Goal: Contribute content: Contribute content

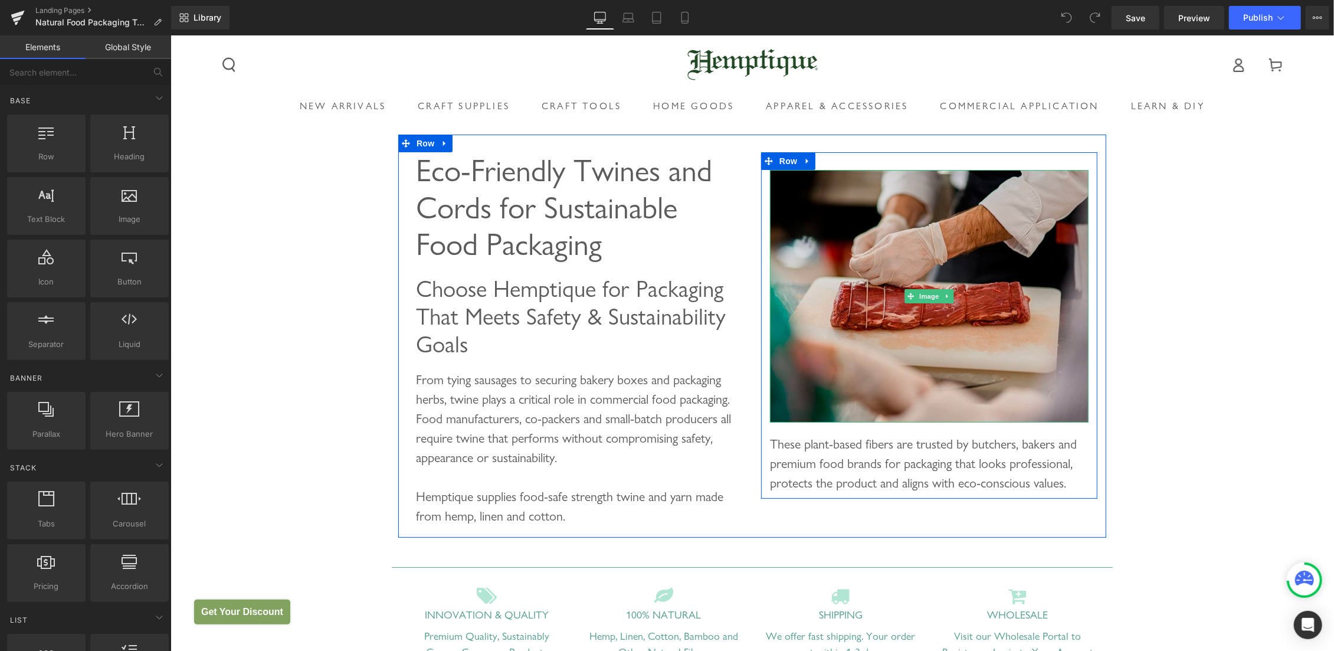
click at [892, 224] on img at bounding box center [929, 295] width 319 height 253
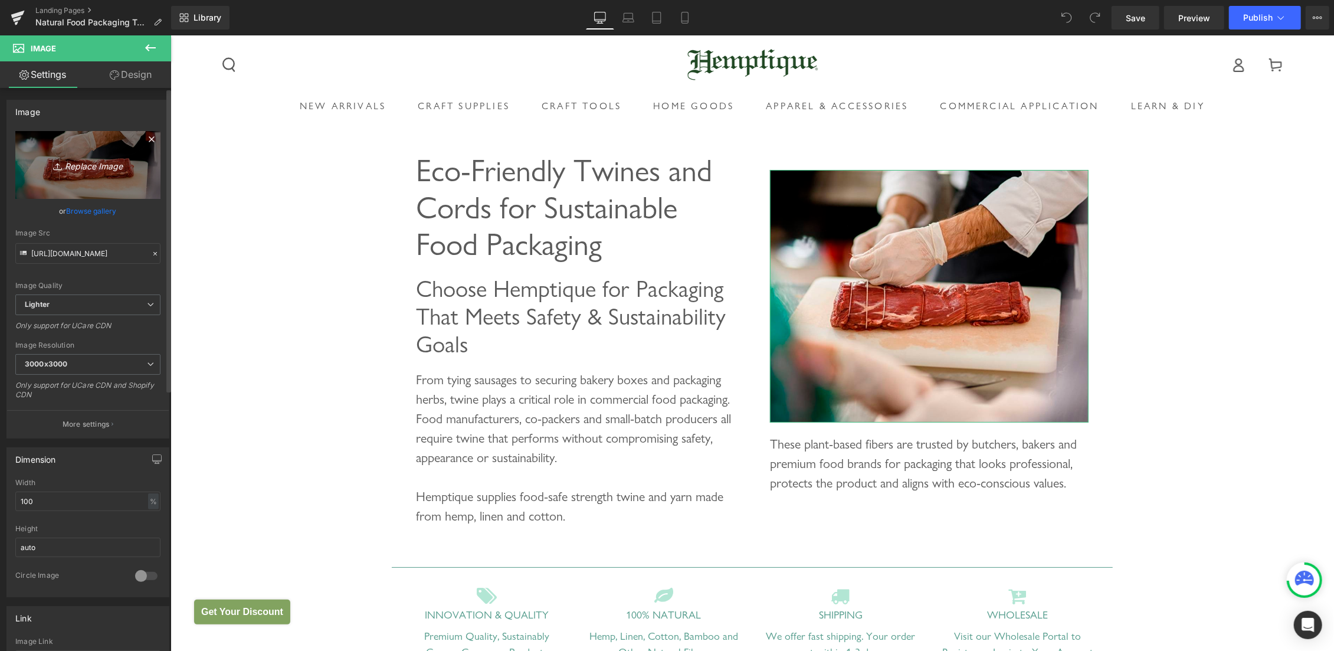
click at [67, 165] on icon "Replace Image" at bounding box center [88, 165] width 94 height 15
type input "C:\fakepath\food packing twine yarn.jpg"
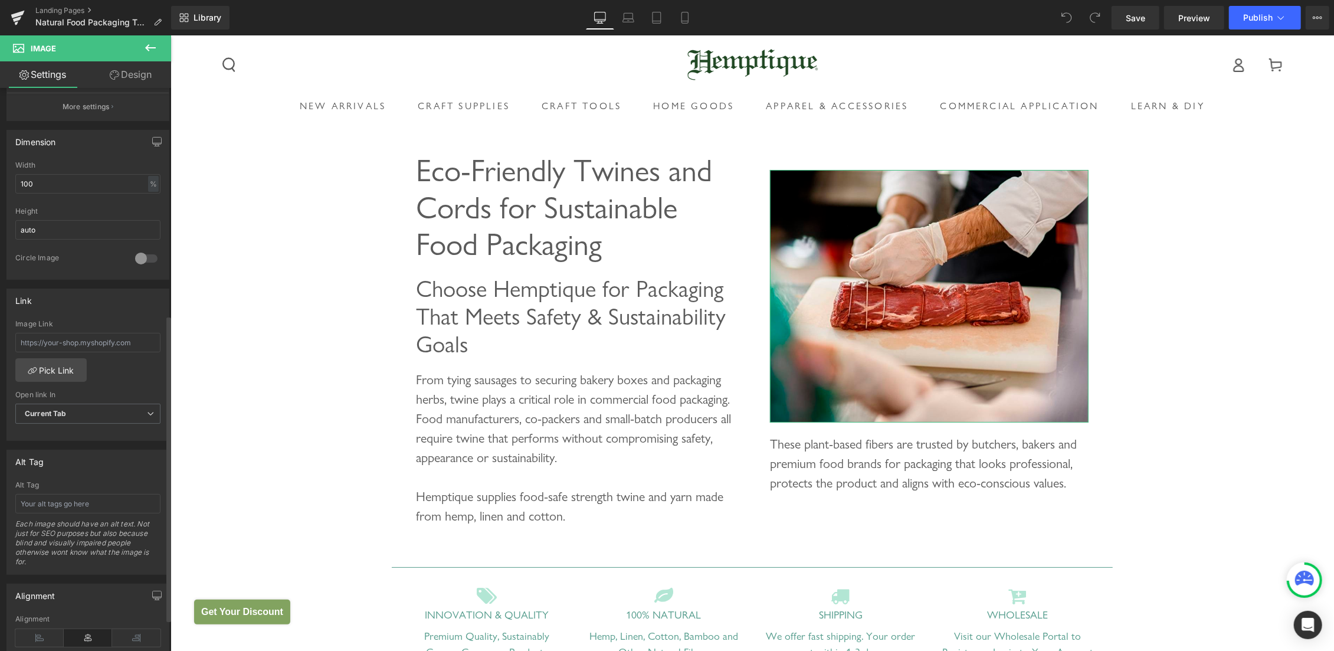
scroll to position [416, 0]
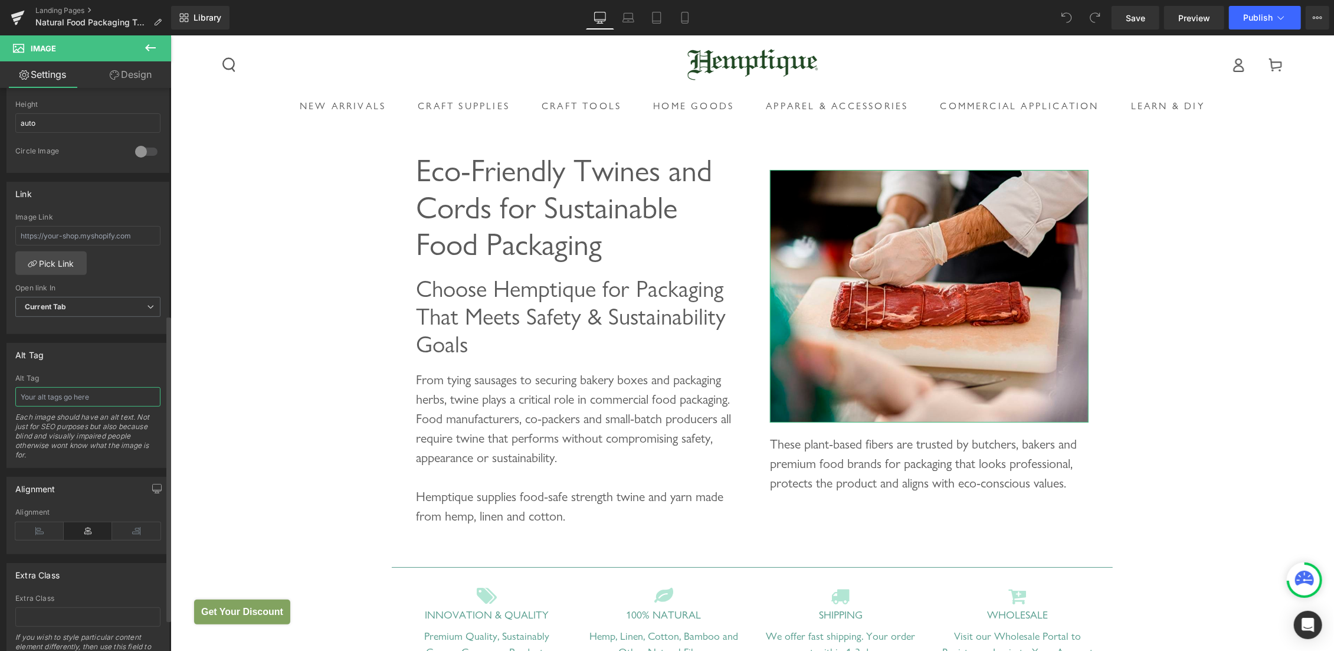
click at [120, 392] on input "text" at bounding box center [87, 396] width 145 height 19
paste input "food packing twine yarn"
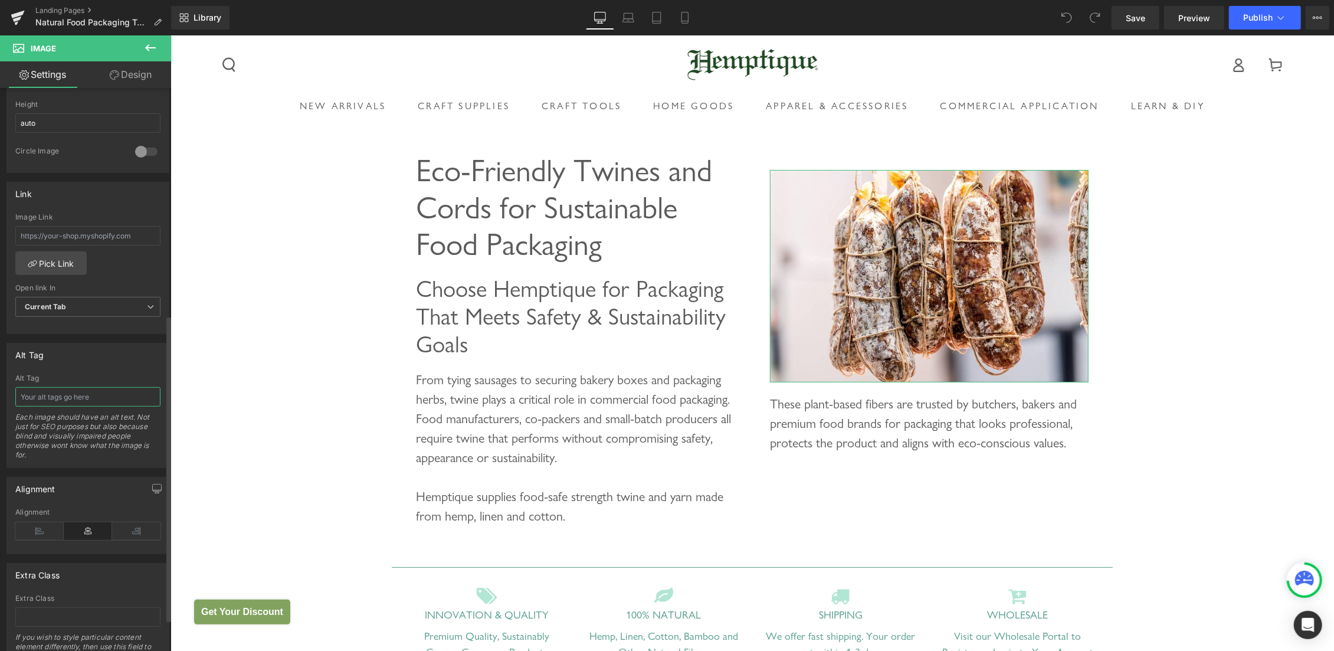
type input "food packing twine yarn"
type input "[URL][DOMAIN_NAME]"
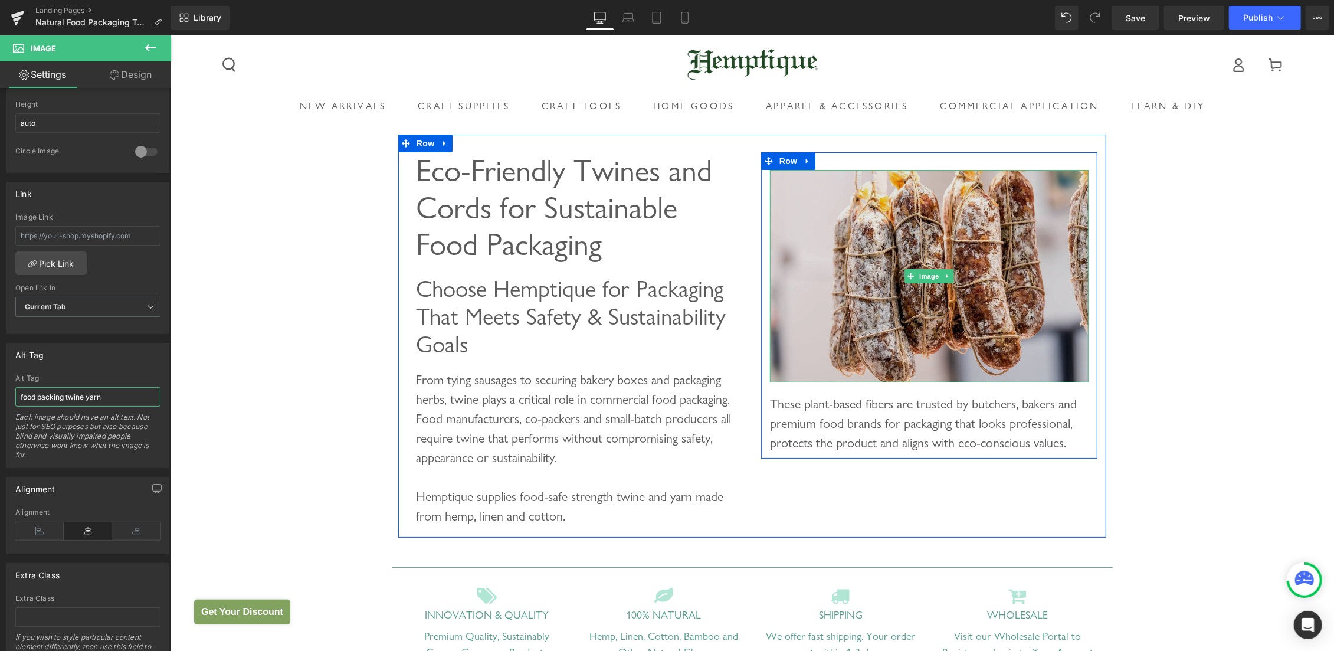
type input "food packing twine yarn"
click at [899, 215] on img at bounding box center [929, 275] width 319 height 212
click at [917, 243] on img at bounding box center [929, 275] width 319 height 212
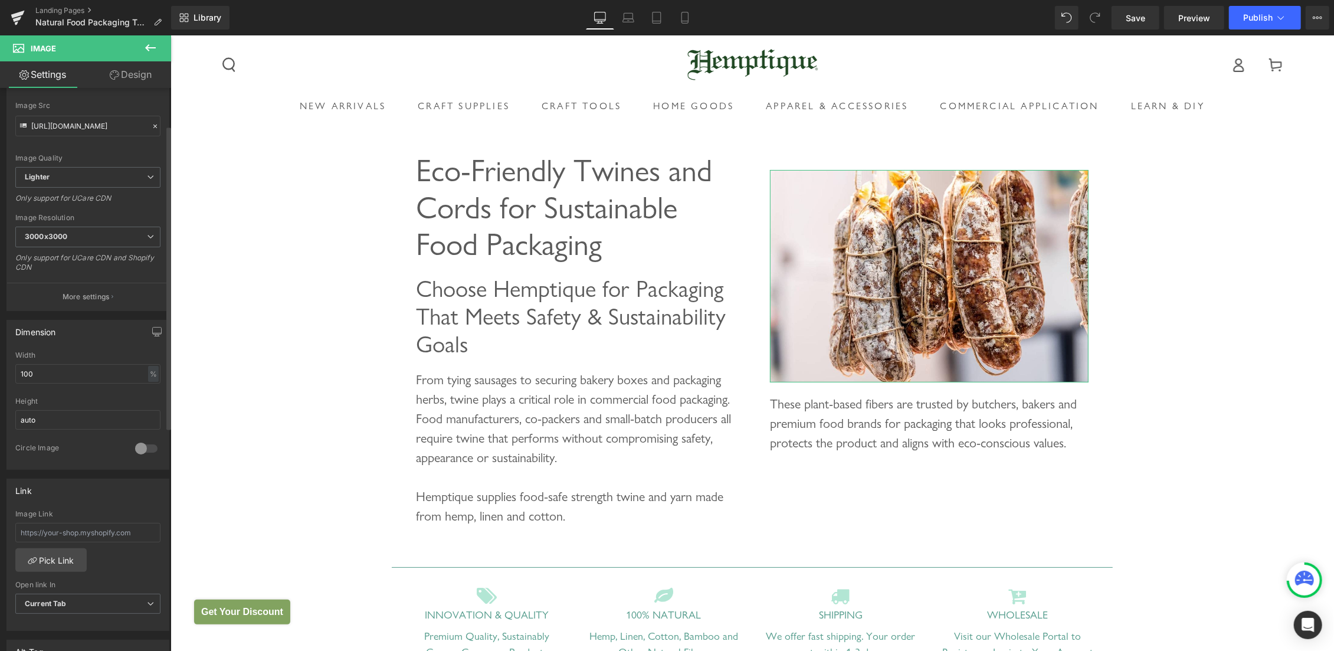
scroll to position [0, 0]
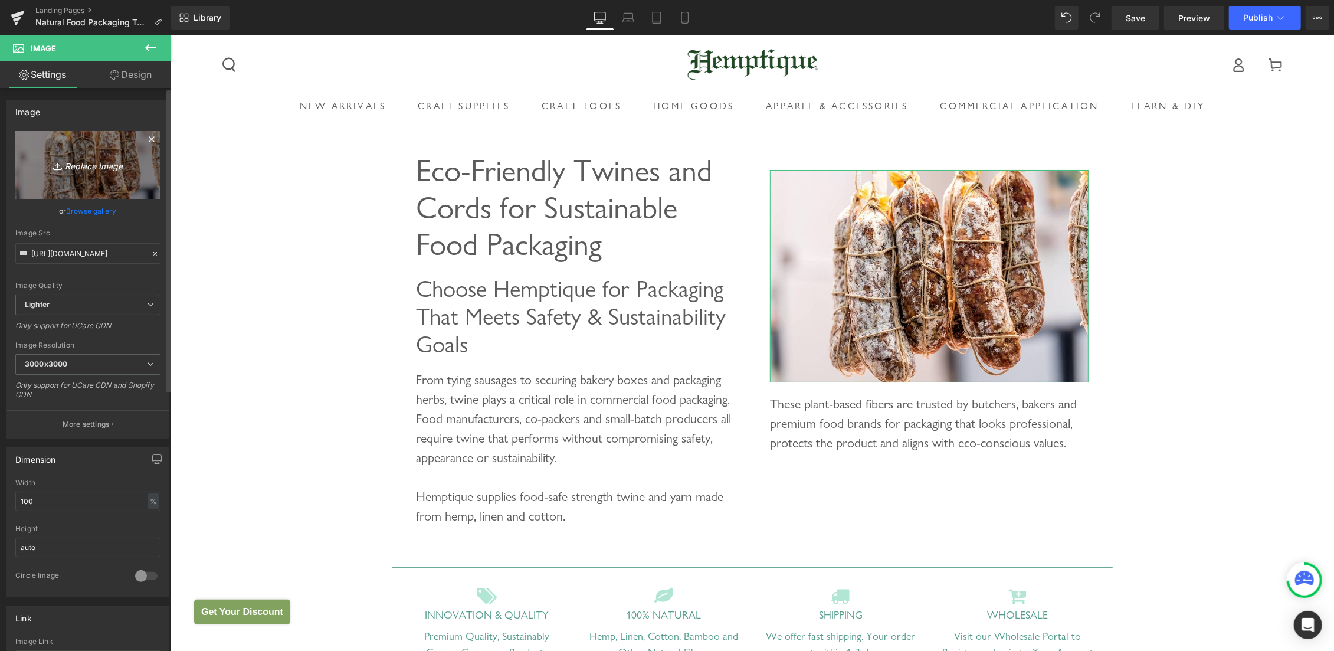
click at [72, 149] on link "Replace Image" at bounding box center [87, 165] width 145 height 68
type input "C:\fakepath\food packing twine yarn.jpg"
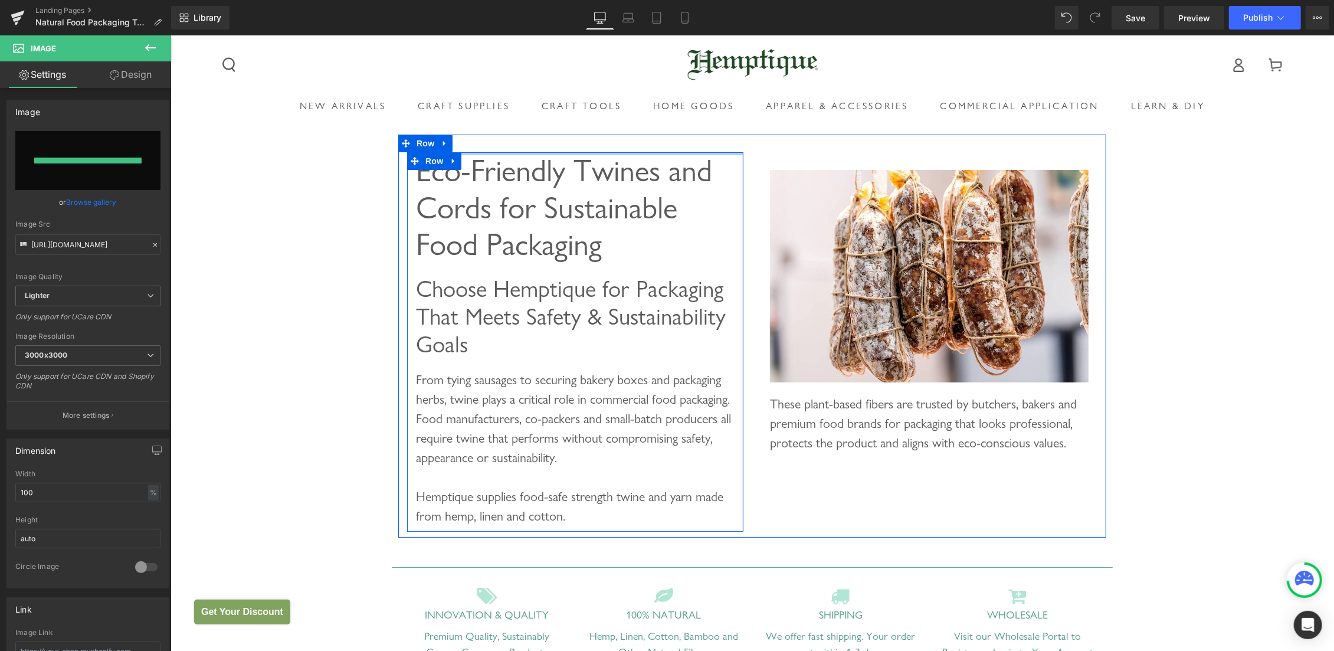
type input "[URL][DOMAIN_NAME]"
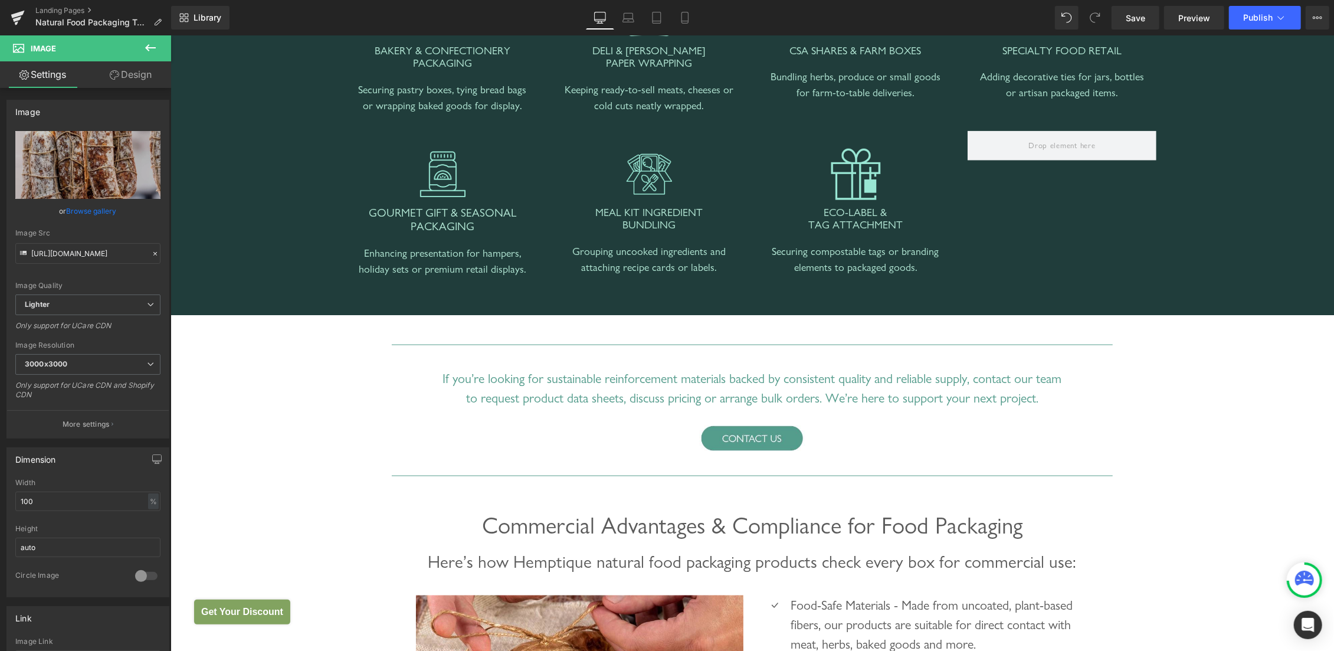
scroll to position [1752, 0]
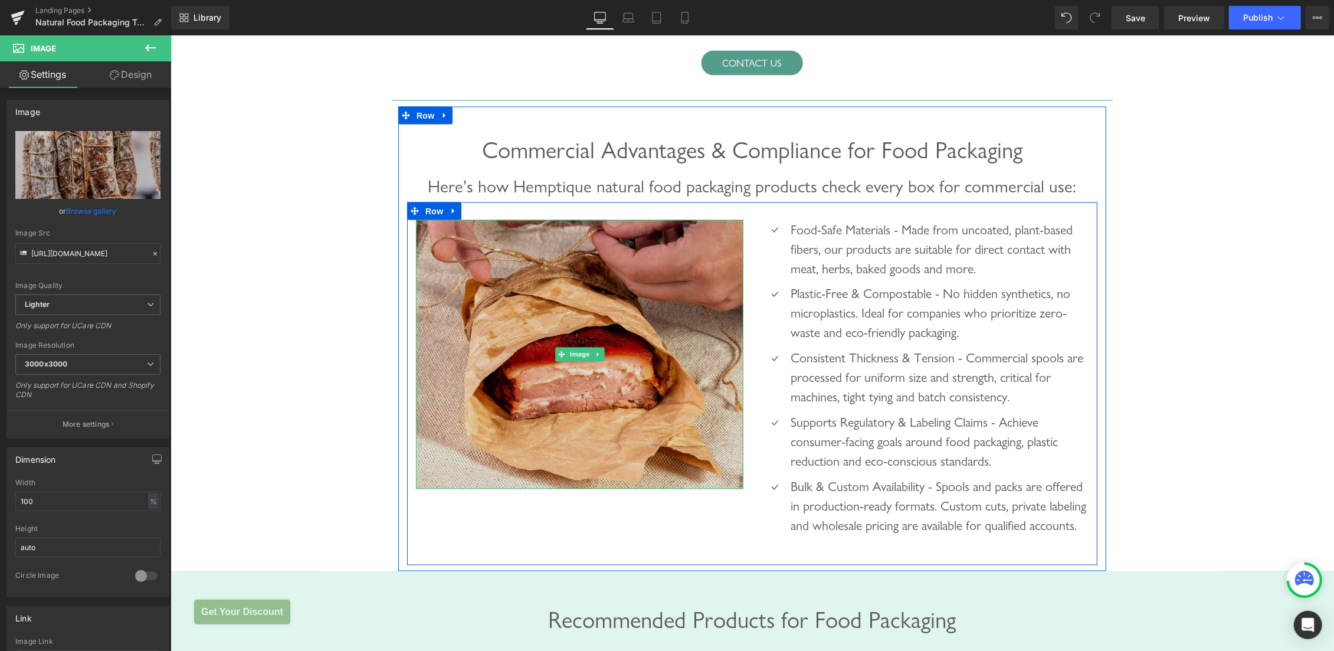
click at [534, 301] on img at bounding box center [580, 354] width 328 height 269
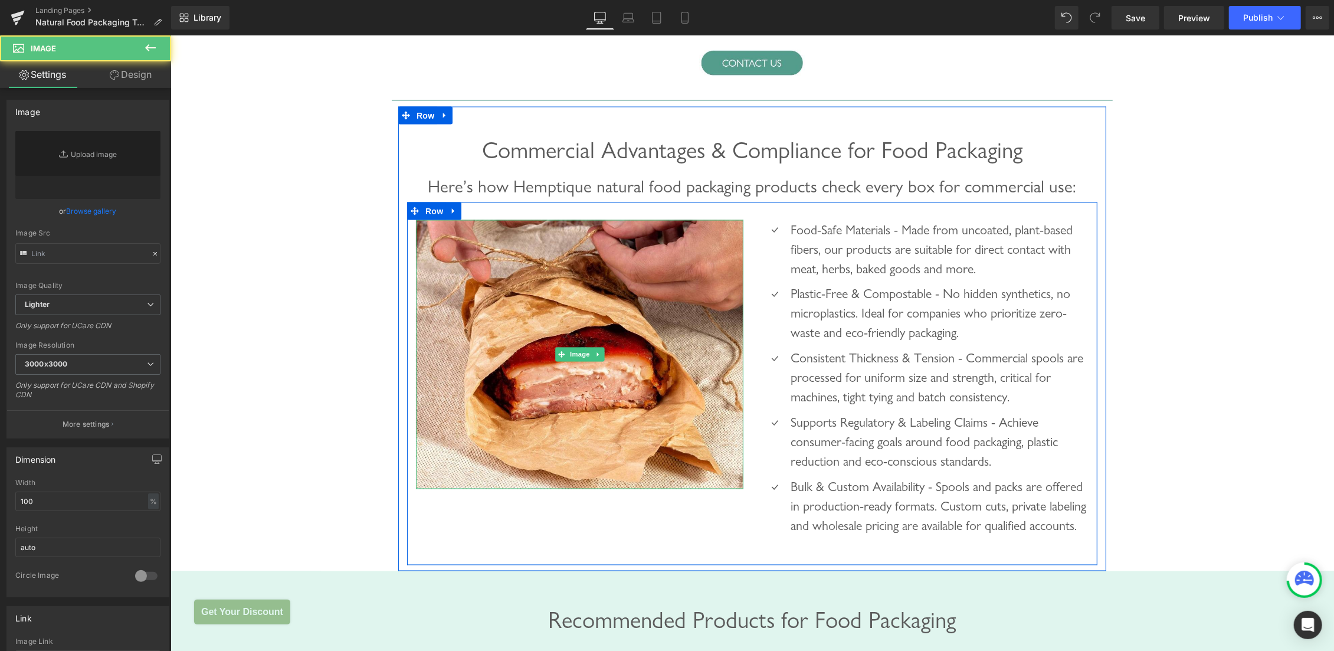
type input "[URL][DOMAIN_NAME]"
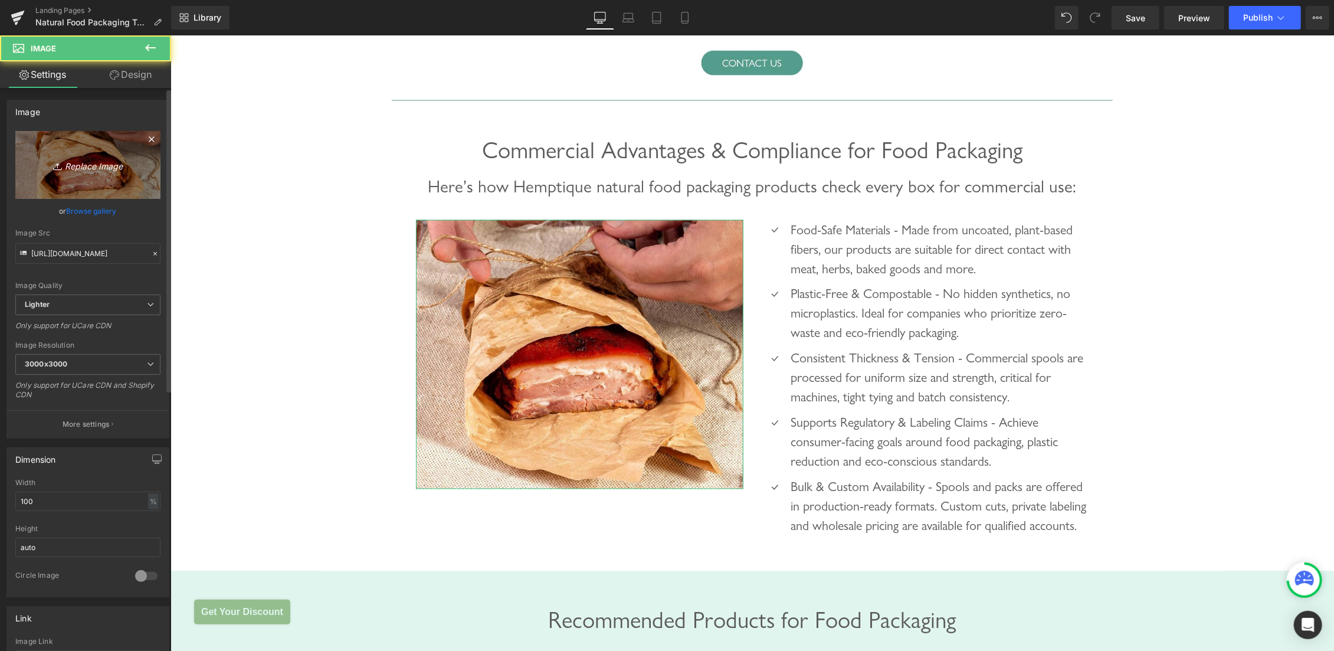
click at [67, 162] on icon "Replace Image" at bounding box center [88, 165] width 94 height 15
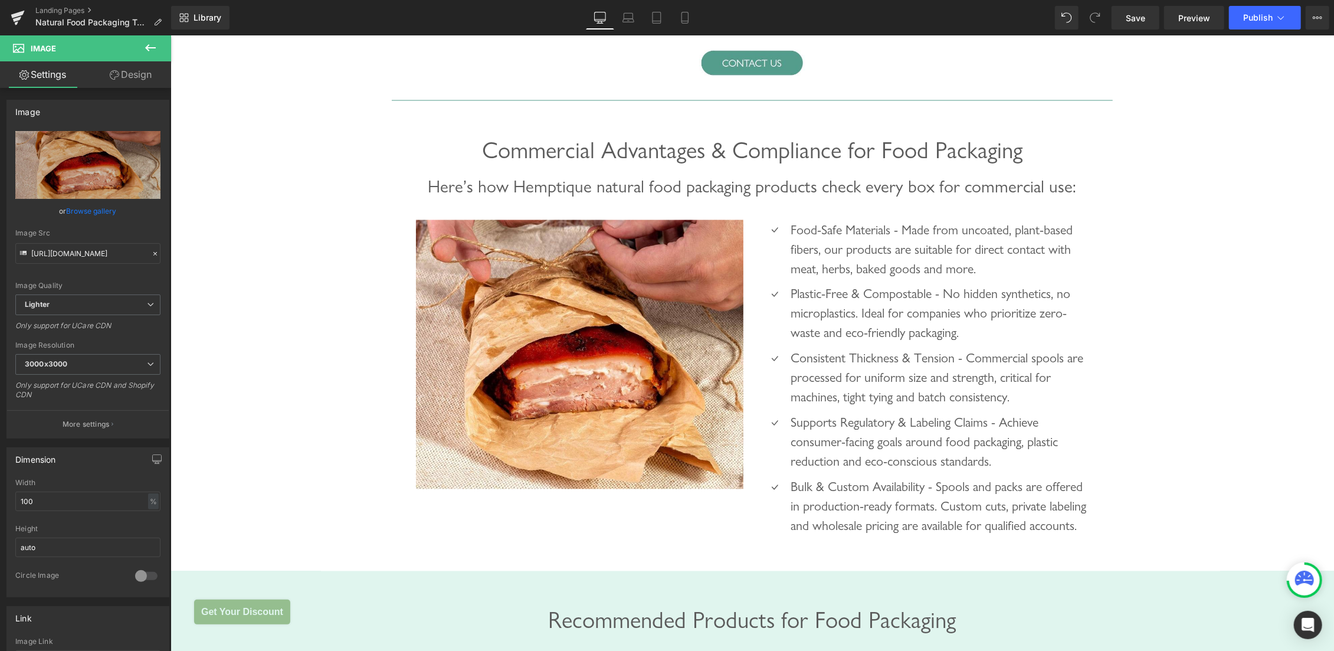
type input "C:\fakepath\Commercial Advantages & Compliance for Food Packaging.jpg"
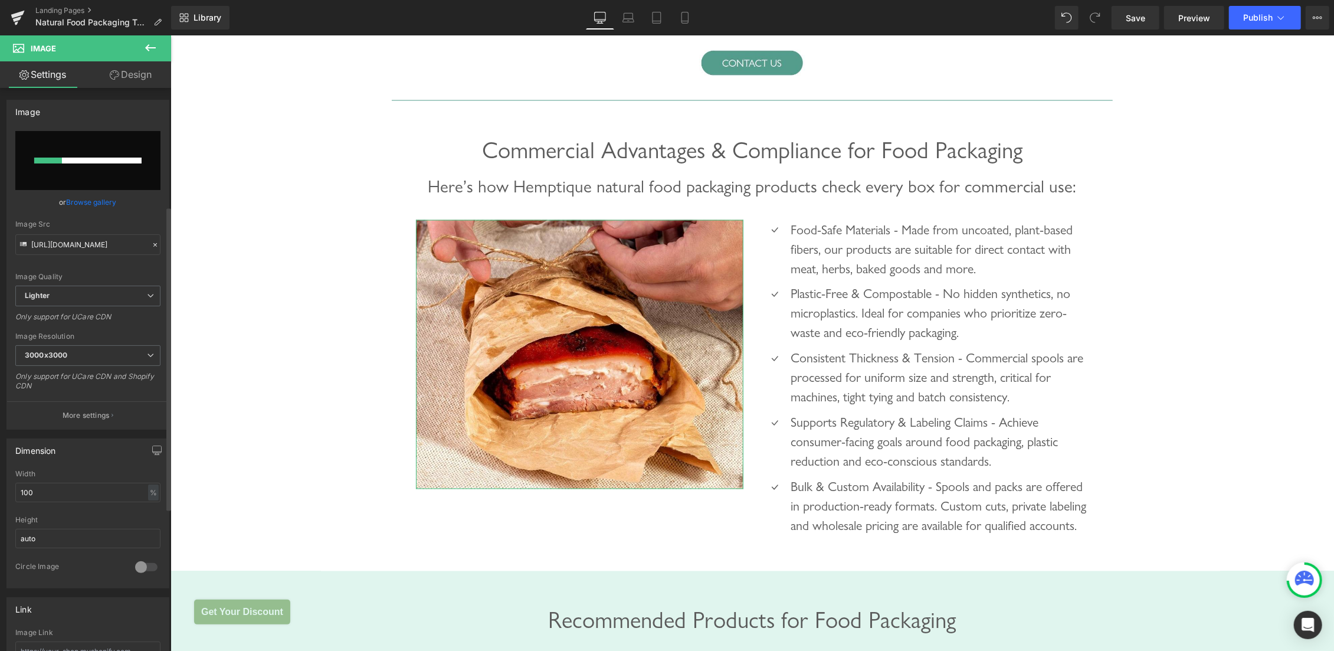
scroll to position [416, 0]
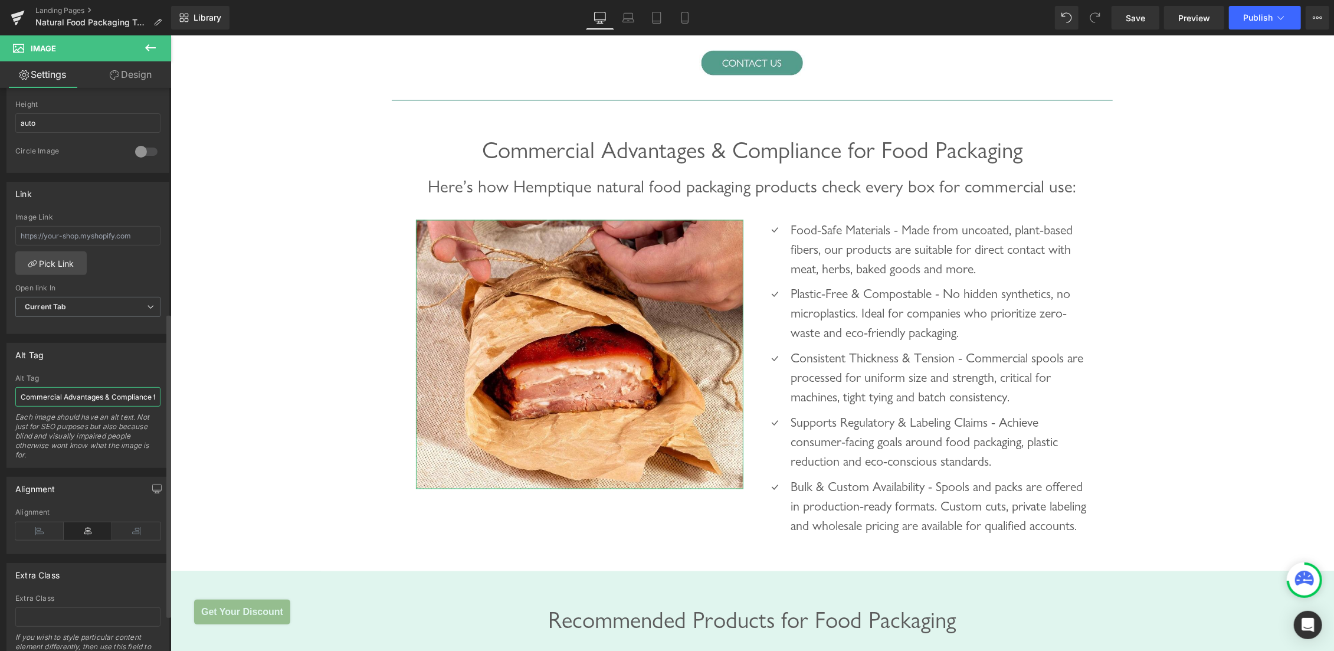
click at [95, 387] on input "Commercial Advantages & Compliance for Food Packaging" at bounding box center [87, 396] width 145 height 19
click at [101, 390] on input "Commercial Advantages & Compliance for Food Packaging" at bounding box center [87, 396] width 145 height 19
type input "[URL][DOMAIN_NAME]"
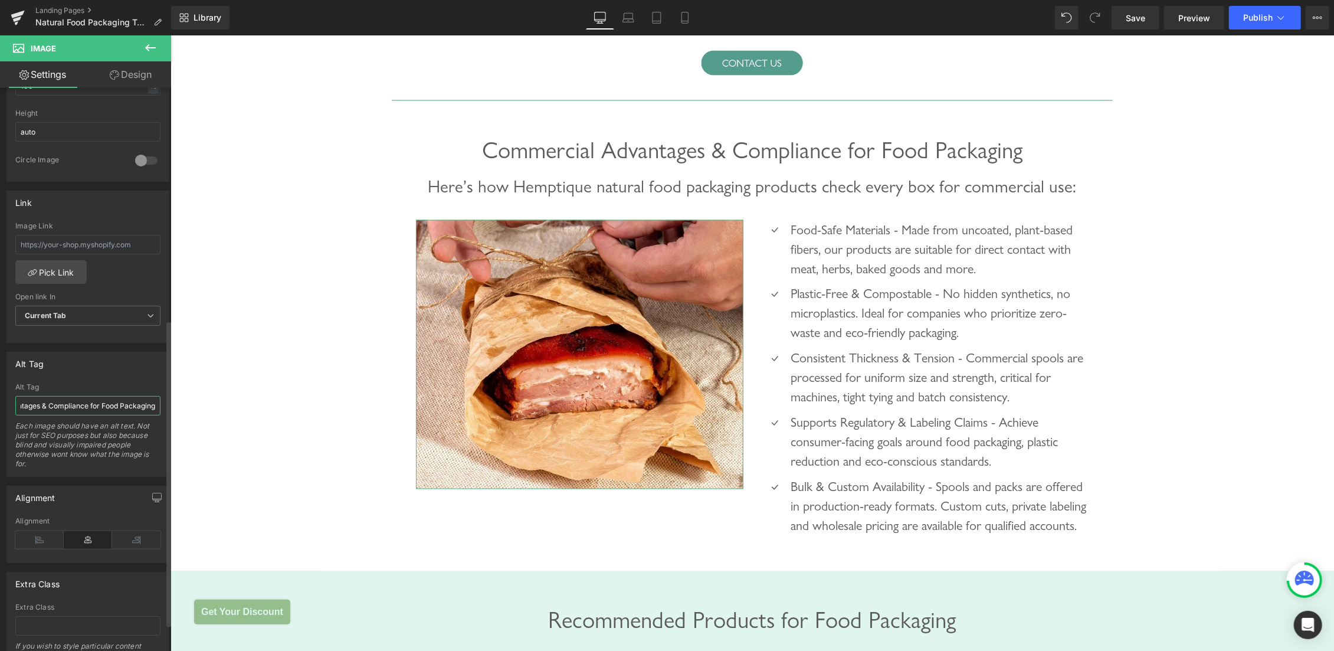
scroll to position [424, 0]
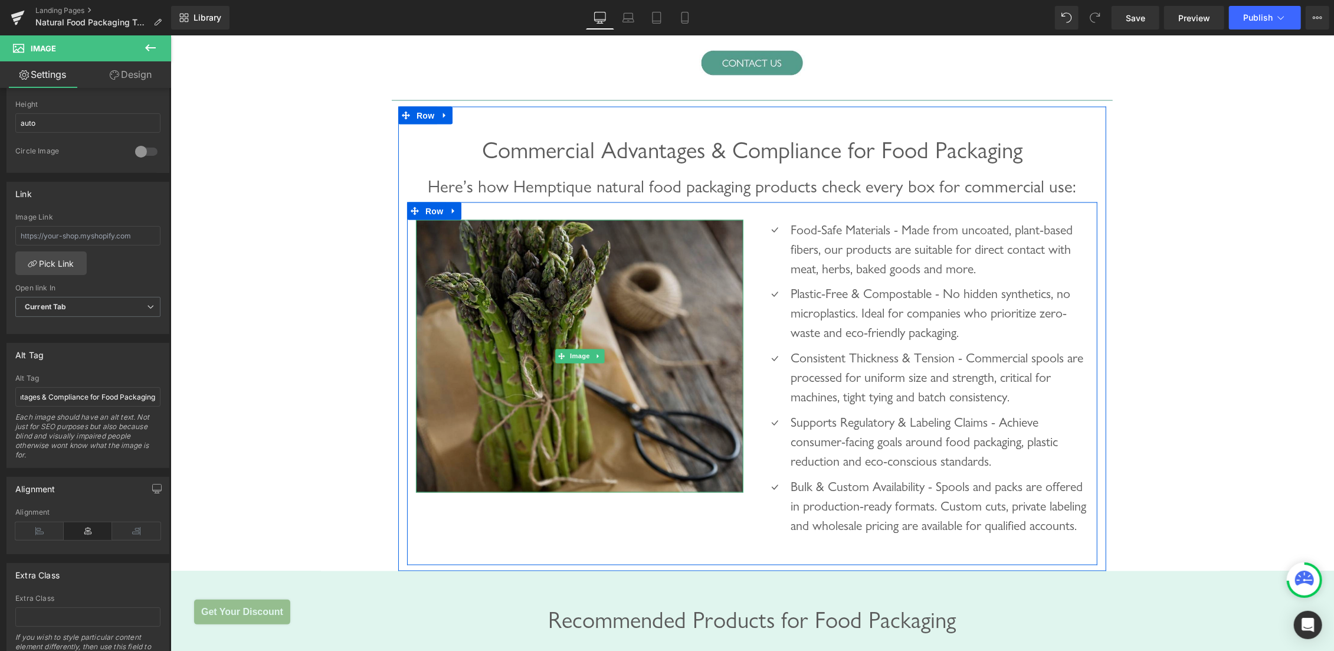
click at [566, 277] on img at bounding box center [580, 356] width 328 height 273
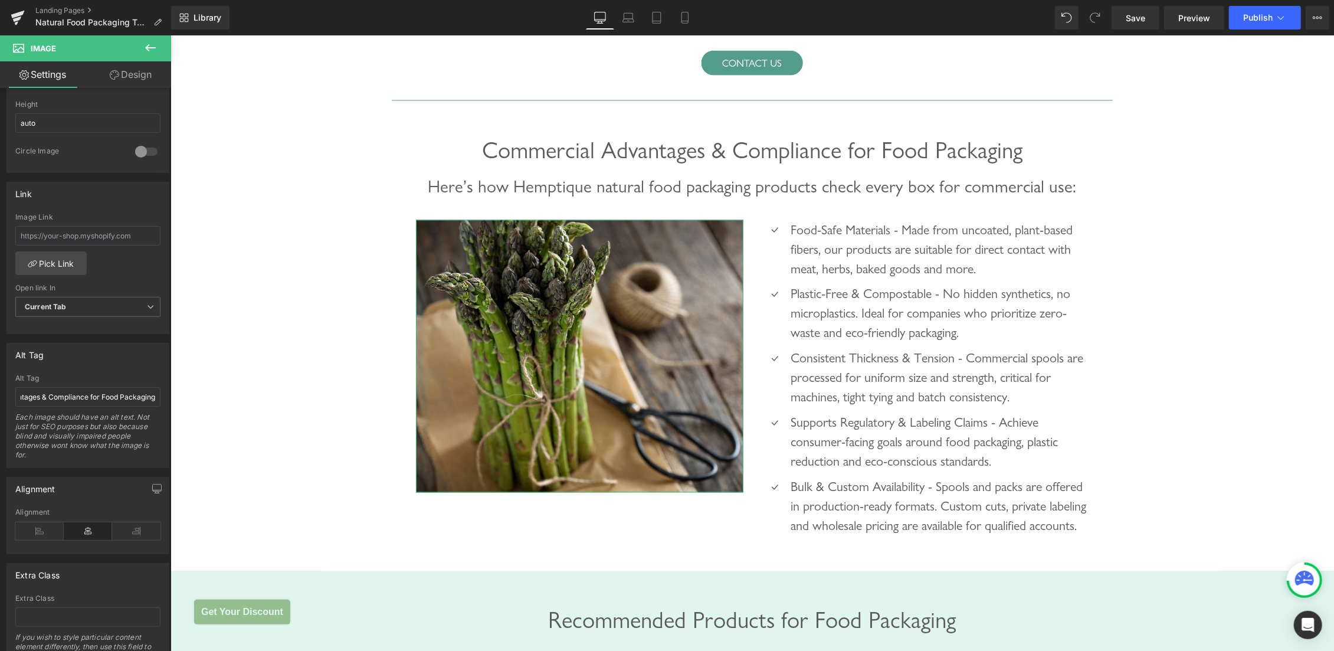
click at [131, 77] on link "Design" at bounding box center [131, 74] width 86 height 27
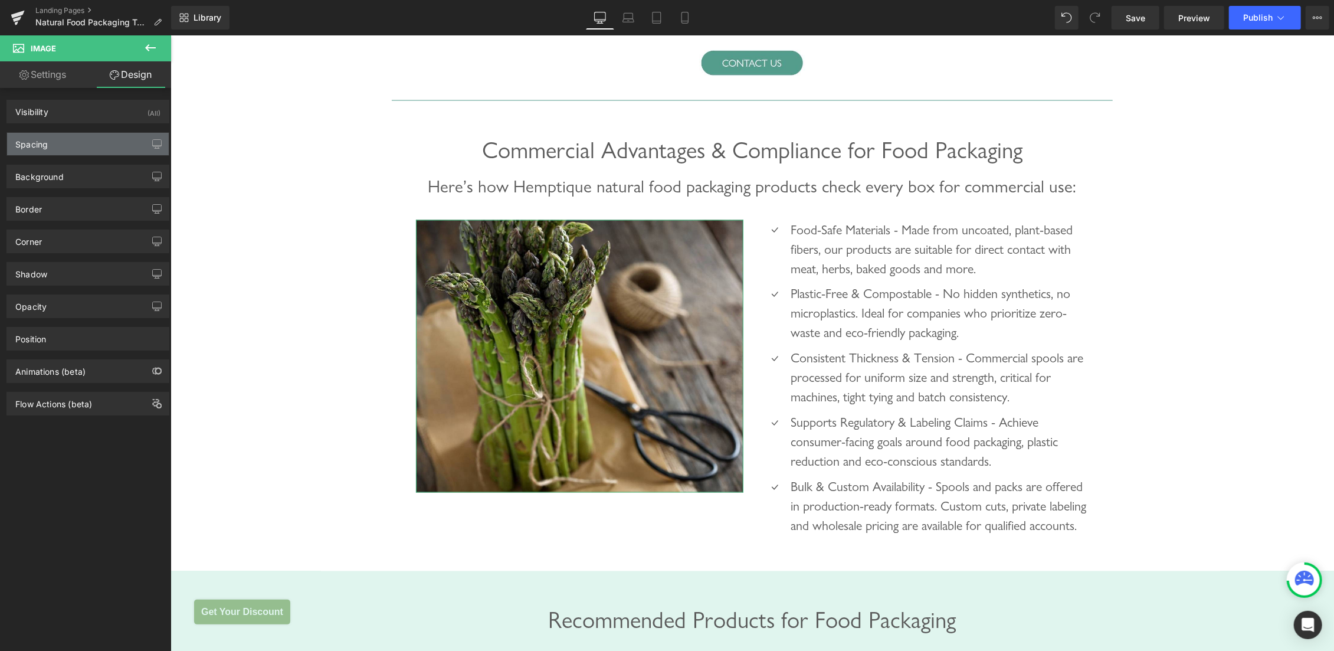
click at [69, 140] on div "Spacing" at bounding box center [88, 144] width 162 height 22
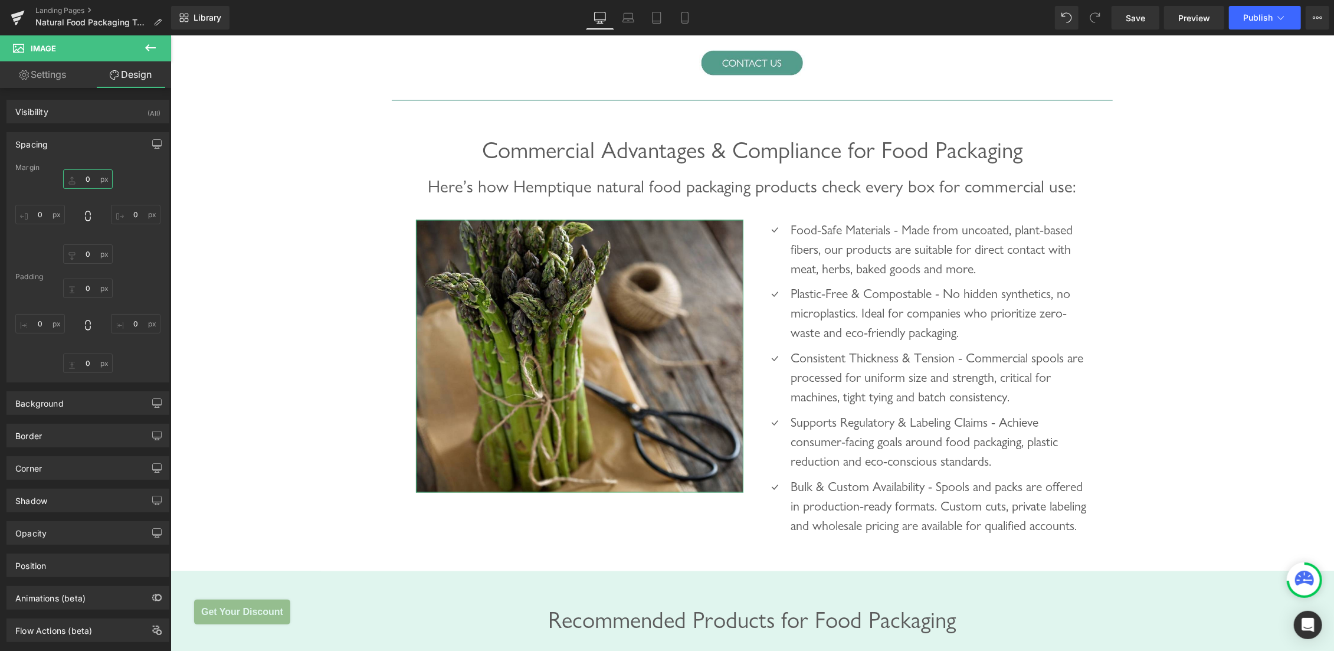
click at [75, 187] on input "0" at bounding box center [88, 178] width 50 height 19
click at [74, 177] on input "0" at bounding box center [88, 178] width 50 height 19
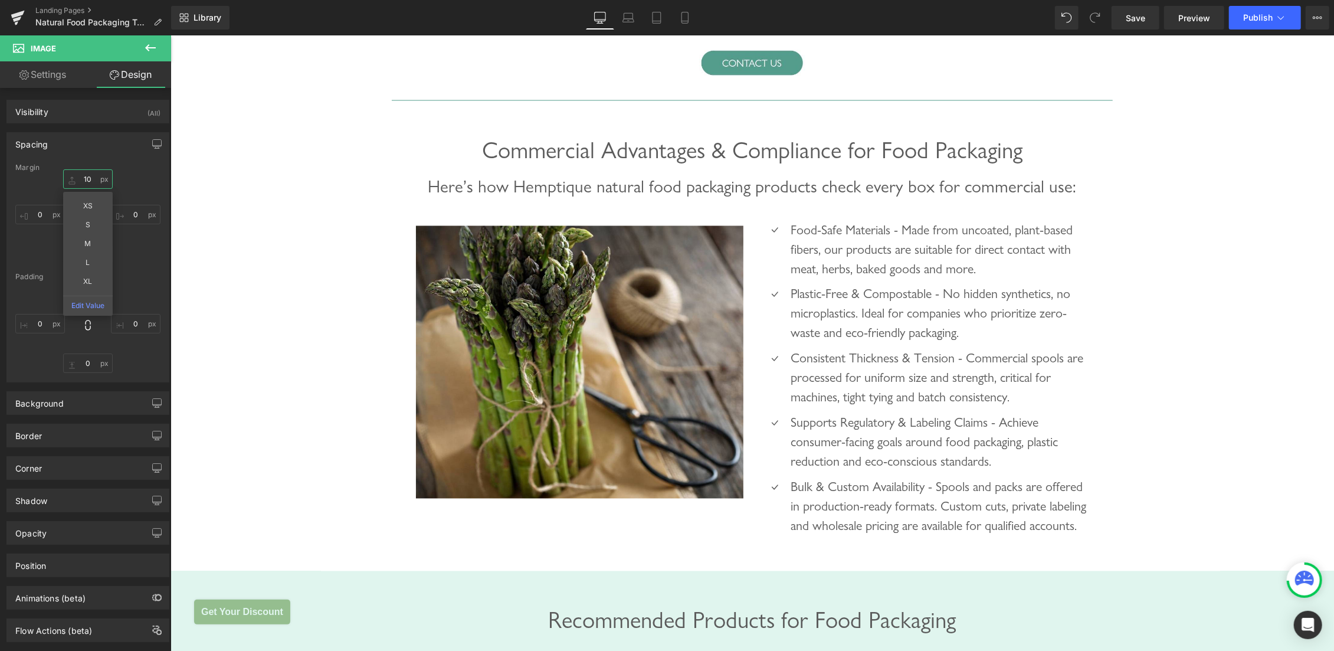
type input "10"
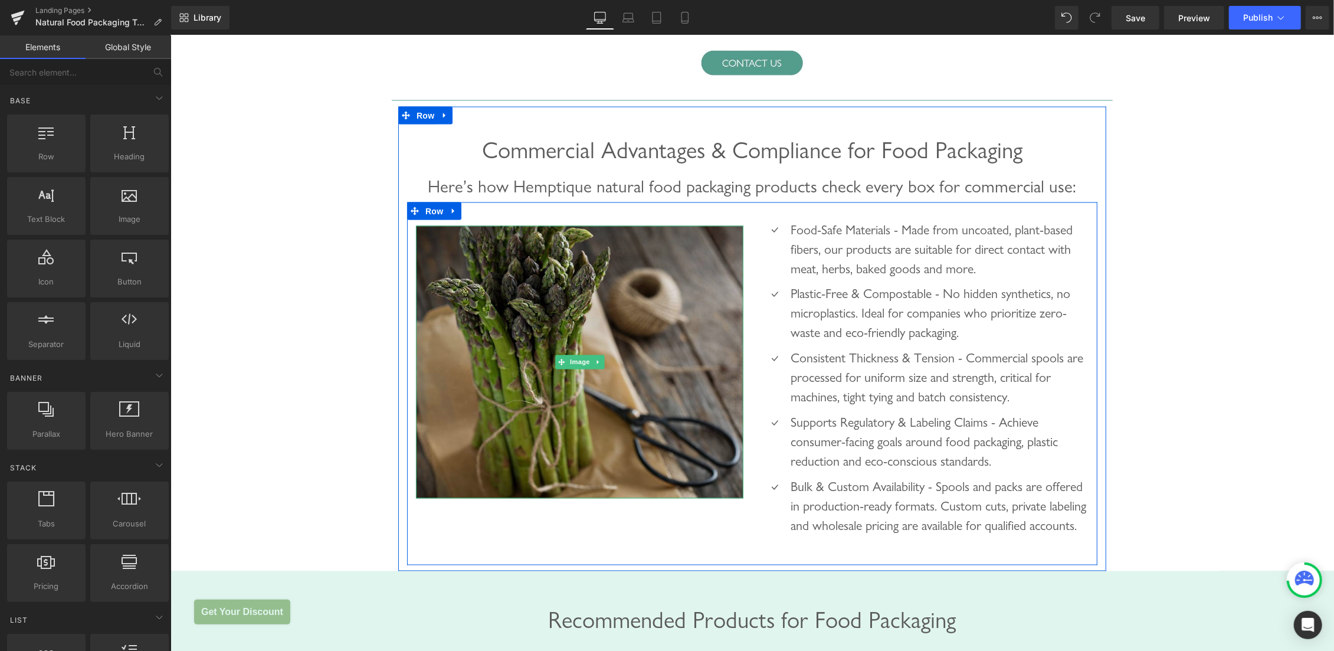
click at [594, 337] on img at bounding box center [580, 361] width 328 height 273
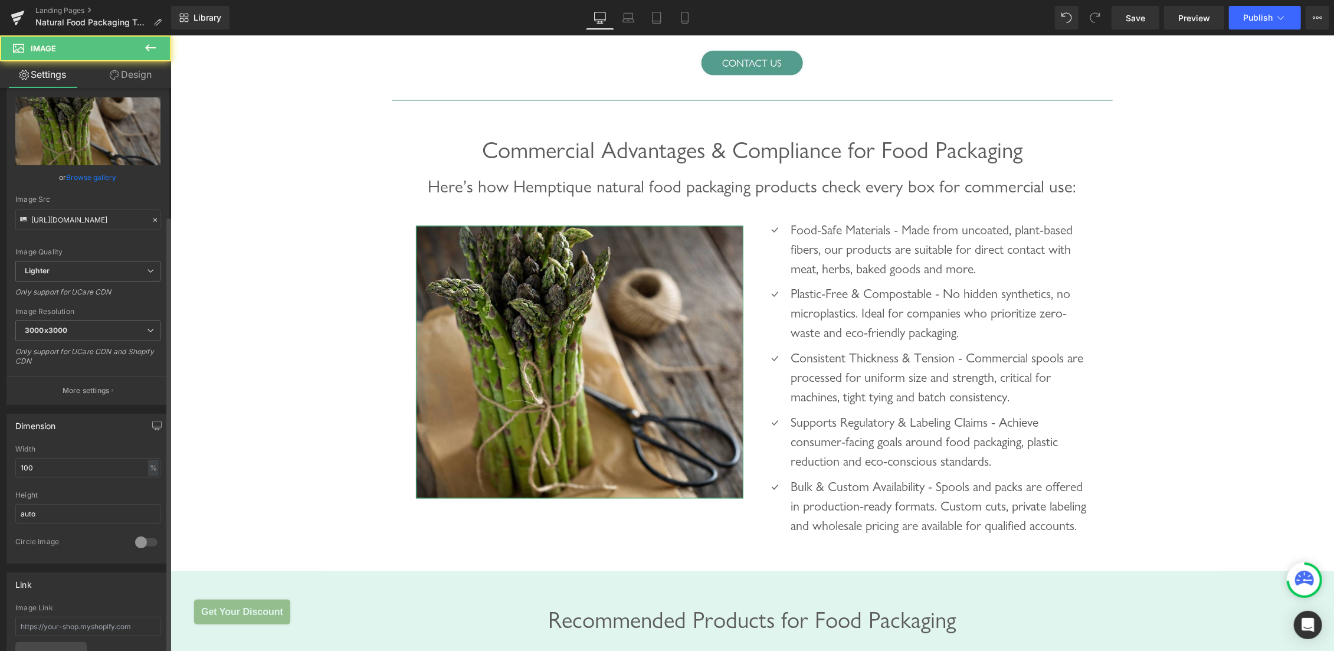
scroll to position [0, 0]
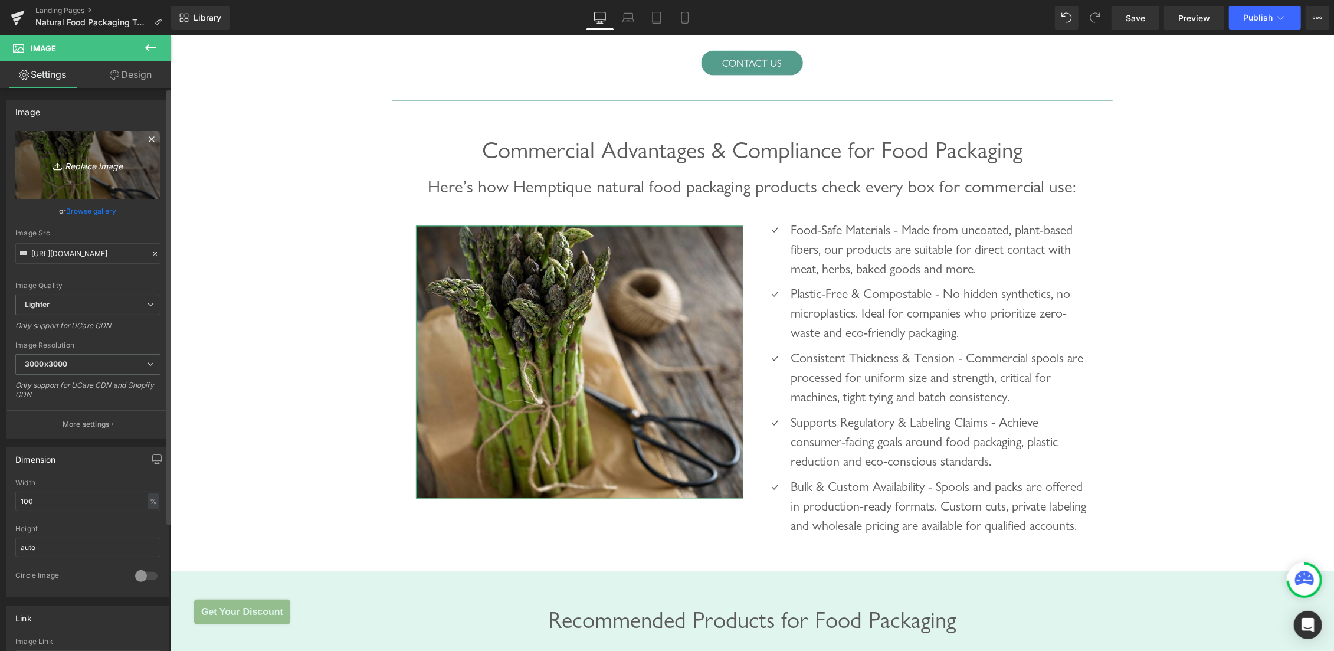
click at [60, 171] on icon "Replace Image" at bounding box center [88, 165] width 94 height 15
type input "C:\fakepath\Commercial Advantages & Compliance for Food Packaging.jpg"
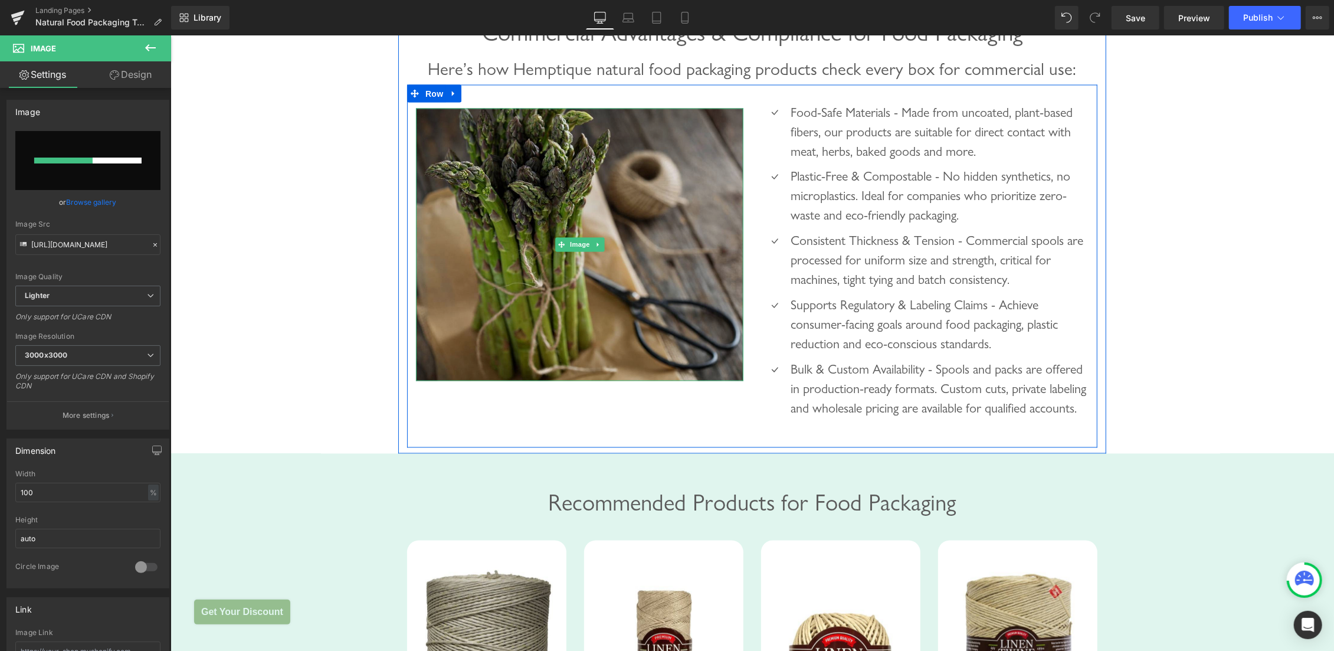
scroll to position [1877, 0]
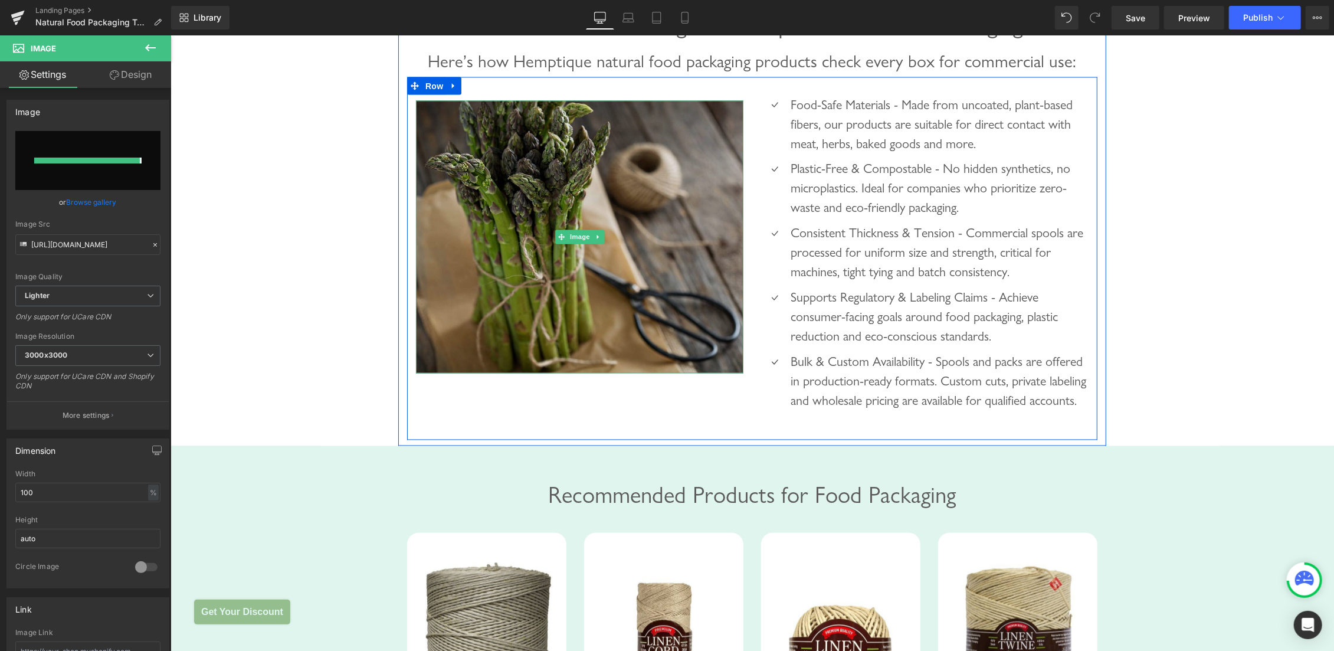
type input "[URL][DOMAIN_NAME]"
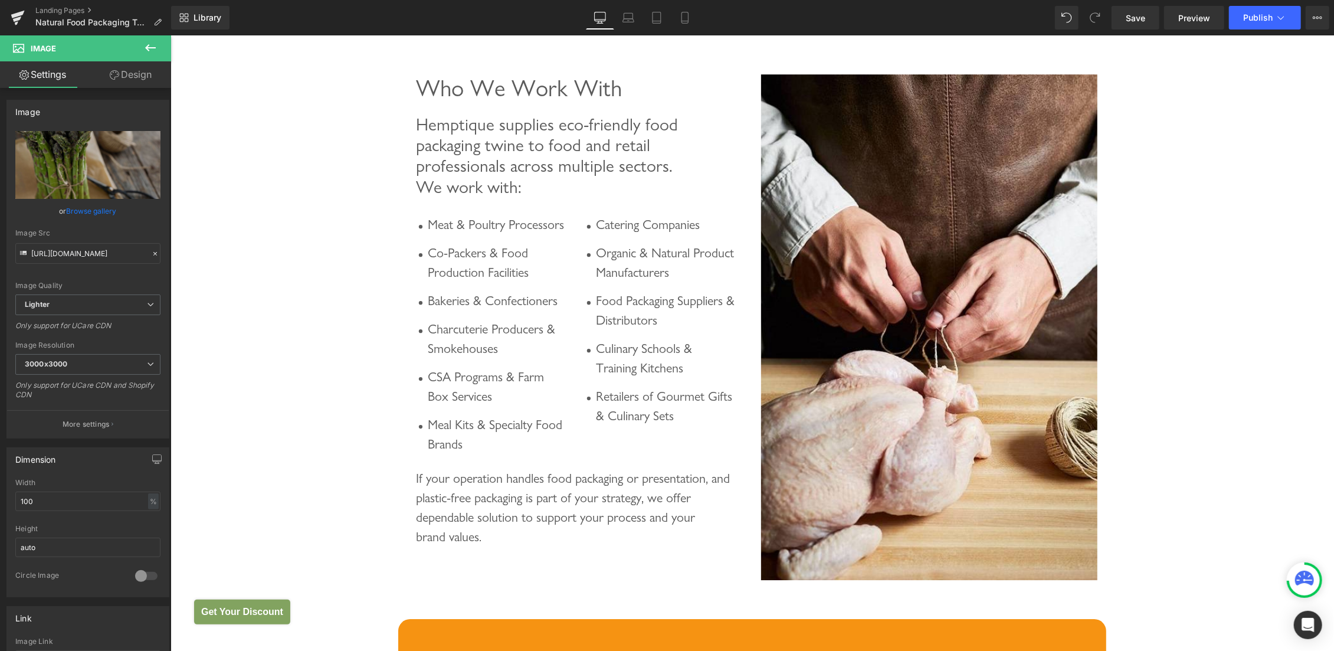
scroll to position [3253, 0]
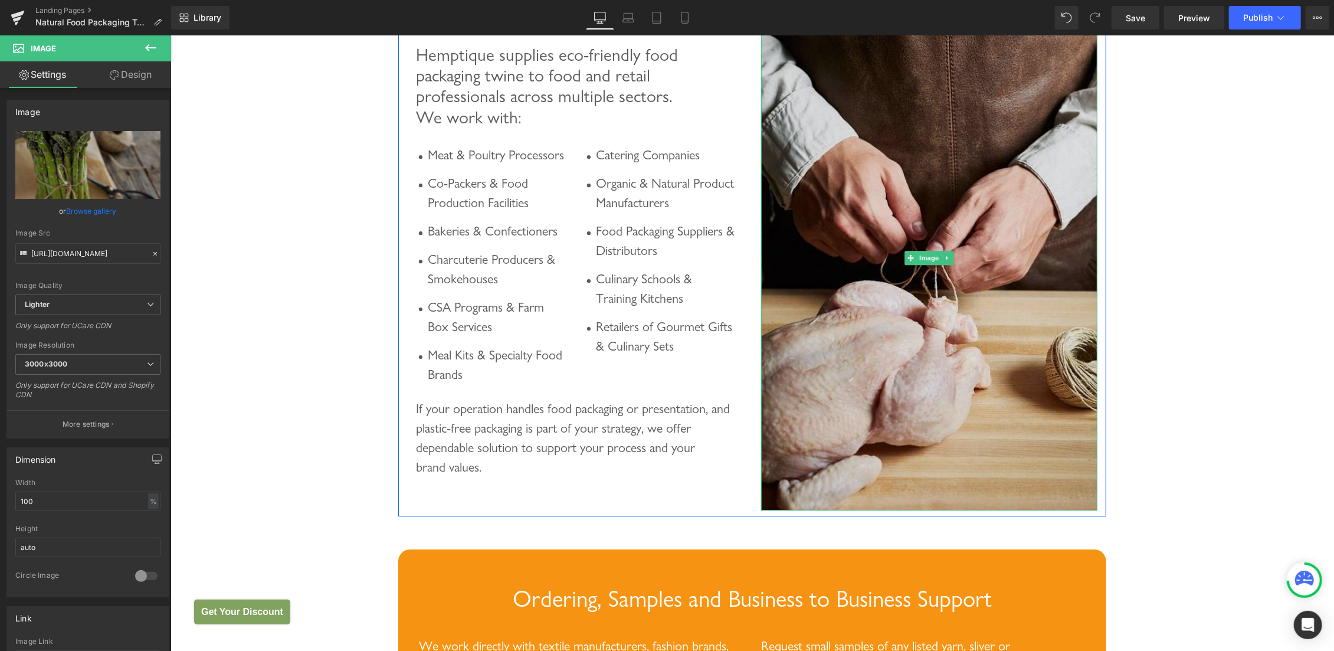
click at [947, 136] on img at bounding box center [929, 257] width 336 height 506
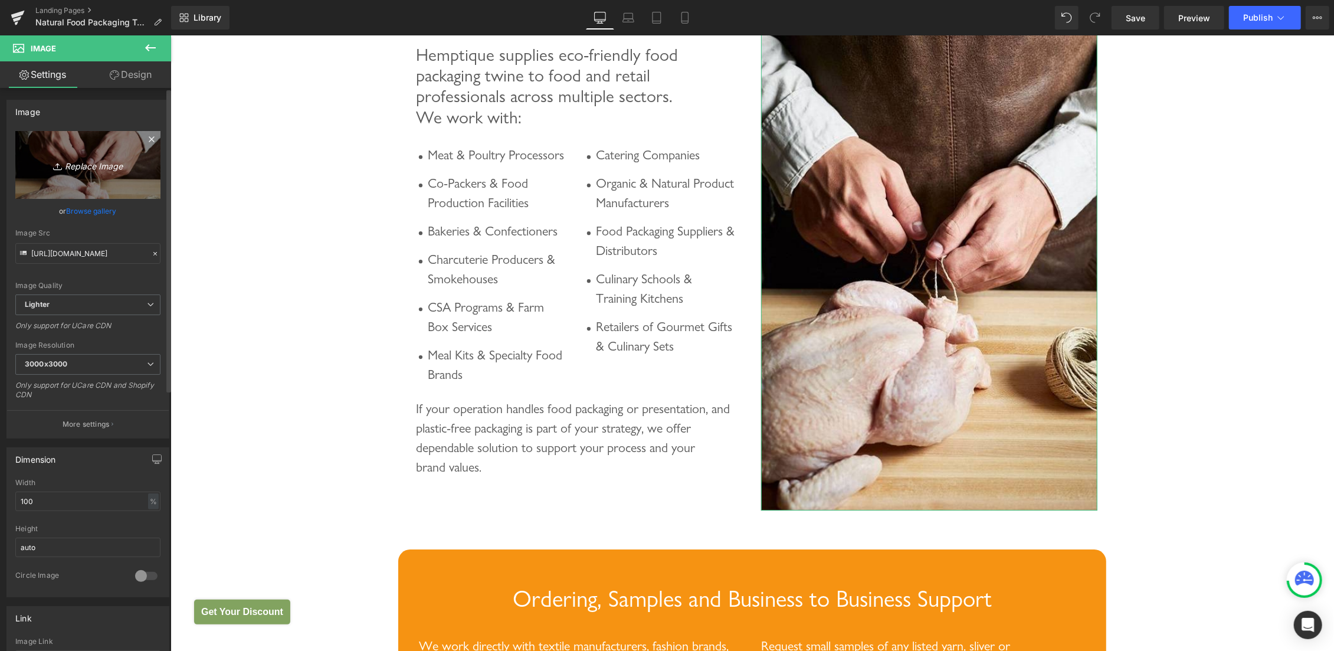
click at [69, 166] on icon "Replace Image" at bounding box center [88, 165] width 94 height 15
type input "C:\fakepath\Hemptique supplies eco-friendly food packaging twine.jpg"
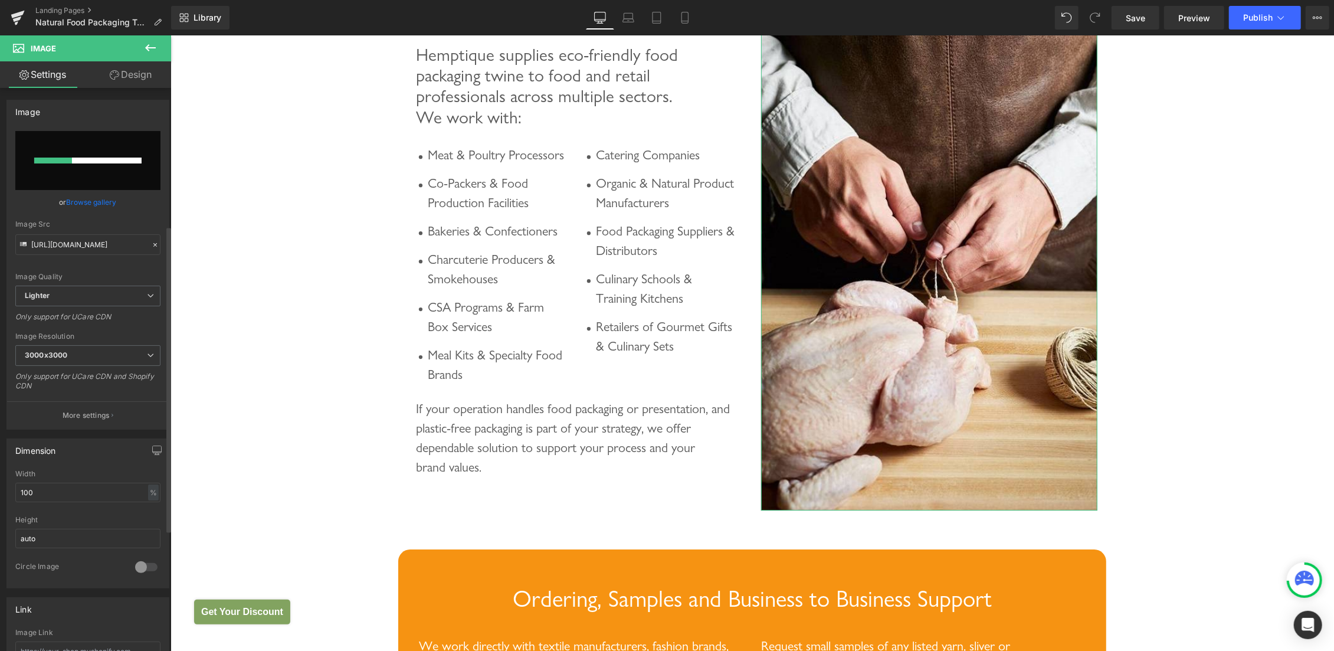
scroll to position [473, 0]
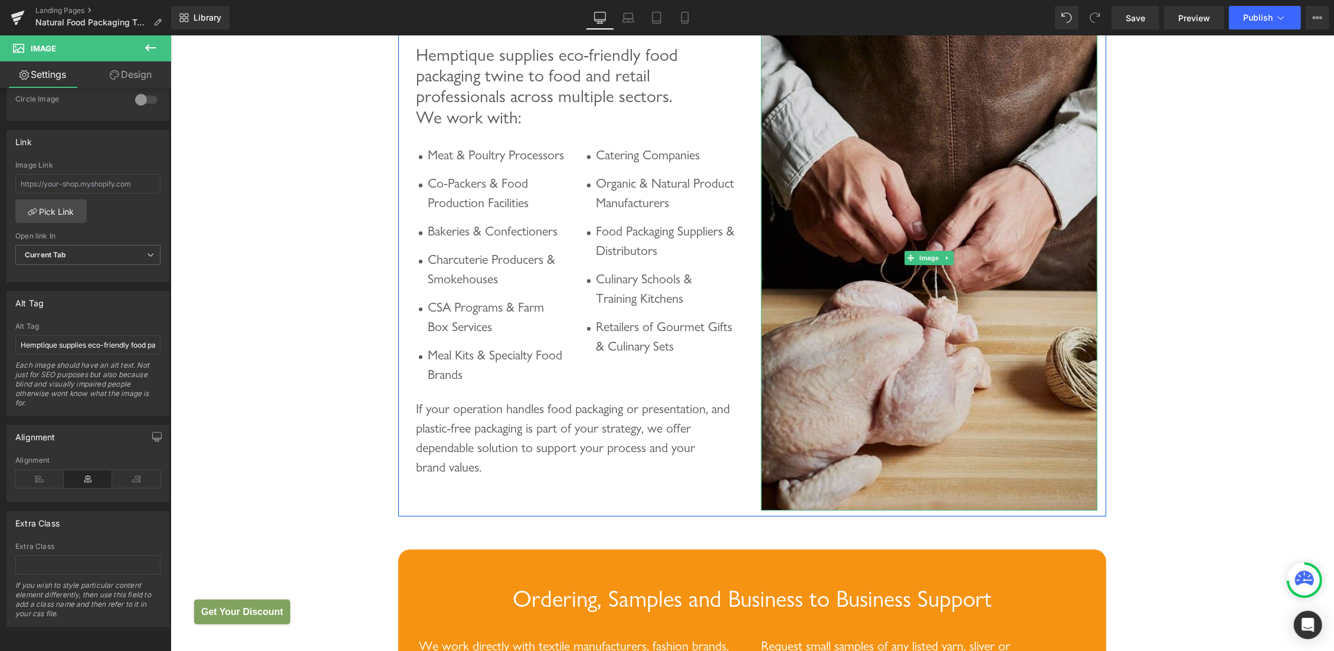
type input "[URL][DOMAIN_NAME]"
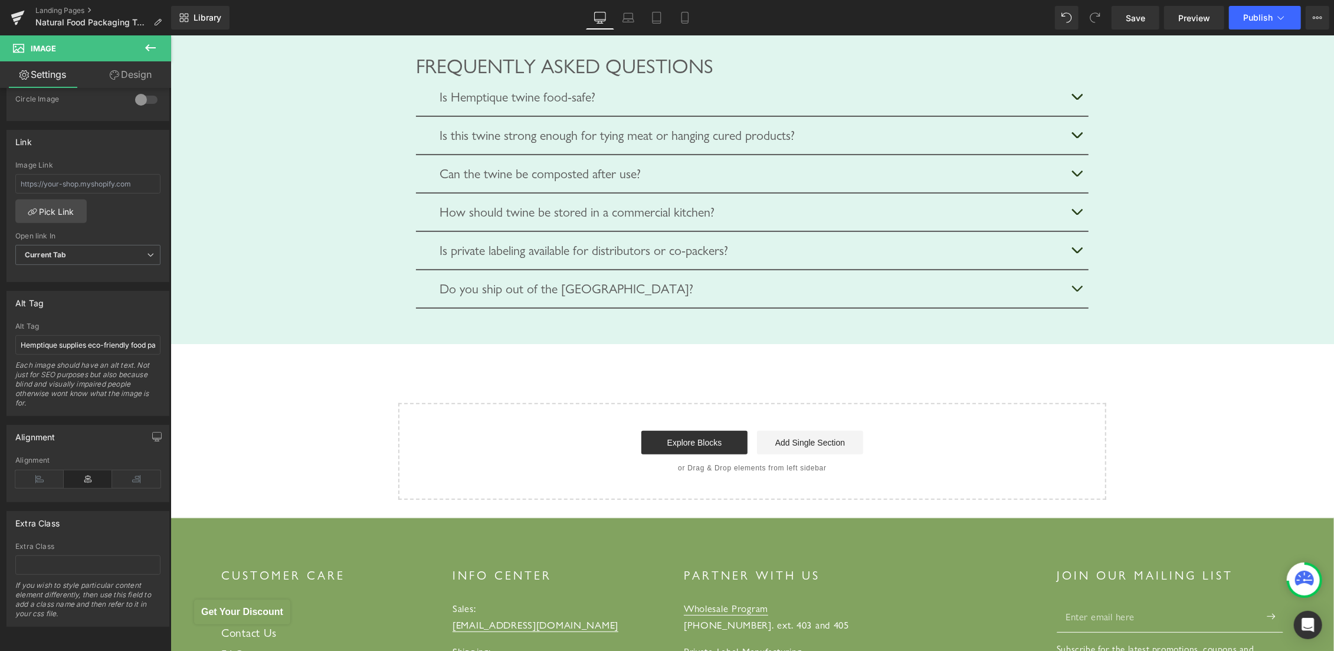
scroll to position [4254, 0]
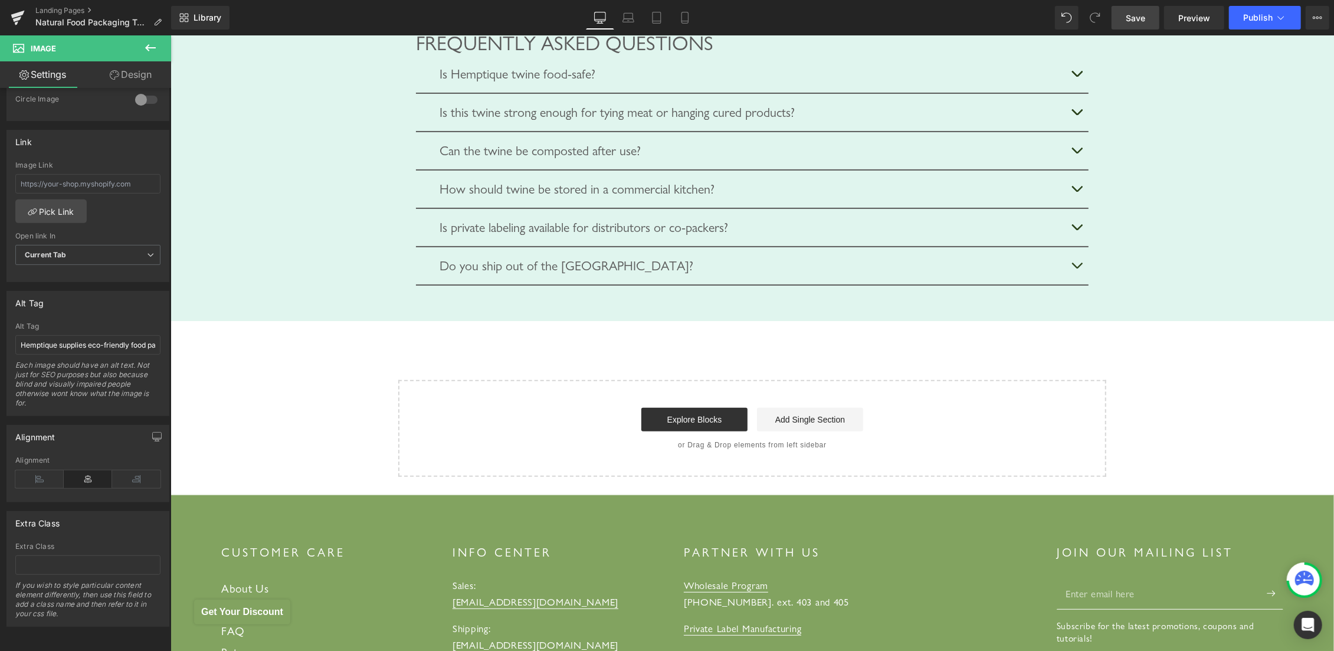
click at [1137, 17] on span "Save" at bounding box center [1135, 18] width 19 height 12
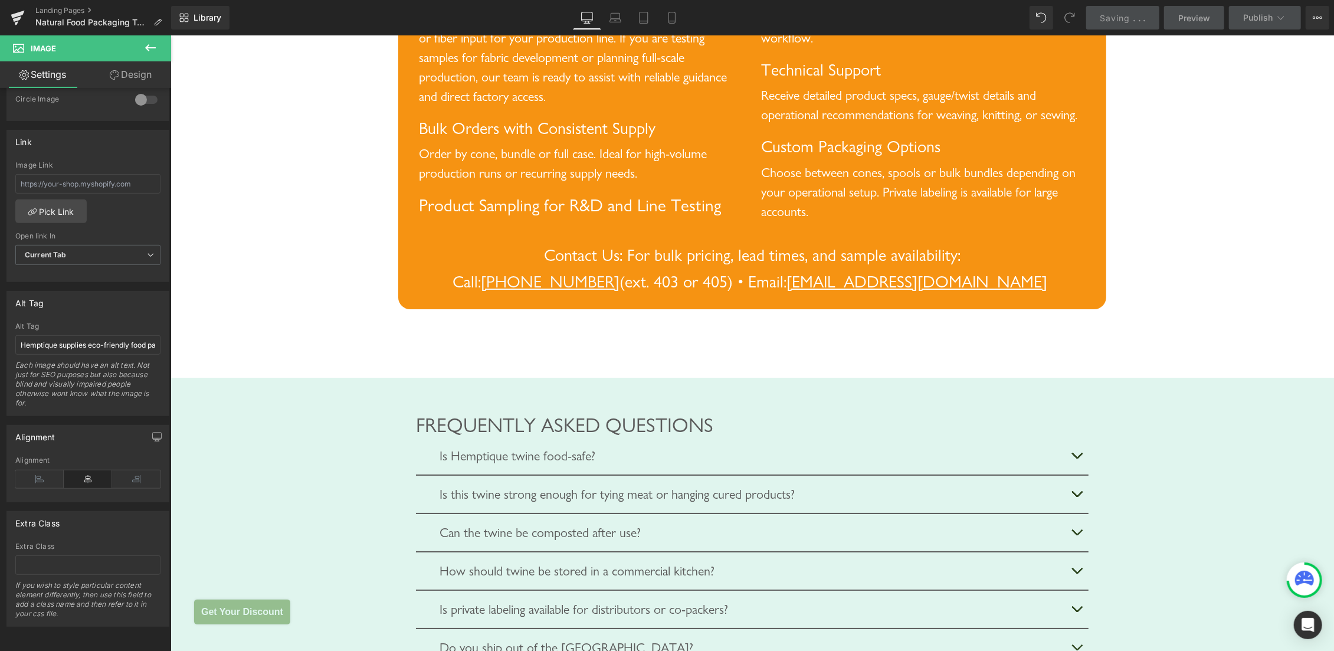
scroll to position [3777, 0]
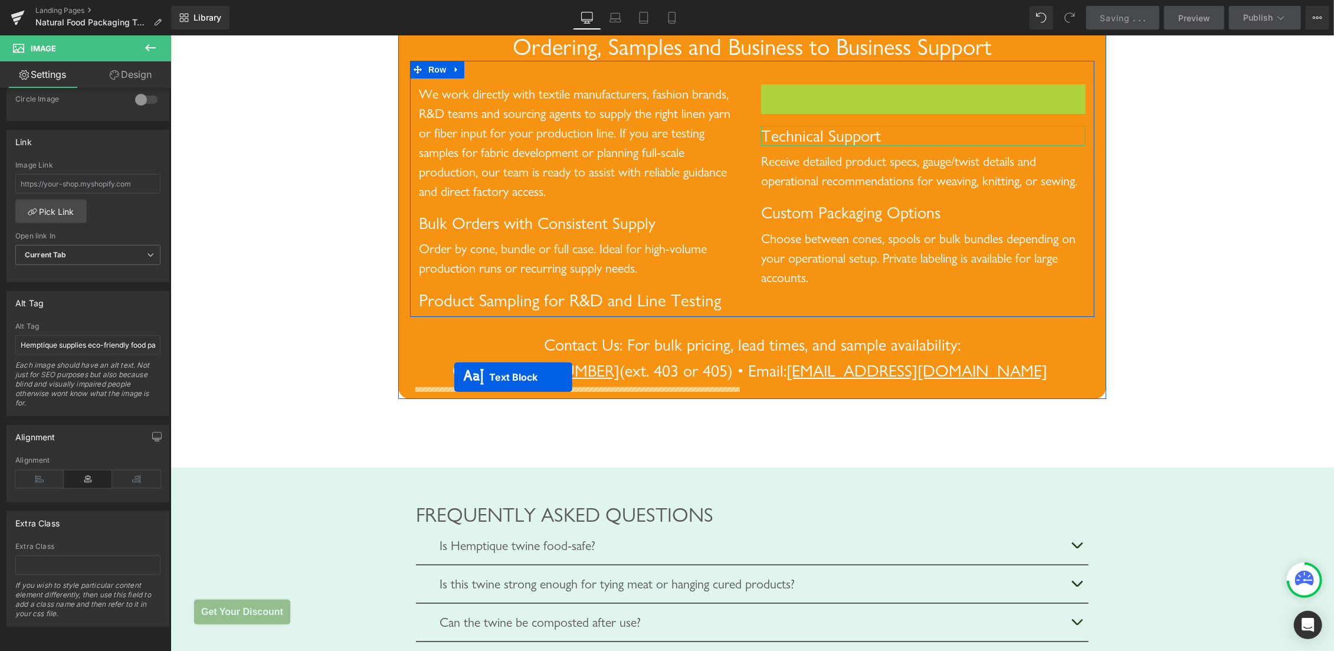
drag, startPoint x: 885, startPoint y: 178, endPoint x: 454, endPoint y: 377, distance: 474.8
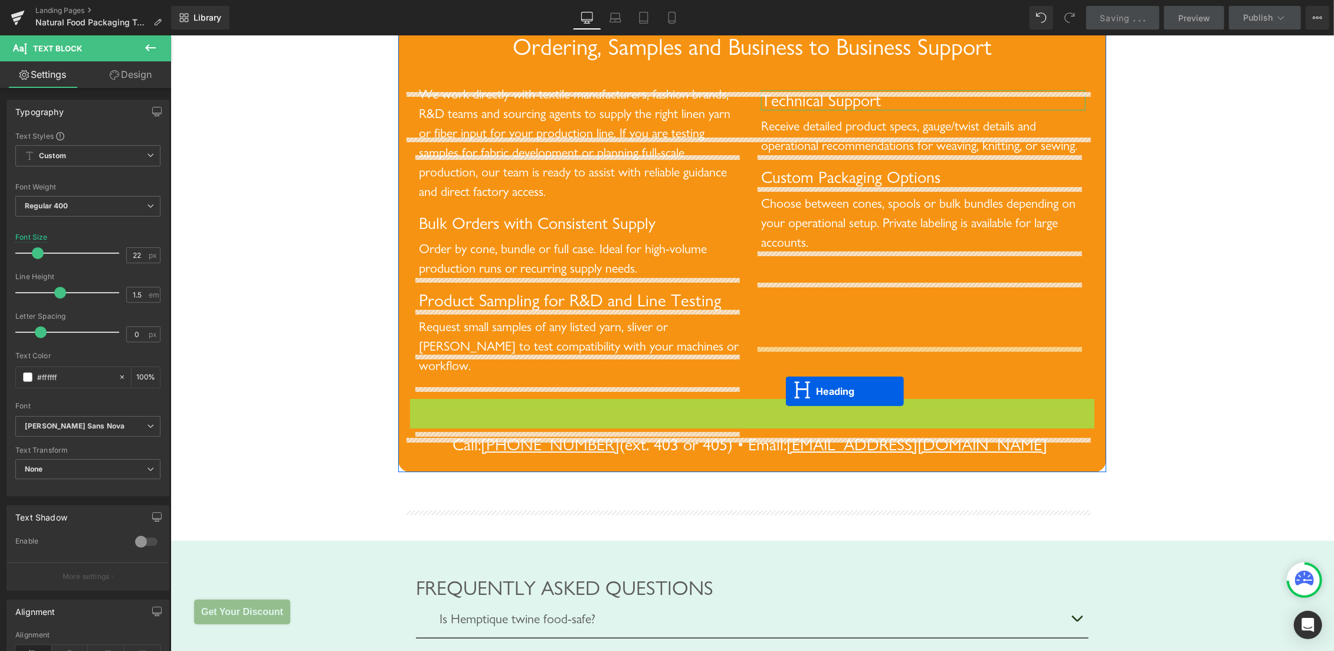
drag, startPoint x: 743, startPoint y: 441, endPoint x: 786, endPoint y: 391, distance: 65.7
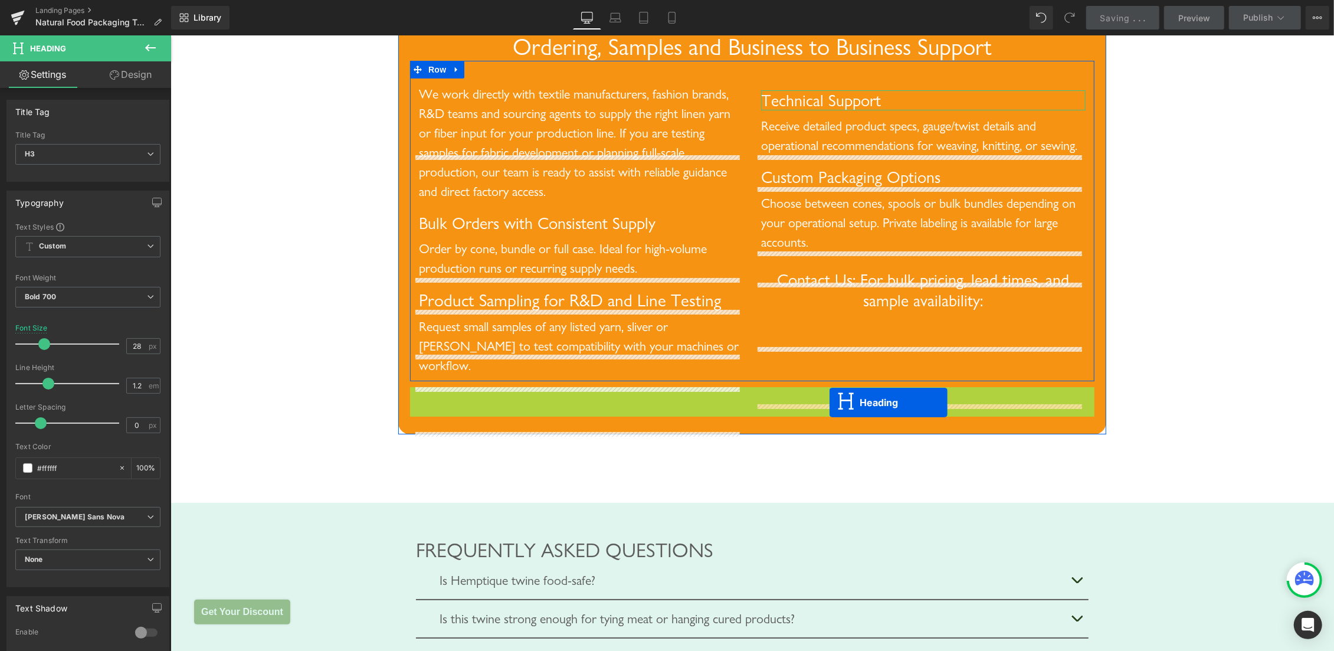
drag, startPoint x: 721, startPoint y: 455, endPoint x: 829, endPoint y: 403, distance: 120.1
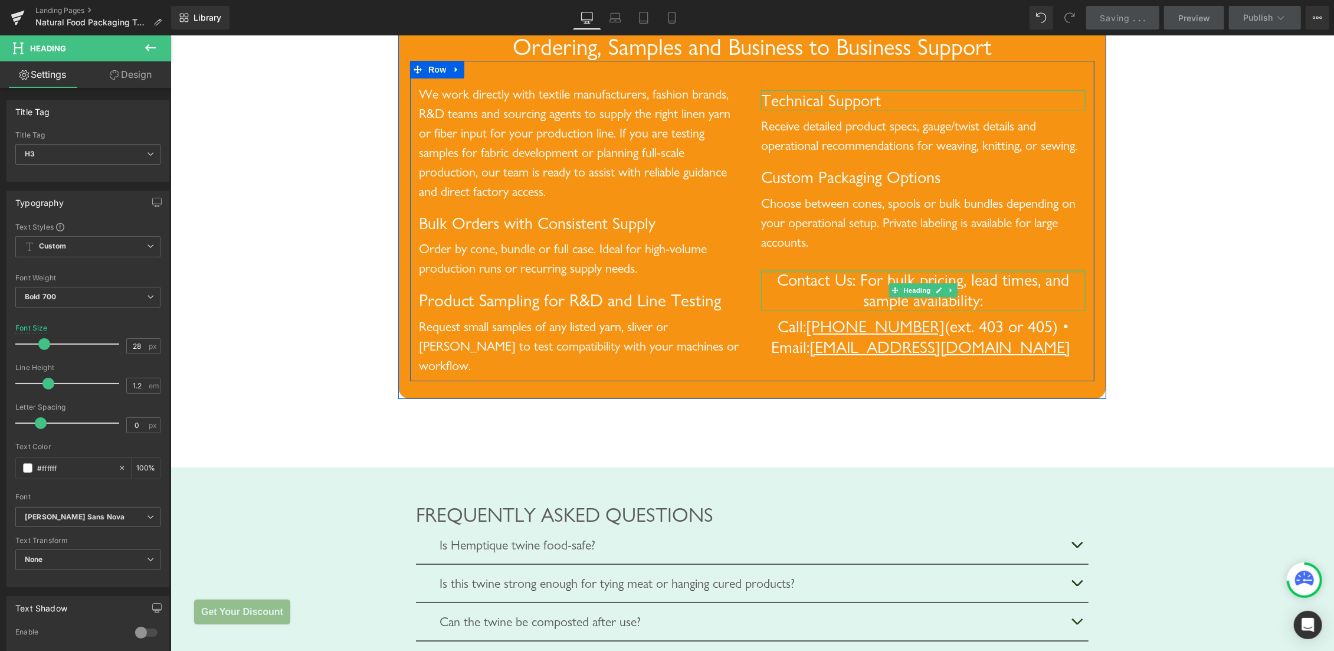
click at [839, 310] on span "Contact Us: For bulk pricing, lead times, and sample availability:" at bounding box center [923, 289] width 292 height 41
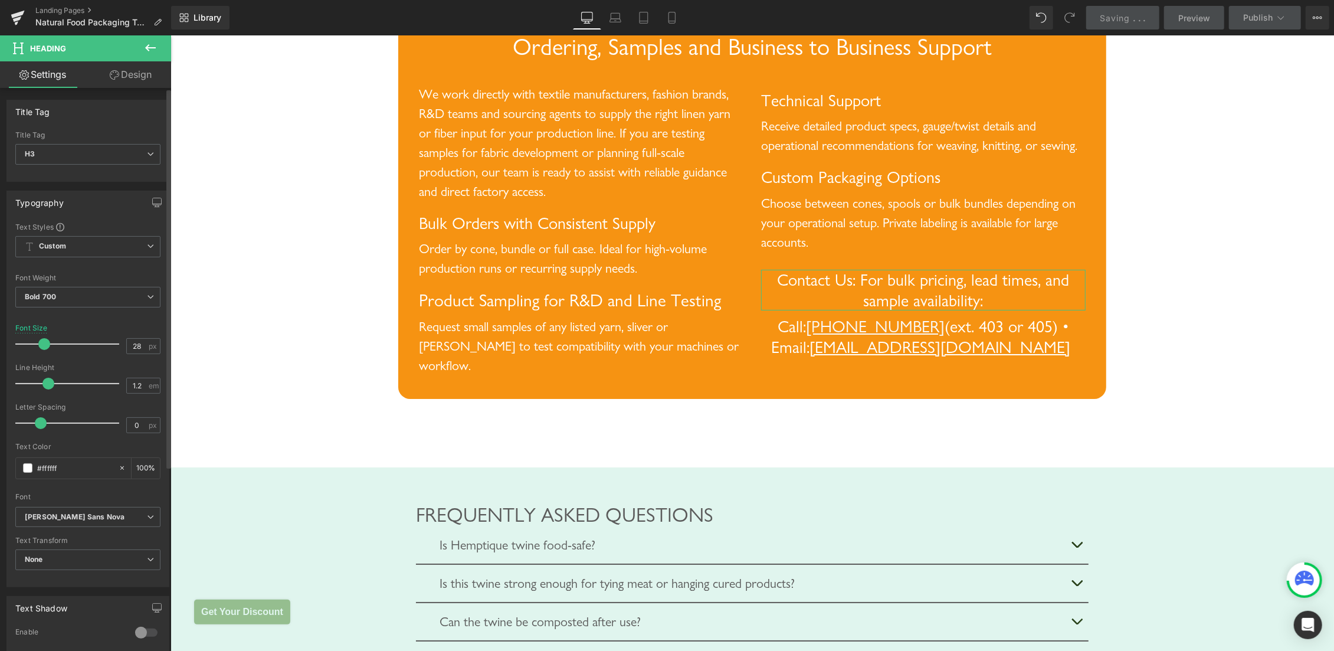
scroll to position [274, 0]
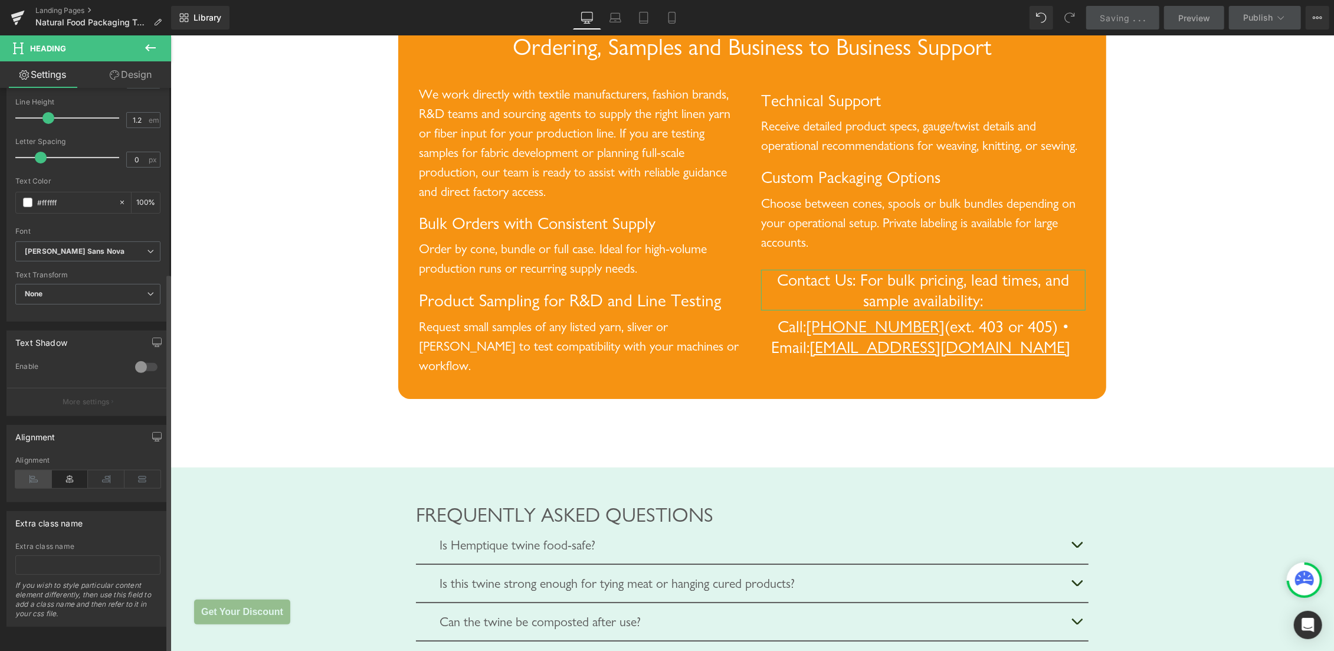
click at [30, 470] on icon at bounding box center [33, 479] width 37 height 18
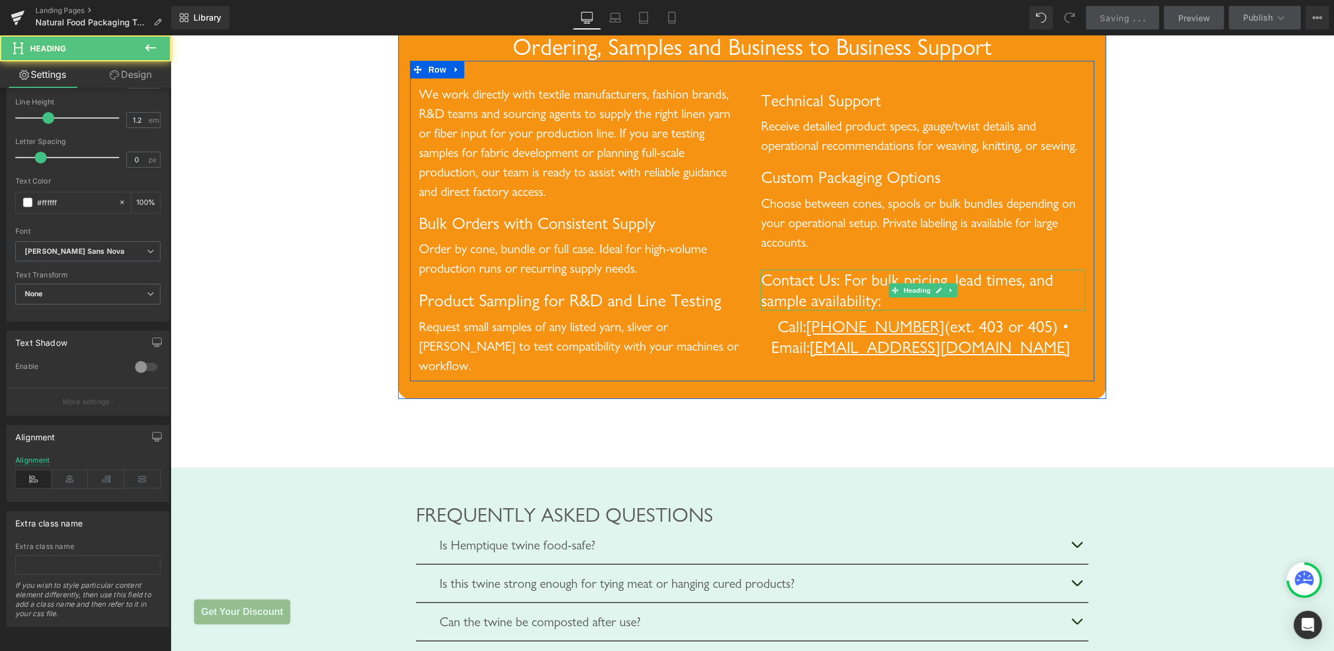
click at [897, 310] on h3 "Contact Us: For bulk pricing, lead times, and sample availability:" at bounding box center [923, 289] width 325 height 41
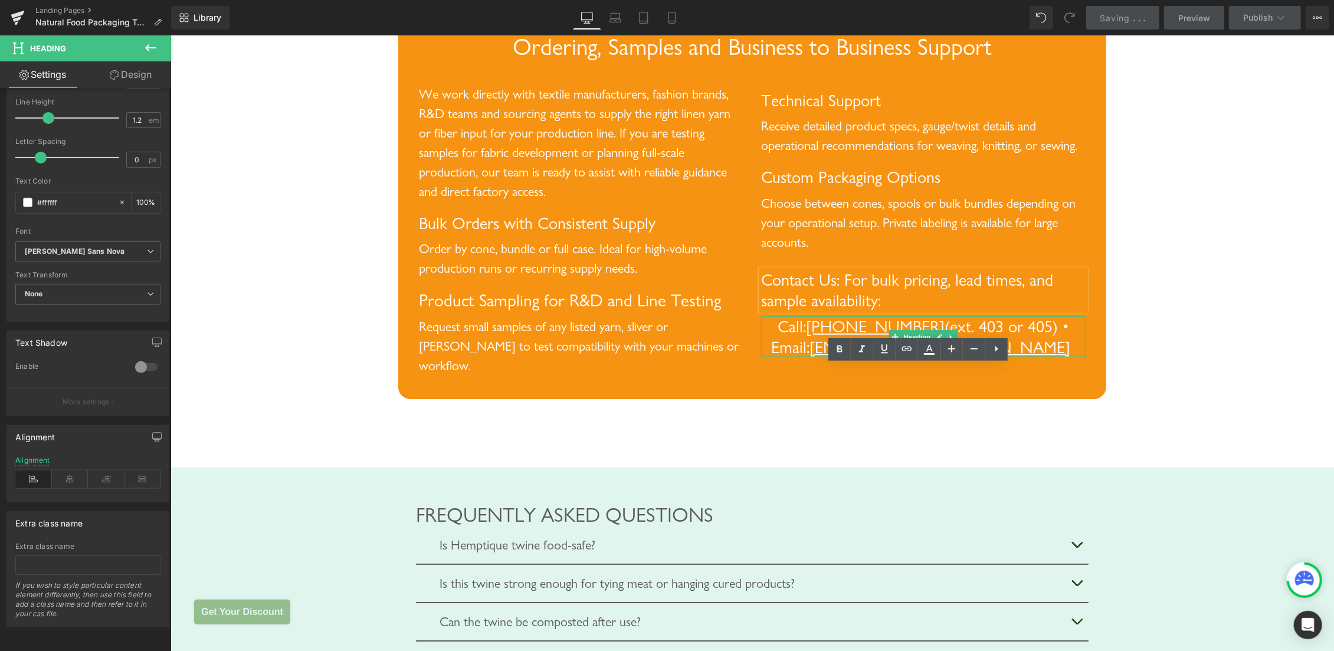
click at [783, 356] on h3 "Call: [PHONE_NUMBER] (ext. 403 or 405) • Email: [EMAIL_ADDRESS][DOMAIN_NAME]" at bounding box center [923, 336] width 325 height 41
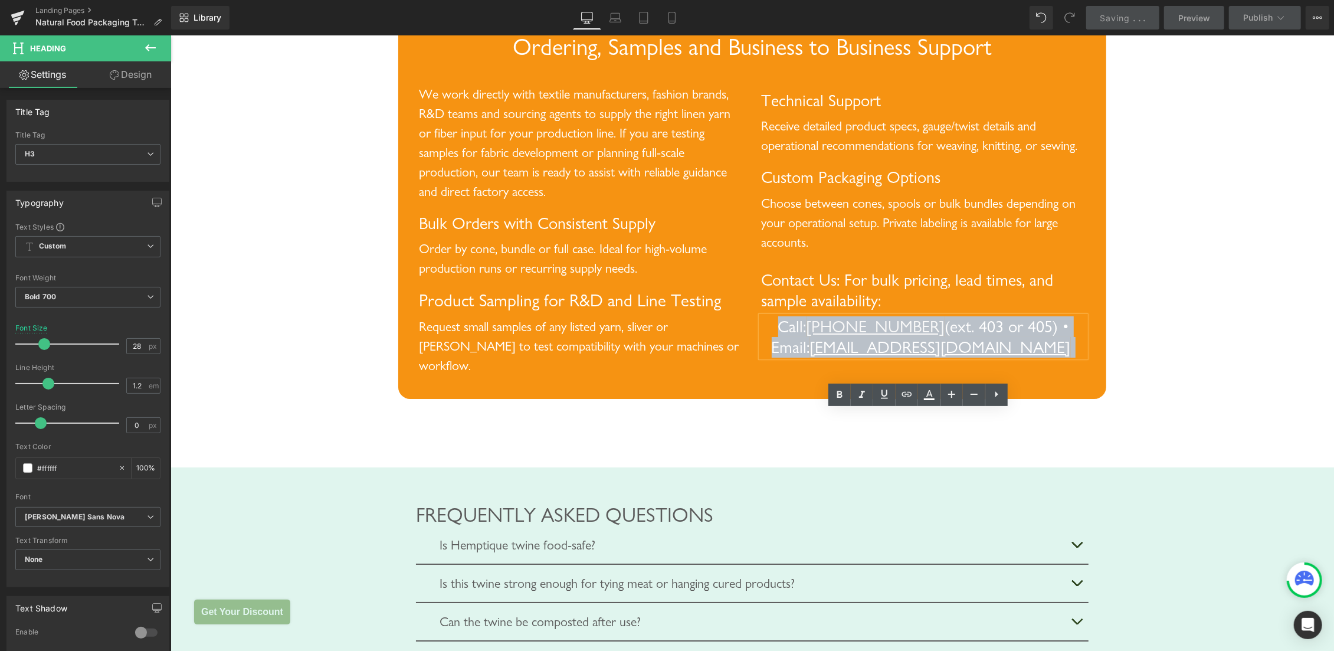
drag, startPoint x: 786, startPoint y: 420, endPoint x: 1018, endPoint y: 449, distance: 233.8
click at [1018, 356] on h3 "Call: [PHONE_NUMBER] (ext. 403 or 405) • Email: [EMAIL_ADDRESS][DOMAIN_NAME]" at bounding box center [923, 336] width 325 height 41
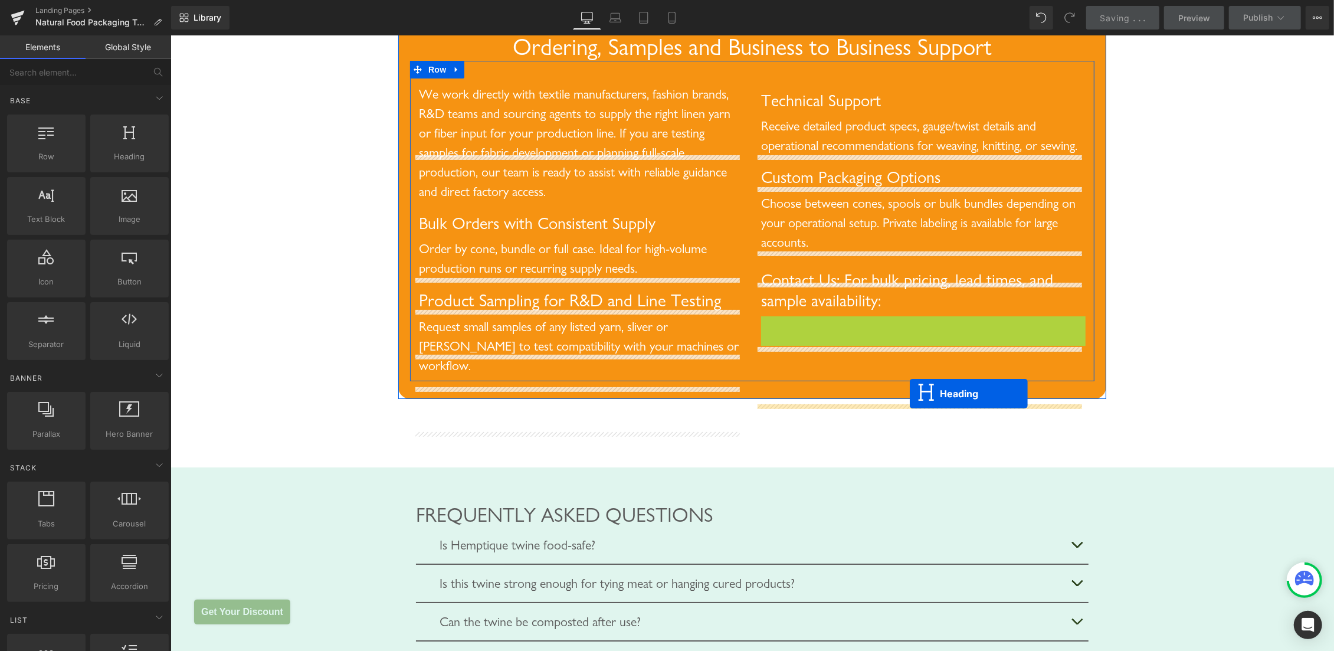
drag, startPoint x: 891, startPoint y: 433, endPoint x: 910, endPoint y: 393, distance: 44.4
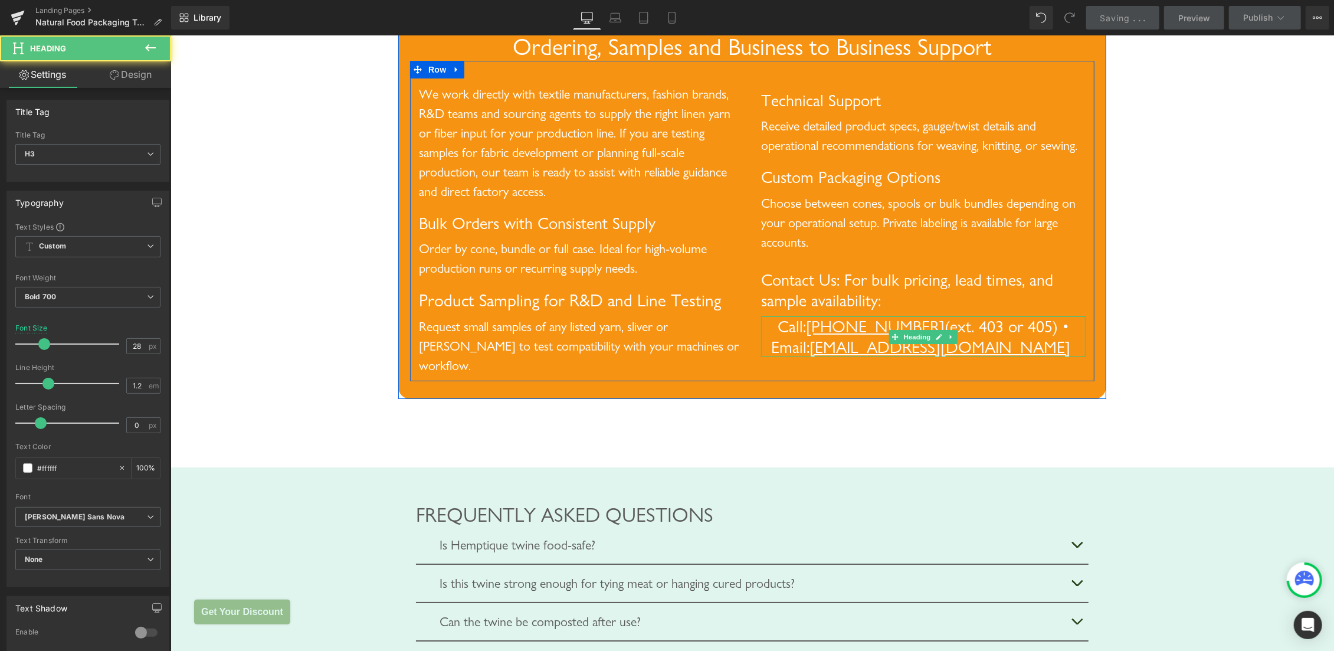
click at [799, 336] on span "Call:" at bounding box center [792, 326] width 28 height 20
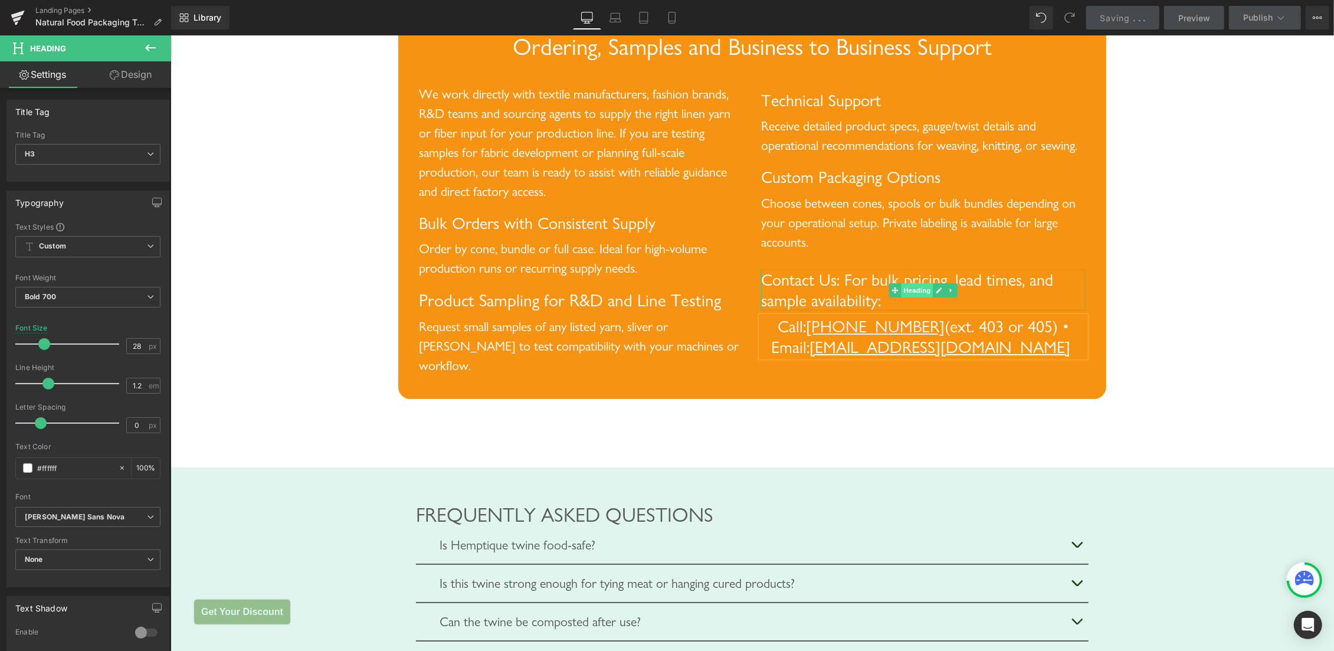
click at [902, 297] on span "Heading" at bounding box center [917, 290] width 32 height 14
click at [965, 310] on h3 "Contact Us: For bulk pricing, lead times, and sample availability:" at bounding box center [923, 289] width 325 height 41
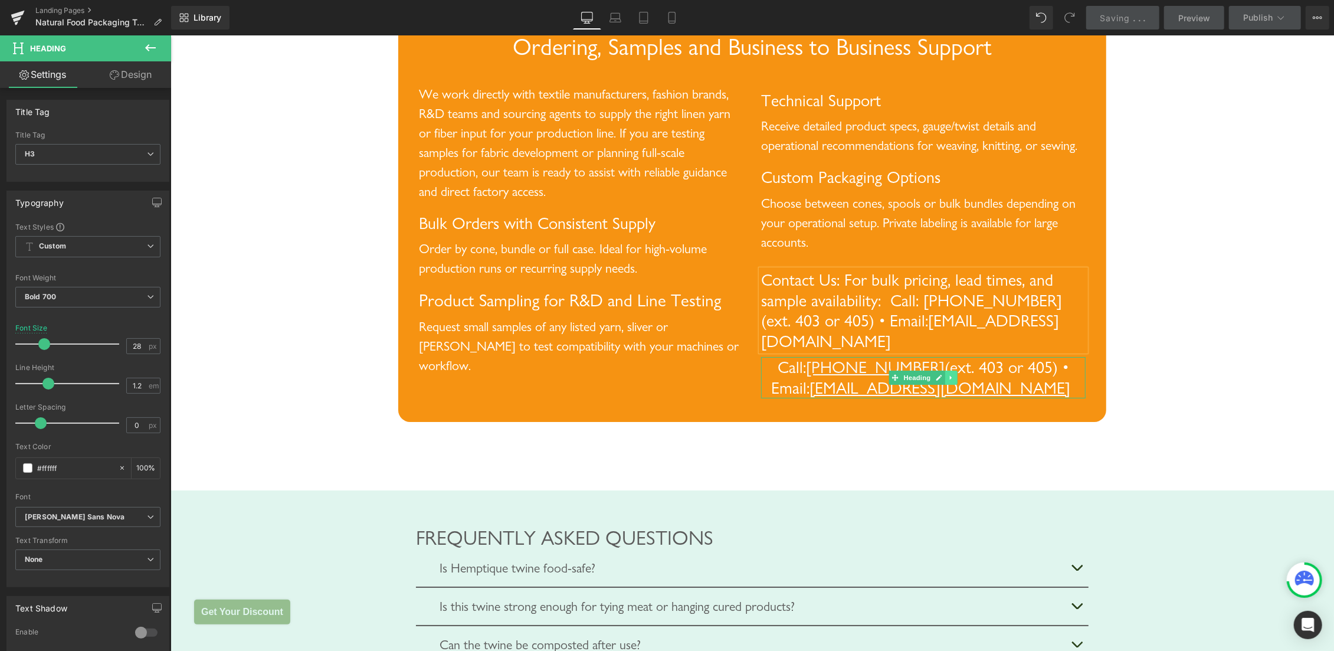
click at [948, 381] on icon at bounding box center [951, 377] width 6 height 7
click at [954, 380] on icon at bounding box center [957, 377] width 6 height 6
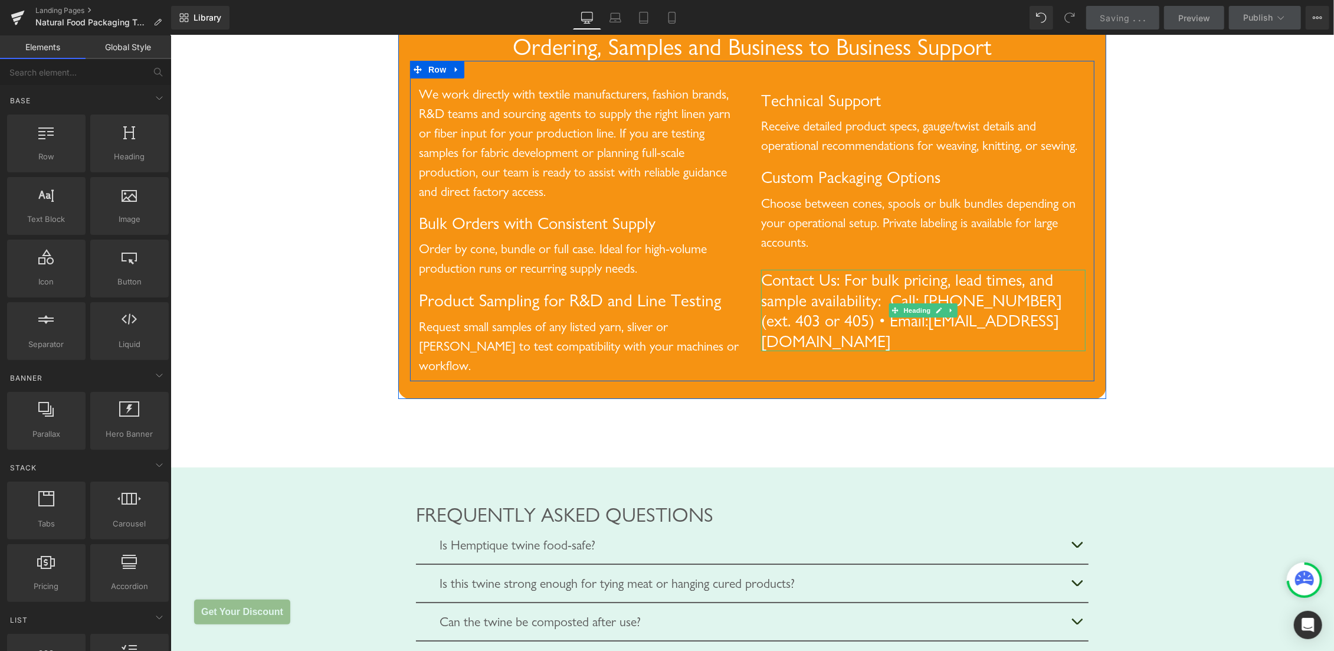
click at [978, 351] on span "Contact Us: For bulk pricing, lead times, and sample availability: Call: [PHONE…" at bounding box center [911, 309] width 301 height 81
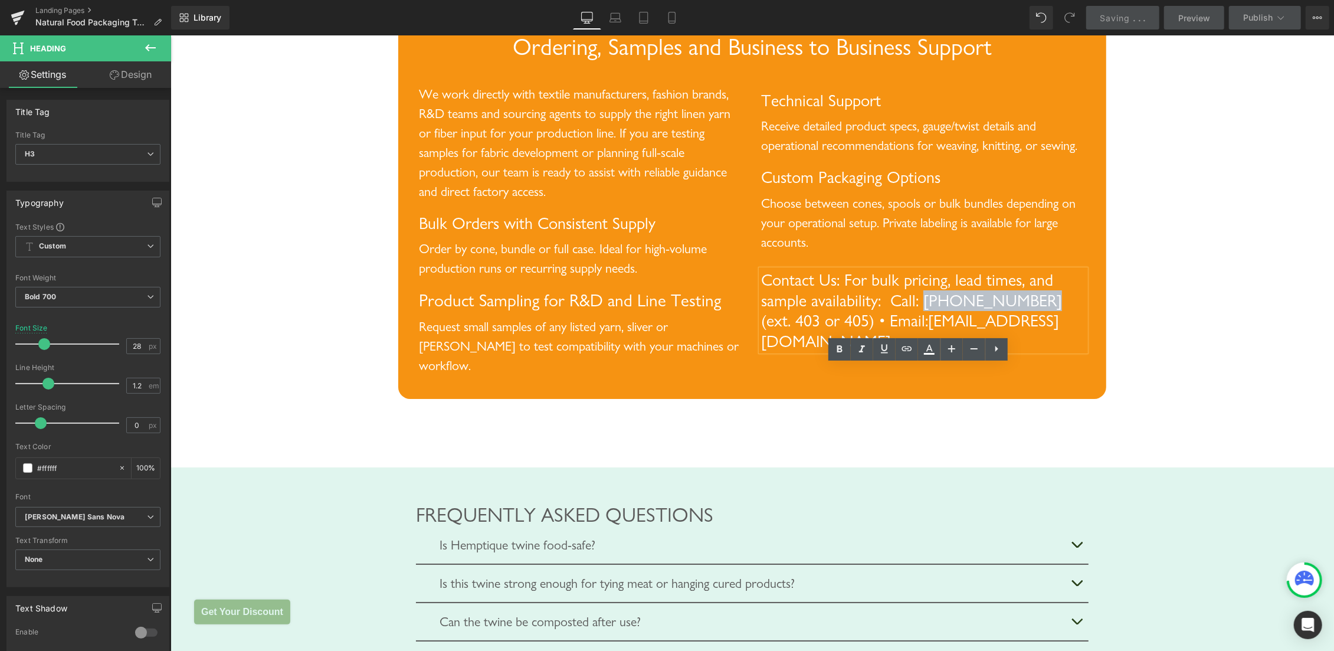
drag, startPoint x: 930, startPoint y: 392, endPoint x: 1033, endPoint y: 390, distance: 103.3
click at [1033, 351] on span "Contact Us: For bulk pricing, lead times, and sample availability: Call: [PHONE…" at bounding box center [911, 309] width 301 height 81
copy span "[PHONE_NUMBER]"
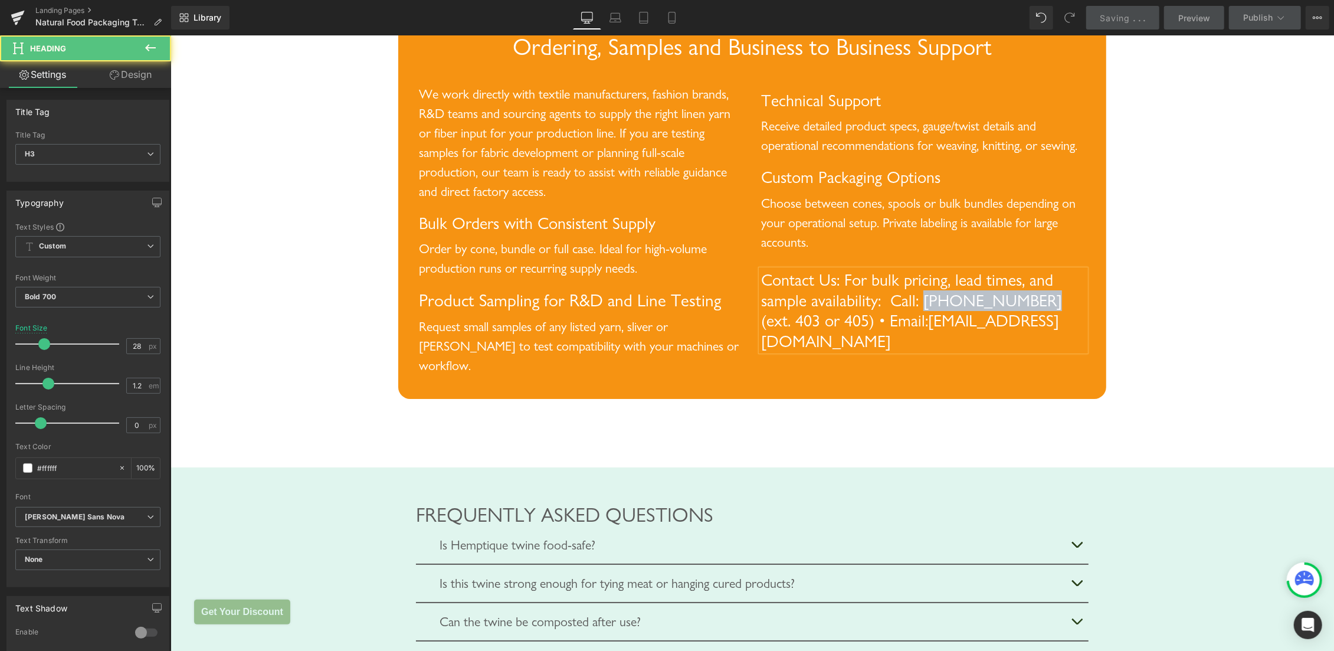
click at [950, 351] on span "Contact Us: For bulk pricing, lead times, and sample availability: Call: [PHONE…" at bounding box center [911, 309] width 301 height 81
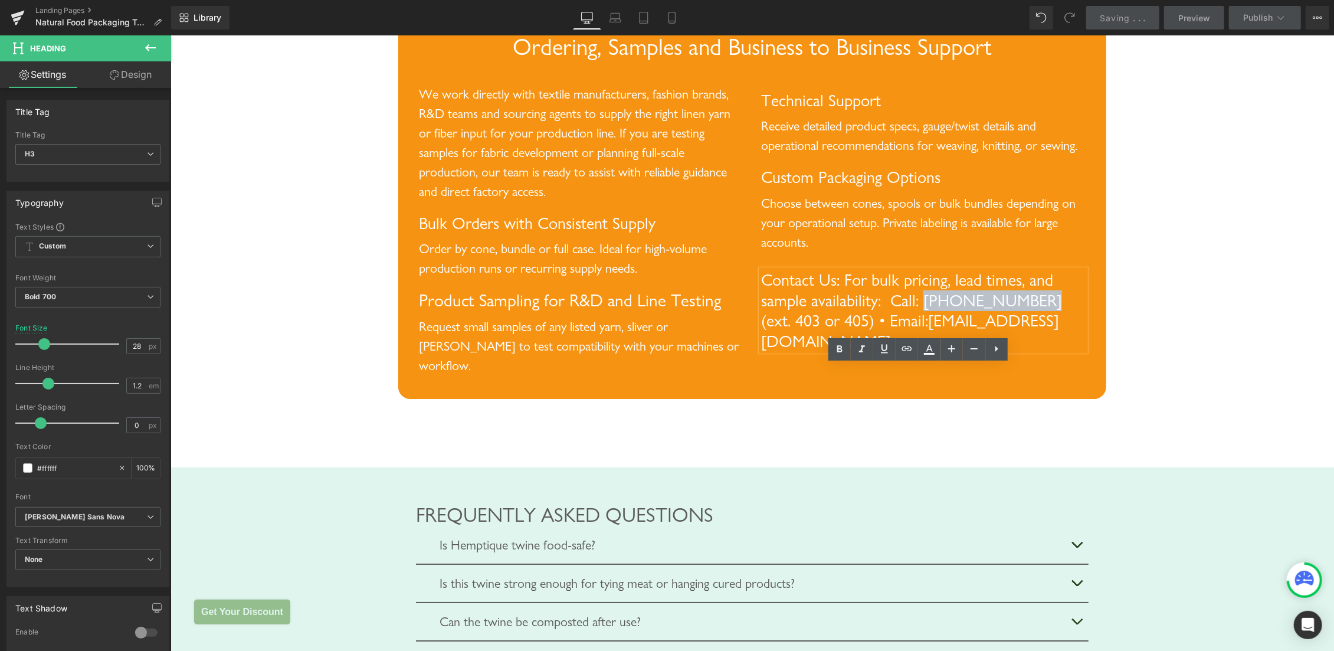
drag, startPoint x: 930, startPoint y: 395, endPoint x: 1033, endPoint y: 391, distance: 103.4
click at [1033, 351] on span "Contact Us: For bulk pricing, lead times, and sample availability: Call: [PHONE…" at bounding box center [911, 309] width 301 height 81
click at [0, 0] on icon at bounding box center [0, 0] width 0 height 0
click at [905, 431] on input "text" at bounding box center [936, 424] width 182 height 30
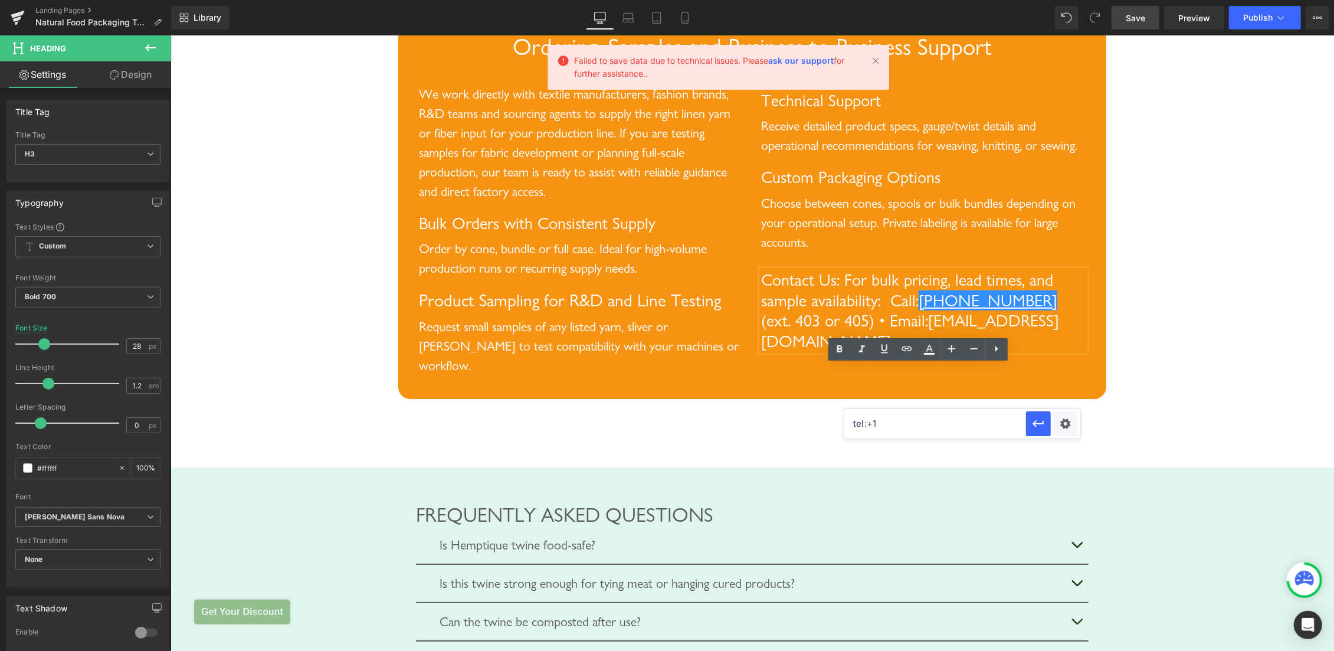
paste input "[PHONE_NUMBER]"
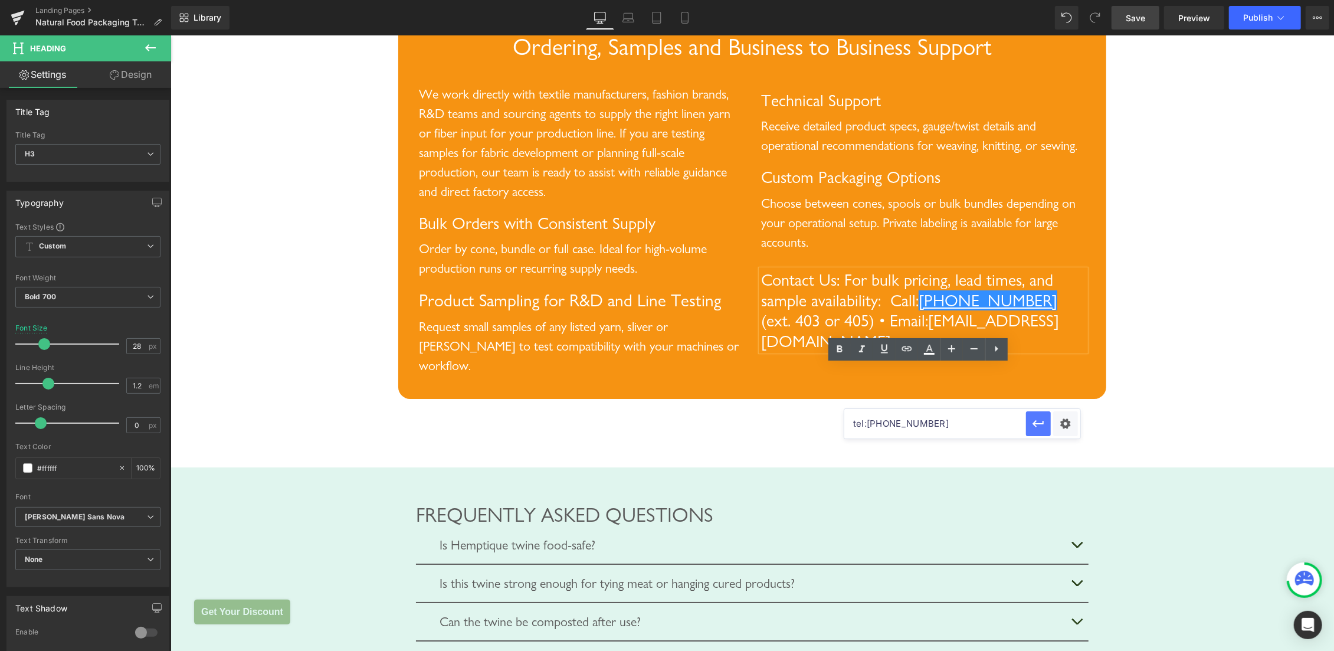
type input "tel:[PHONE_NUMBER]"
click at [1047, 425] on button "button" at bounding box center [1038, 423] width 25 height 25
click at [931, 350] on icon at bounding box center [930, 348] width 6 height 7
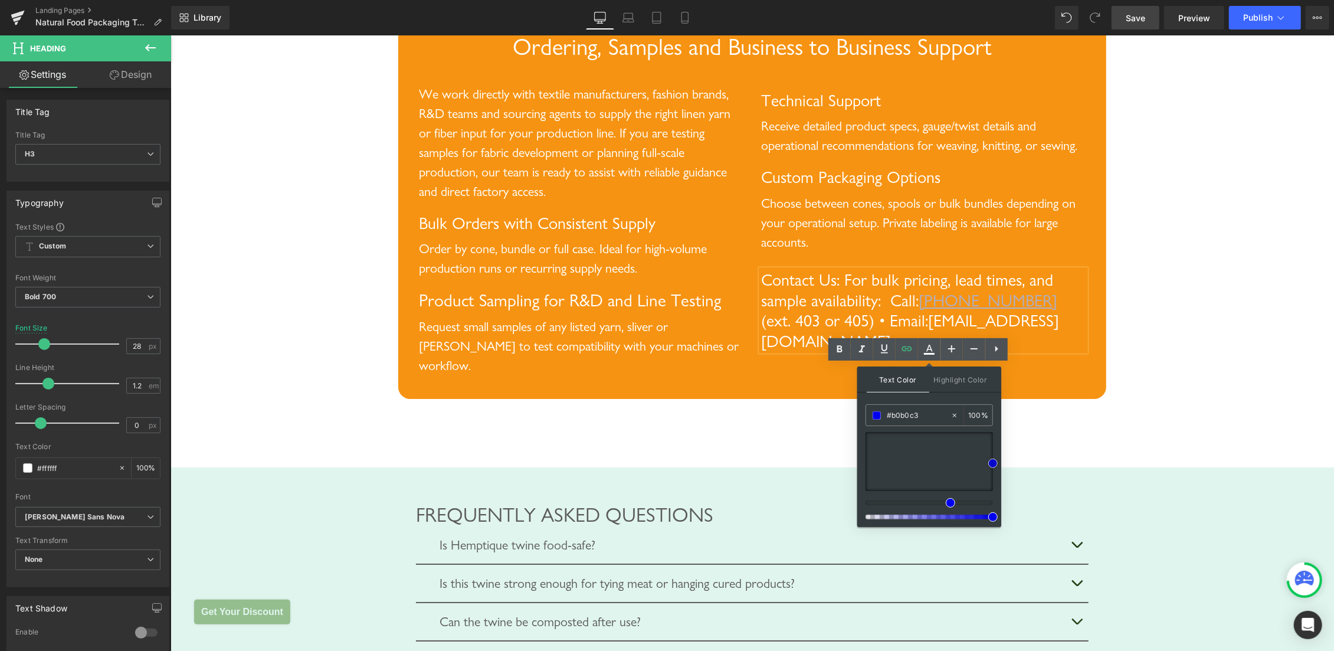
click at [884, 448] on div at bounding box center [929, 461] width 127 height 59
drag, startPoint x: 881, startPoint y: 449, endPoint x: 861, endPoint y: 428, distance: 28.0
click at [0, 0] on div "Text Color Highlight Color rgba(255, 255, 255, 1) #ffffff 100 % transparent tra…" at bounding box center [0, 0] width 0 height 0
click at [877, 440] on div at bounding box center [929, 461] width 127 height 59
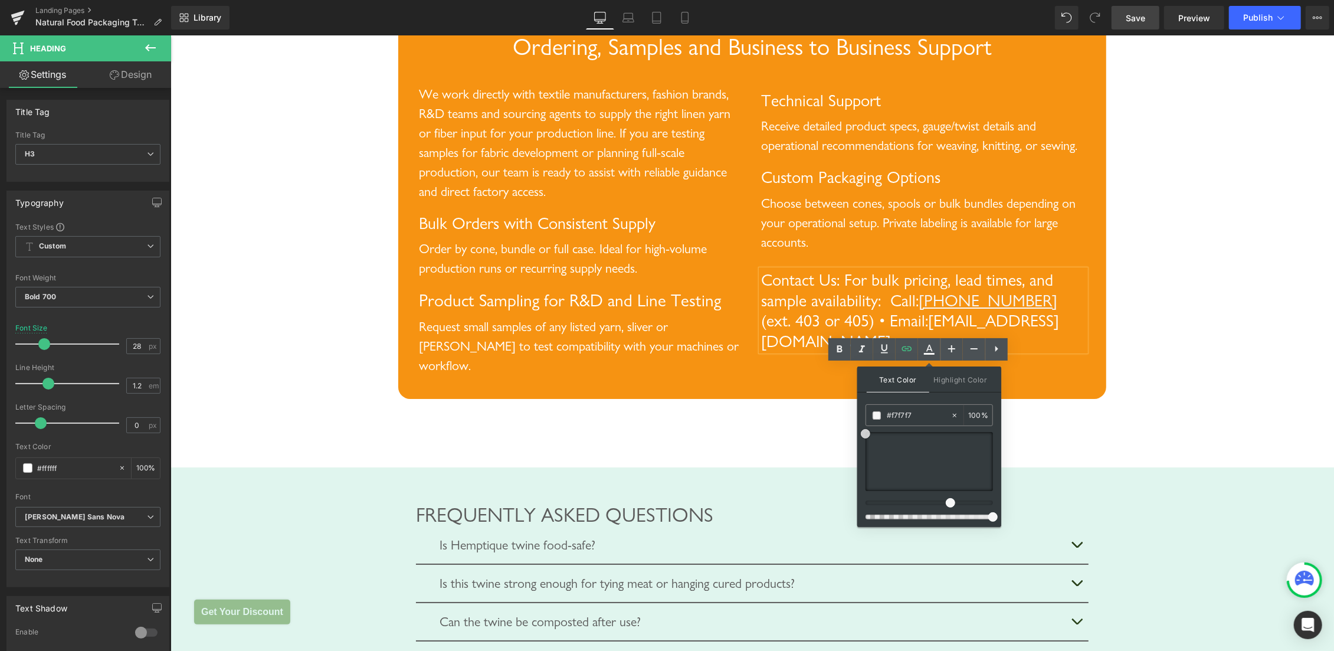
type input "#f9f9f9"
drag, startPoint x: 874, startPoint y: 434, endPoint x: 861, endPoint y: 433, distance: 12.5
click at [866, 433] on div at bounding box center [929, 461] width 127 height 59
click at [0, 0] on div "Text Color Highlight Color rgba(249, 249, 249, 1) #f9f9f9 100 % transparent tra…" at bounding box center [0, 0] width 0 height 0
click at [1031, 310] on span "Contact Us: For bulk pricing, lead times, and sample availability: Call:" at bounding box center [907, 289] width 292 height 41
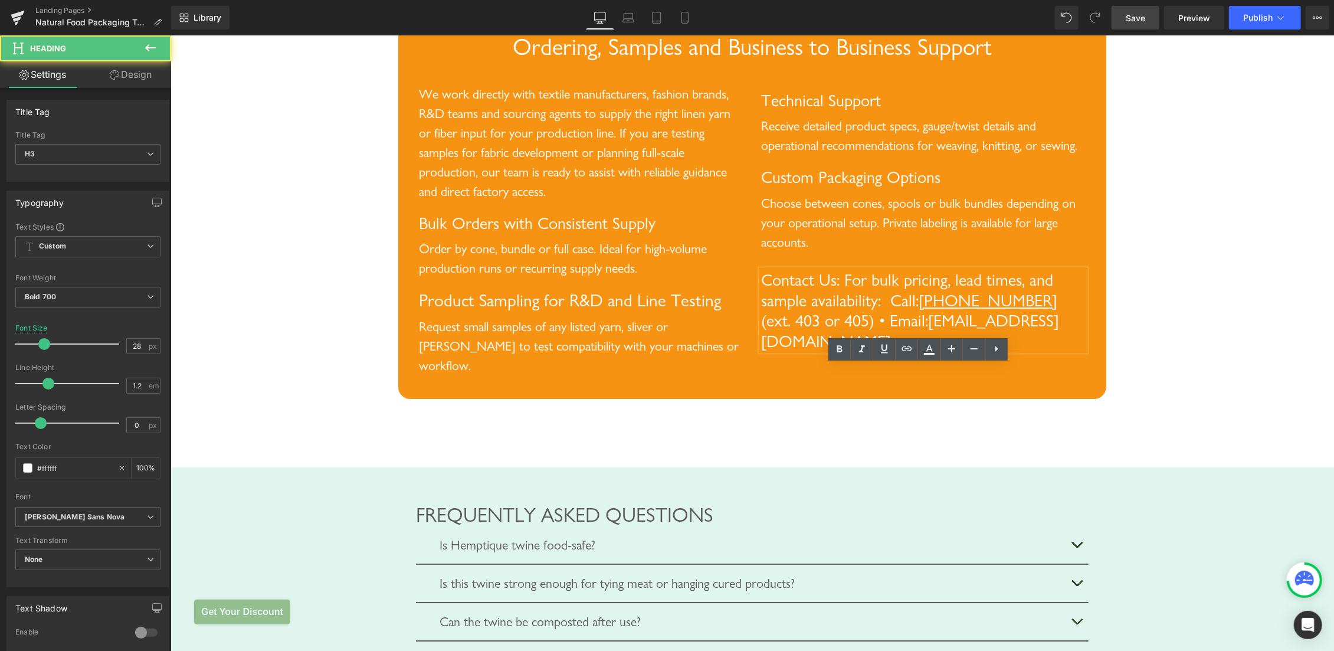
click at [891, 351] on span "(ext. 403 or 405) • Email:[EMAIL_ADDRESS][DOMAIN_NAME]" at bounding box center [910, 330] width 298 height 41
click at [907, 351] on span "(ext. 403 or 405) • Email:[EMAIL_ADDRESS][DOMAIN_NAME]" at bounding box center [910, 330] width 298 height 41
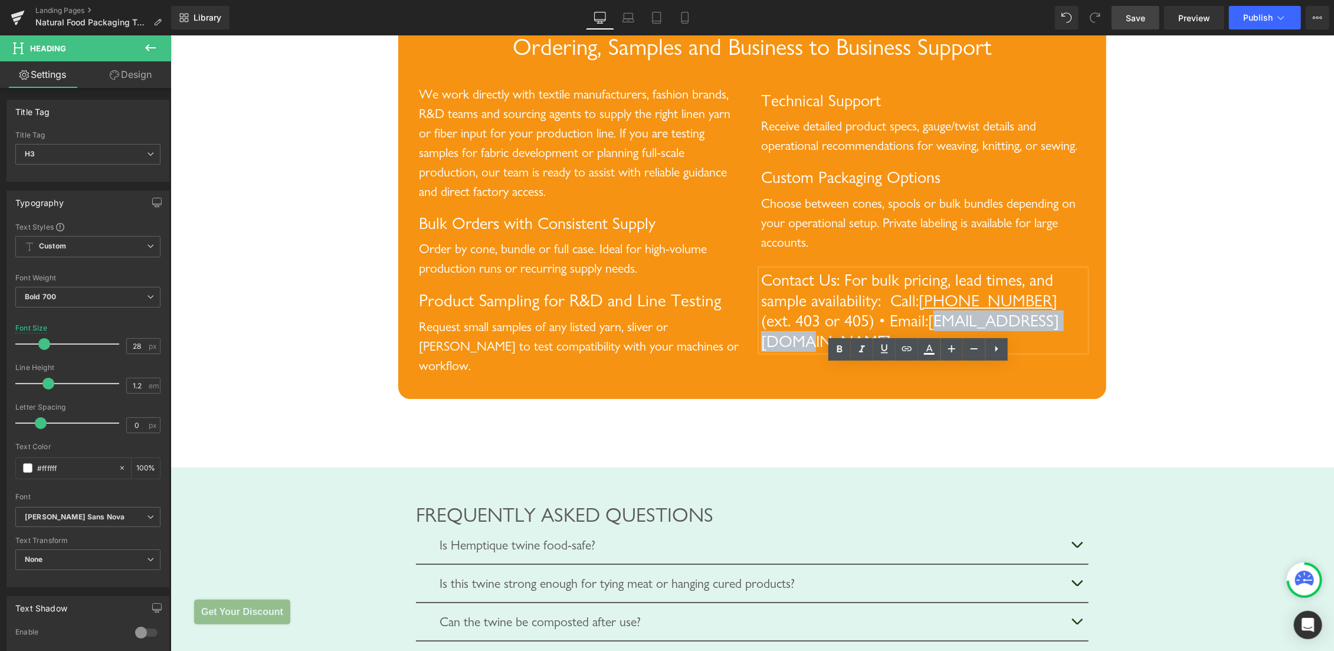
drag, startPoint x: 892, startPoint y: 417, endPoint x: 1041, endPoint y: 414, distance: 149.4
click at [1041, 351] on span "(ext. 403 or 405) • Email:[EMAIL_ADDRESS][DOMAIN_NAME]" at bounding box center [910, 330] width 298 height 41
copy span "[EMAIL_ADDRESS][DOMAIN_NAME]"
click at [1004, 251] on div "Choose between cones, spools or bulk bundles depending on your operational setu…" at bounding box center [923, 222] width 325 height 58
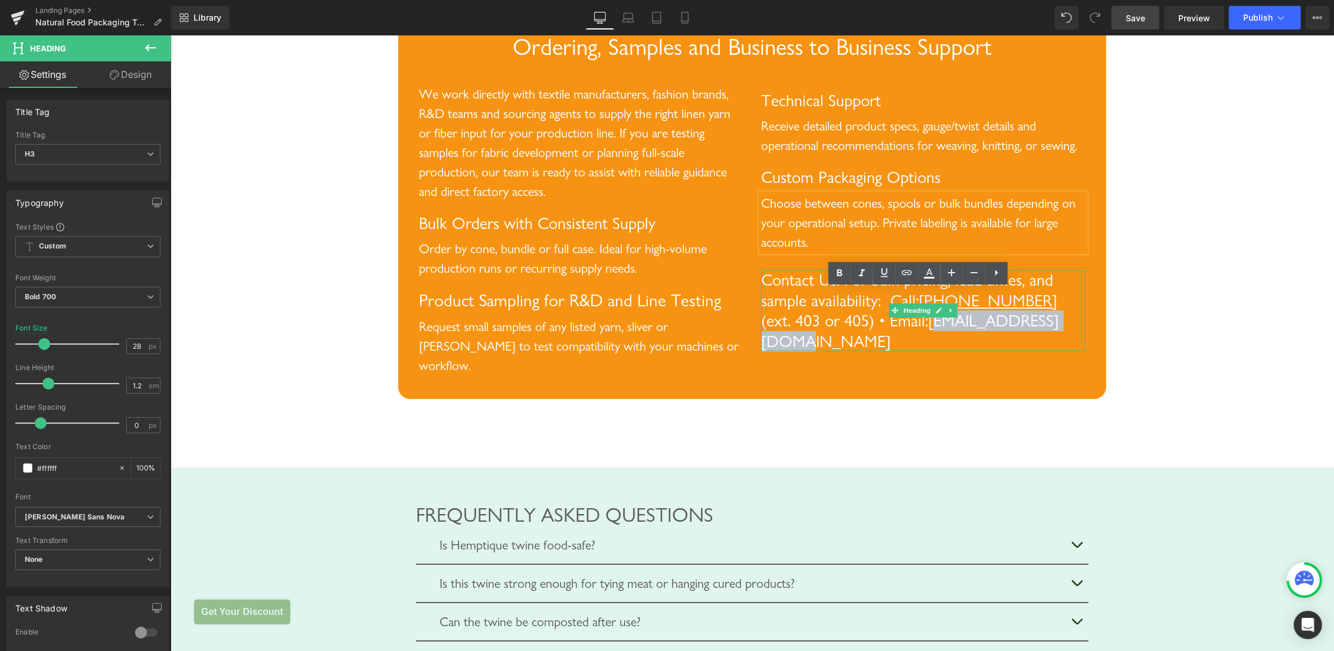
drag, startPoint x: 891, startPoint y: 411, endPoint x: 1036, endPoint y: 414, distance: 145.2
click at [1036, 351] on span "(ext. 403 or 405) • Email:[EMAIL_ADDRESS][DOMAIN_NAME]" at bounding box center [910, 330] width 298 height 41
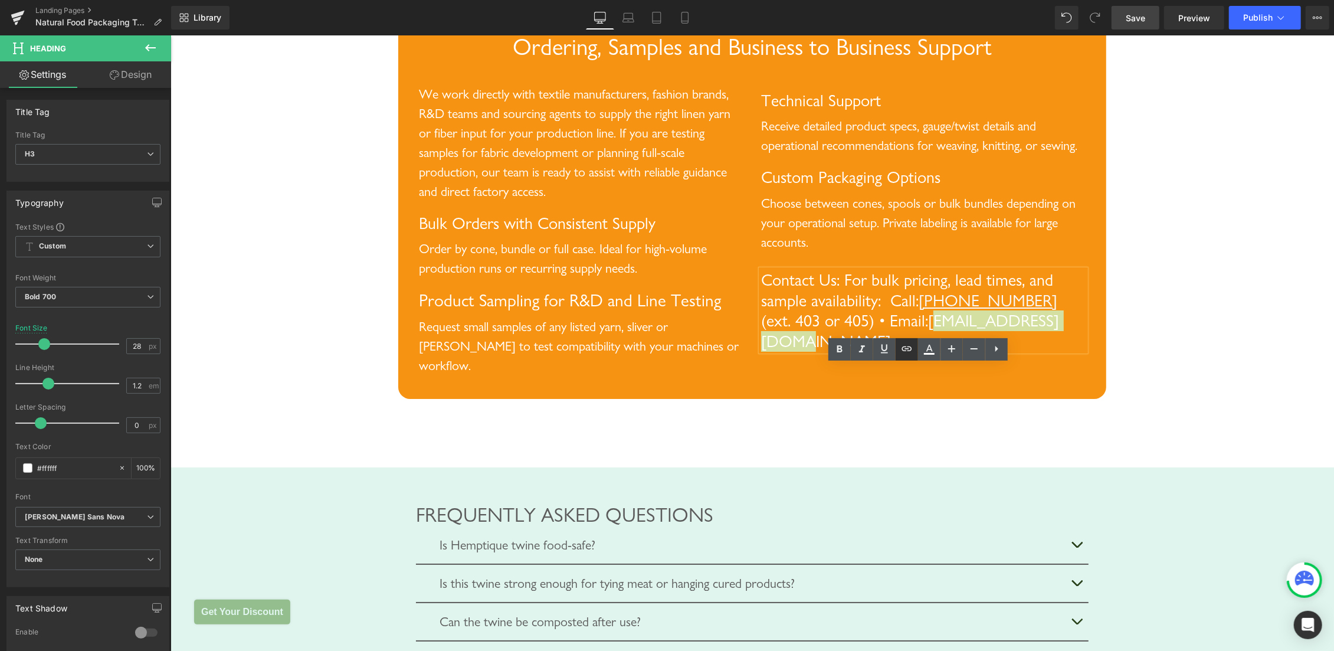
click at [0, 0] on icon at bounding box center [0, 0] width 0 height 0
click at [934, 449] on input "text" at bounding box center [936, 444] width 182 height 30
click at [1036, 444] on icon "button" at bounding box center [1039, 444] width 14 height 14
drag, startPoint x: 891, startPoint y: 414, endPoint x: 1041, endPoint y: 413, distance: 150.5
click at [1041, 351] on span "(ext. 403 or 405) • Email: [EMAIL_ADDRESS][DOMAIN_NAME]" at bounding box center [910, 330] width 298 height 41
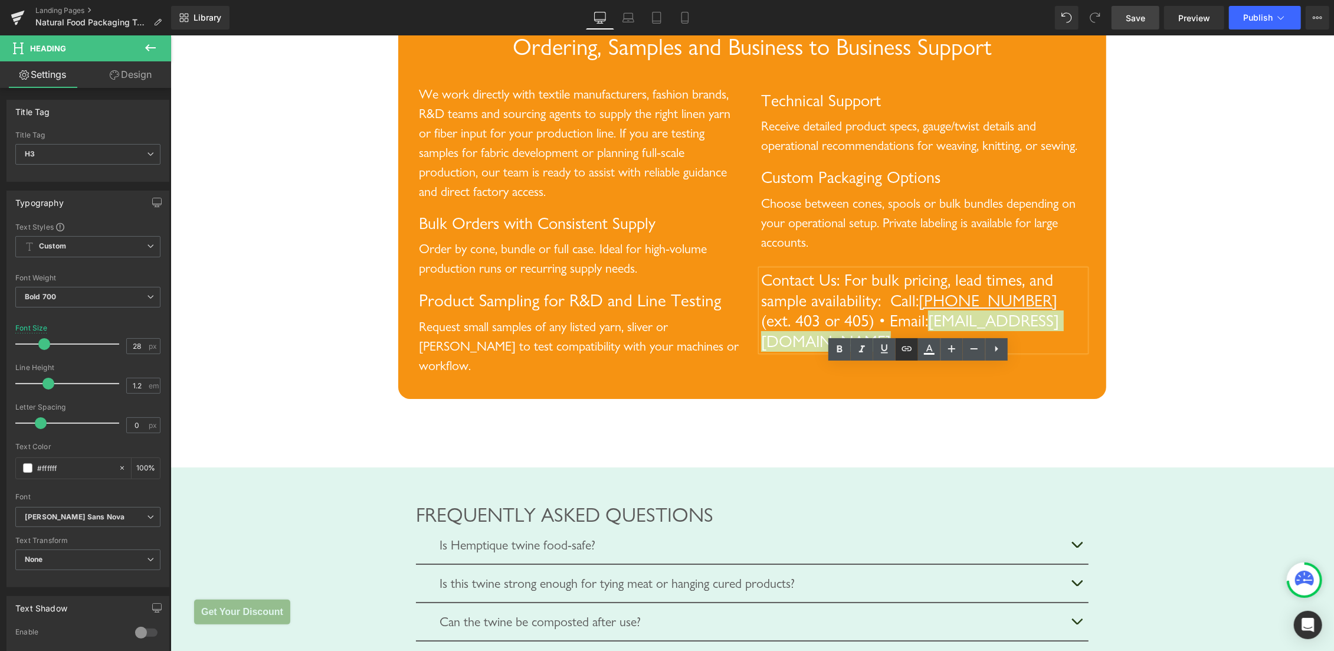
click at [0, 0] on icon at bounding box center [0, 0] width 0 height 0
click at [918, 443] on input "text" at bounding box center [936, 444] width 182 height 30
paste input "[EMAIL_ADDRESS][DOMAIN_NAME]"
type input "emailto:[EMAIL_ADDRESS][DOMAIN_NAME]"
click at [1042, 444] on icon "button" at bounding box center [1039, 444] width 14 height 14
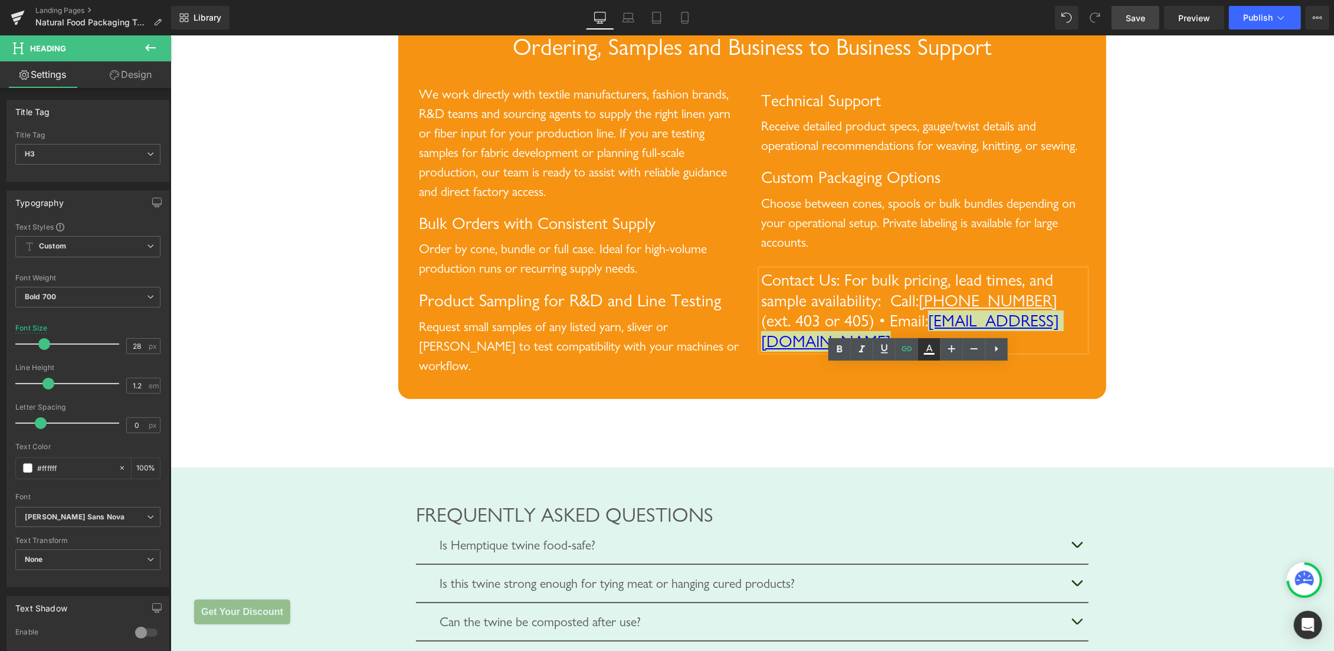
click at [0, 0] on icon at bounding box center [0, 0] width 0 height 0
type input "#ffffff"
type input "100"
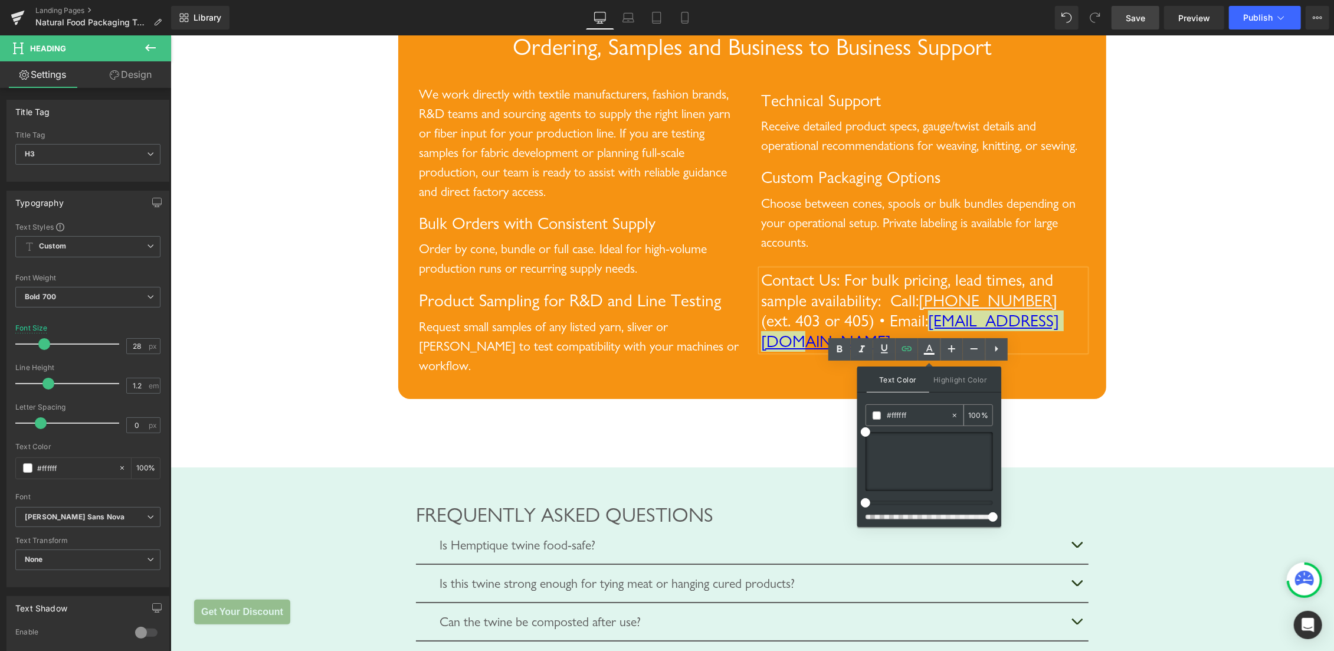
click at [909, 417] on input "#ffffff" at bounding box center [919, 415] width 64 height 13
click at [874, 440] on div at bounding box center [929, 461] width 127 height 59
type input "#f9f9f9"
drag, startPoint x: 874, startPoint y: 440, endPoint x: 868, endPoint y: 433, distance: 9.7
click at [868, 433] on span at bounding box center [867, 432] width 9 height 9
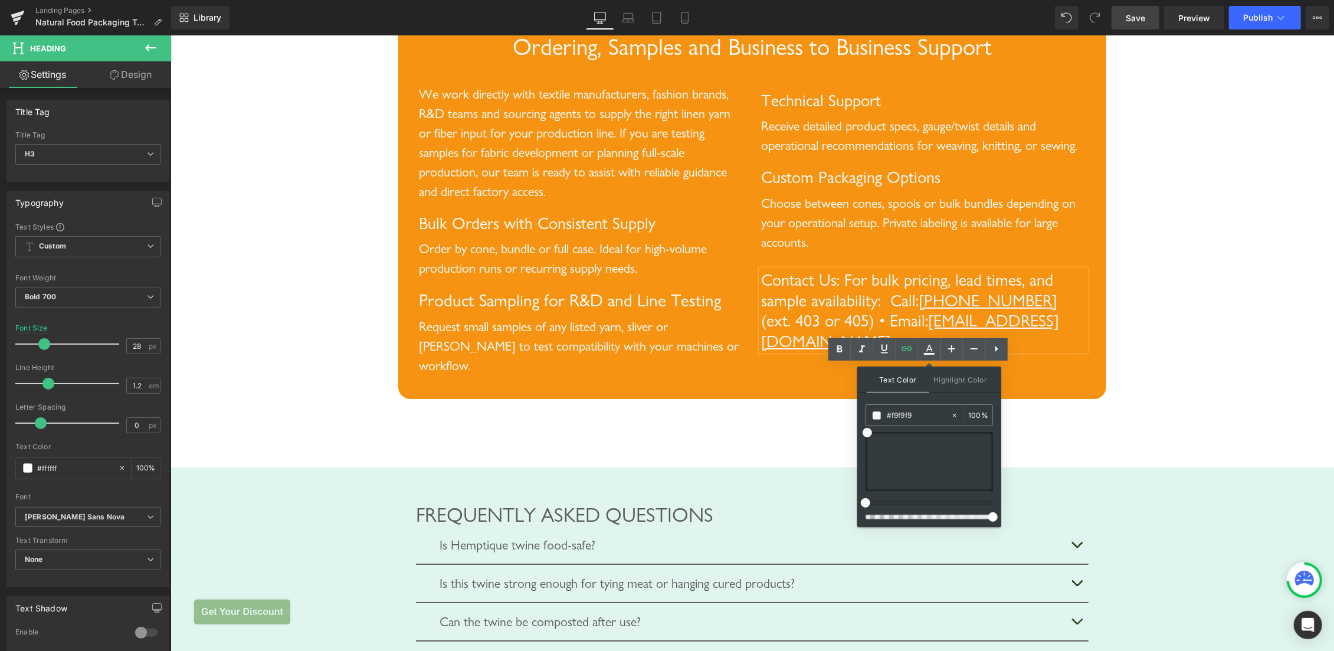
click at [0, 0] on div "Text Color Highlight Color rgba(249, 249, 249, 1) #f9f9f9 100 % transparent tra…" at bounding box center [0, 0] width 0 height 0
click at [1077, 351] on div "Technical Support Heading Receive detailed product specs, gauge/twist details a…" at bounding box center [923, 214] width 342 height 273
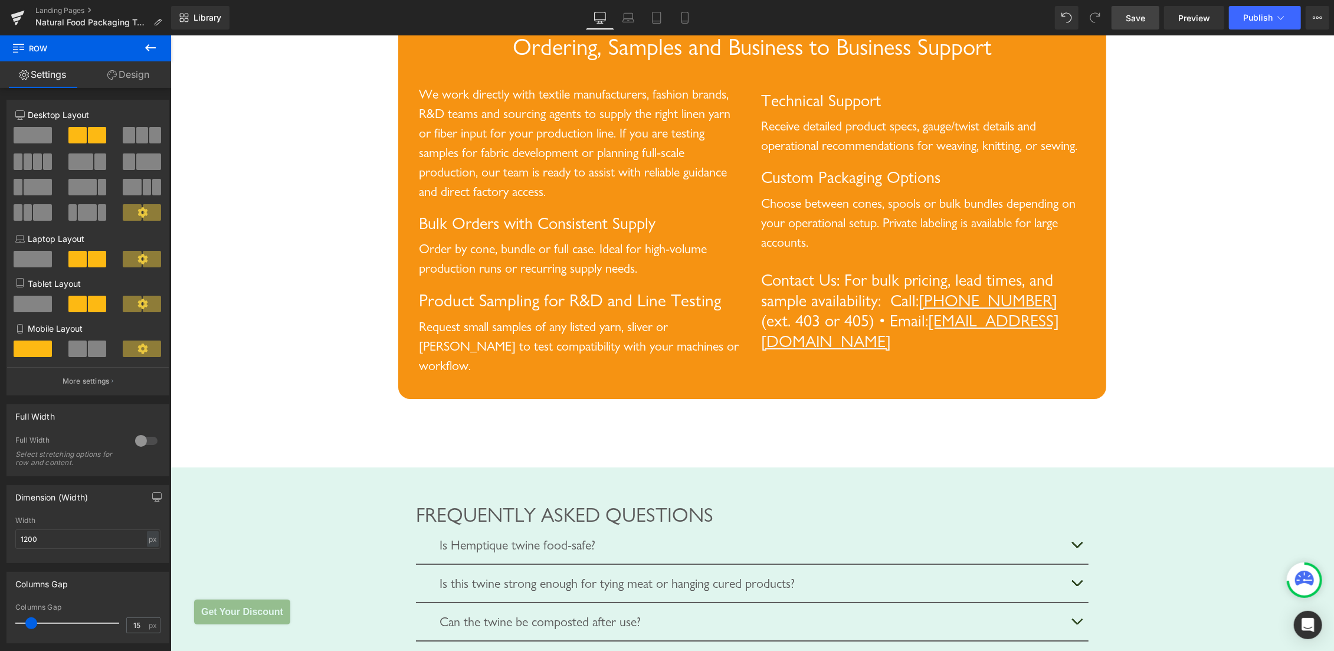
click at [1122, 17] on link "Save" at bounding box center [1136, 18] width 48 height 24
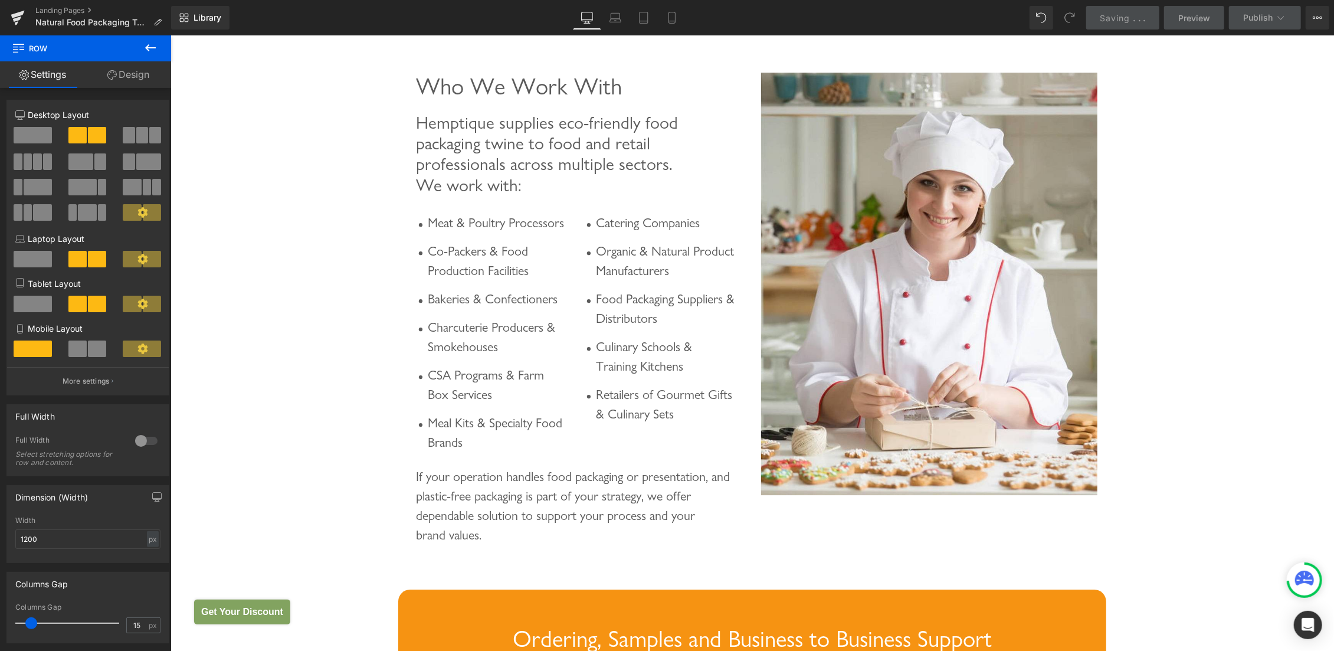
scroll to position [3214, 0]
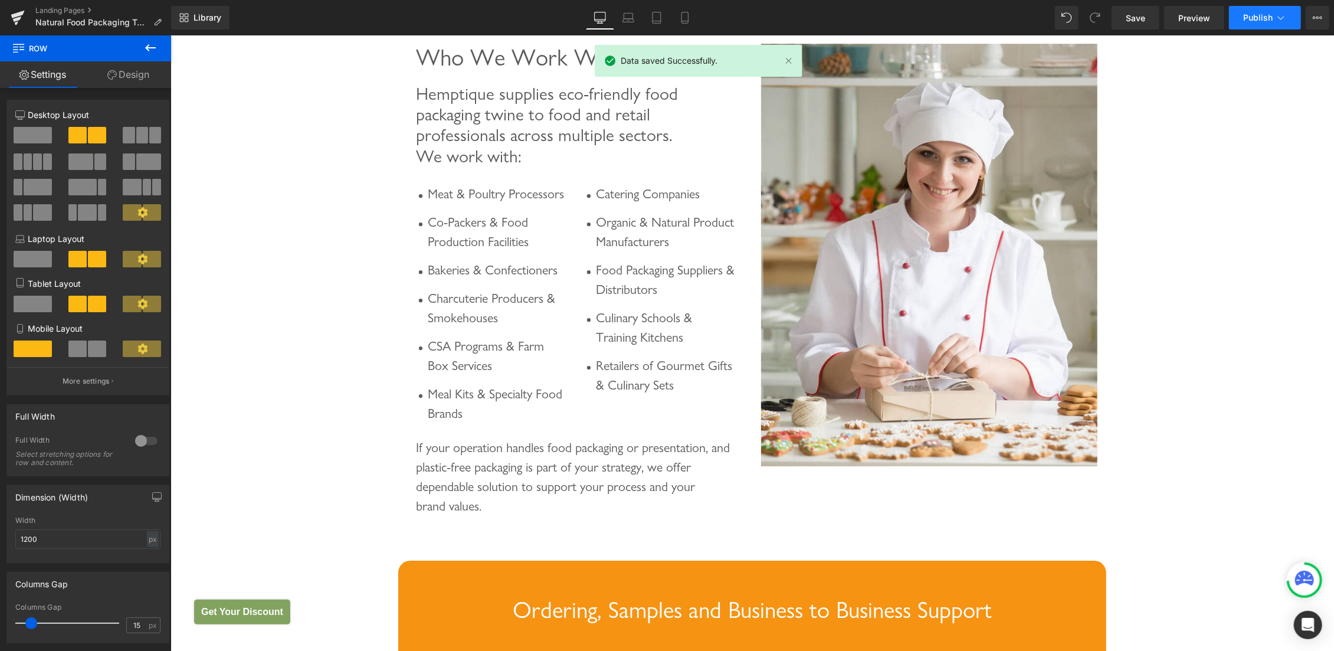
click at [1257, 17] on span "Publish" at bounding box center [1259, 17] width 30 height 9
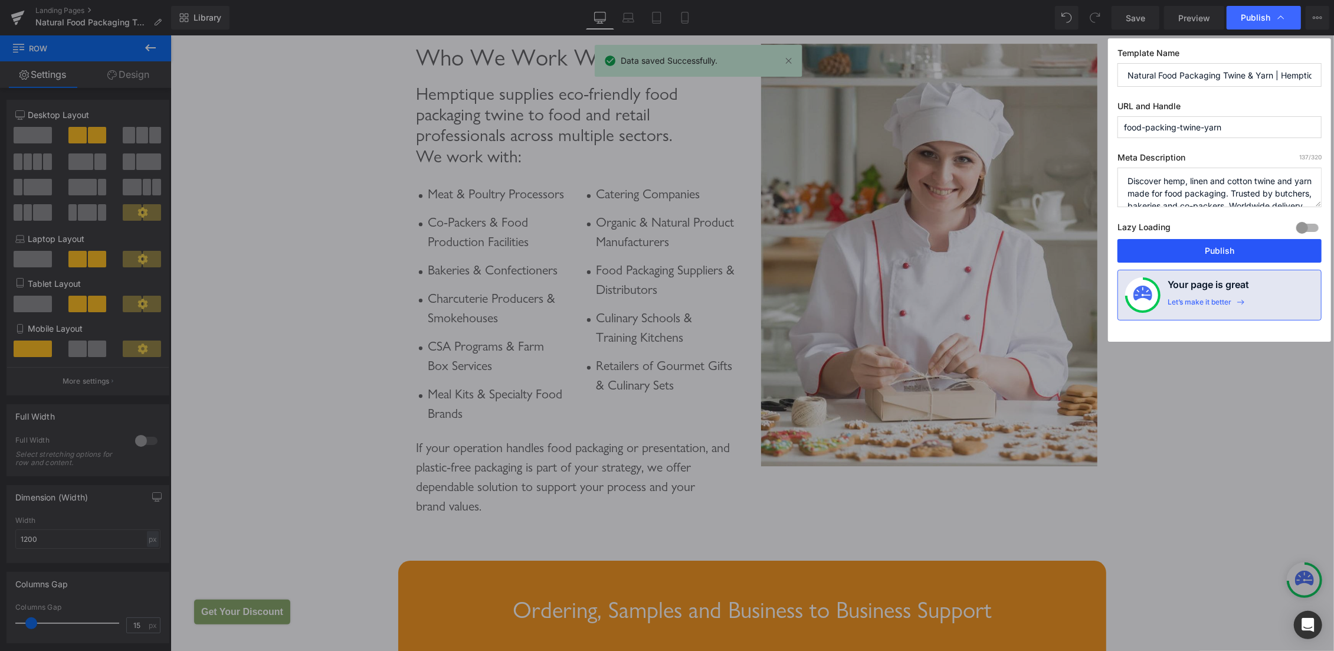
click at [1236, 239] on button "Publish" at bounding box center [1220, 251] width 204 height 24
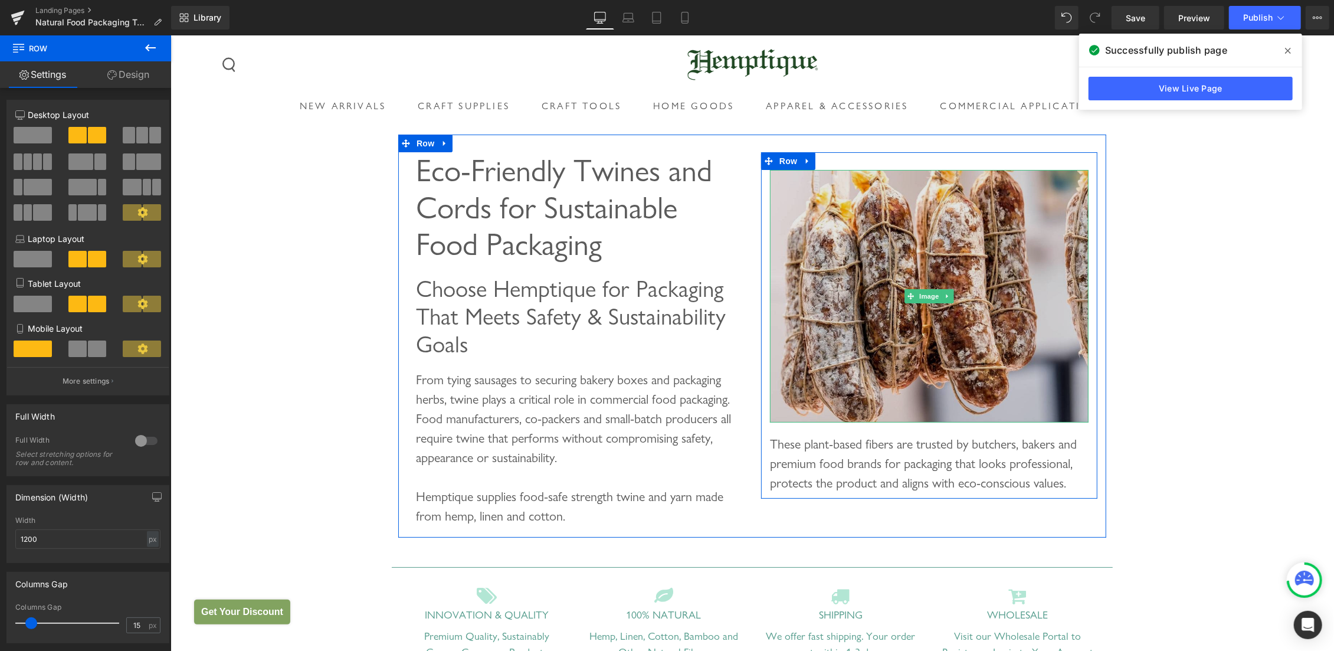
click at [888, 211] on img at bounding box center [929, 295] width 319 height 253
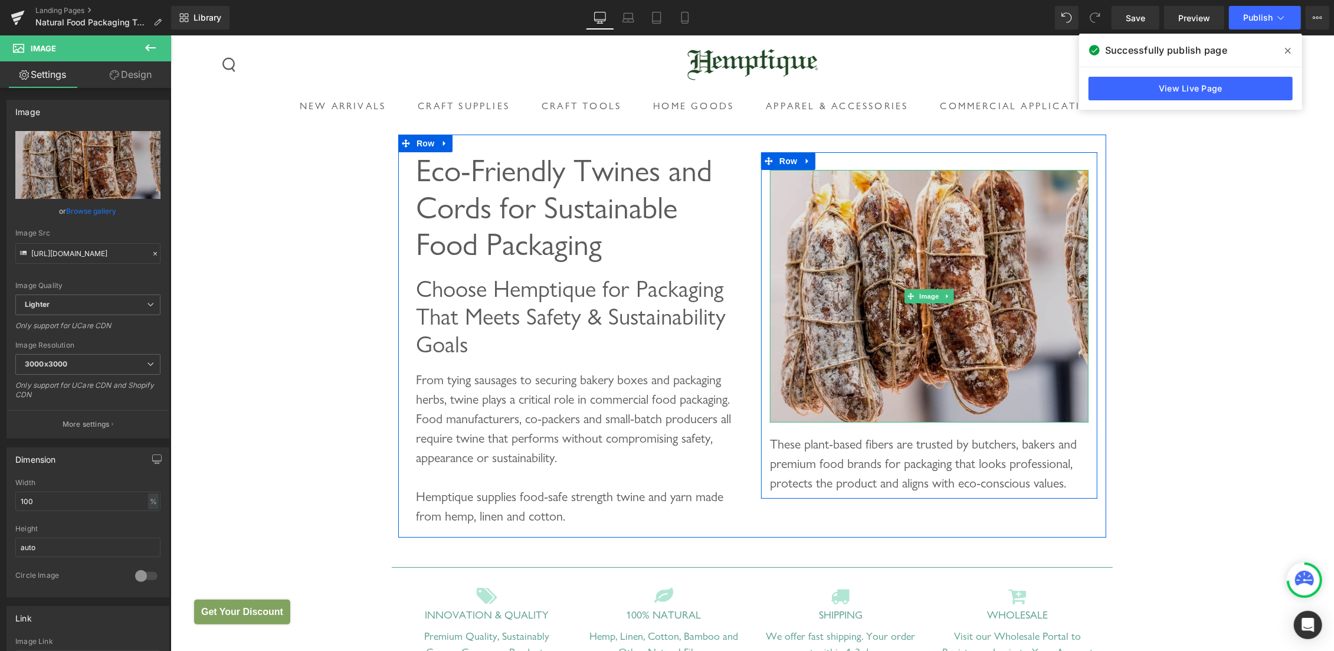
click at [891, 278] on img at bounding box center [929, 295] width 319 height 253
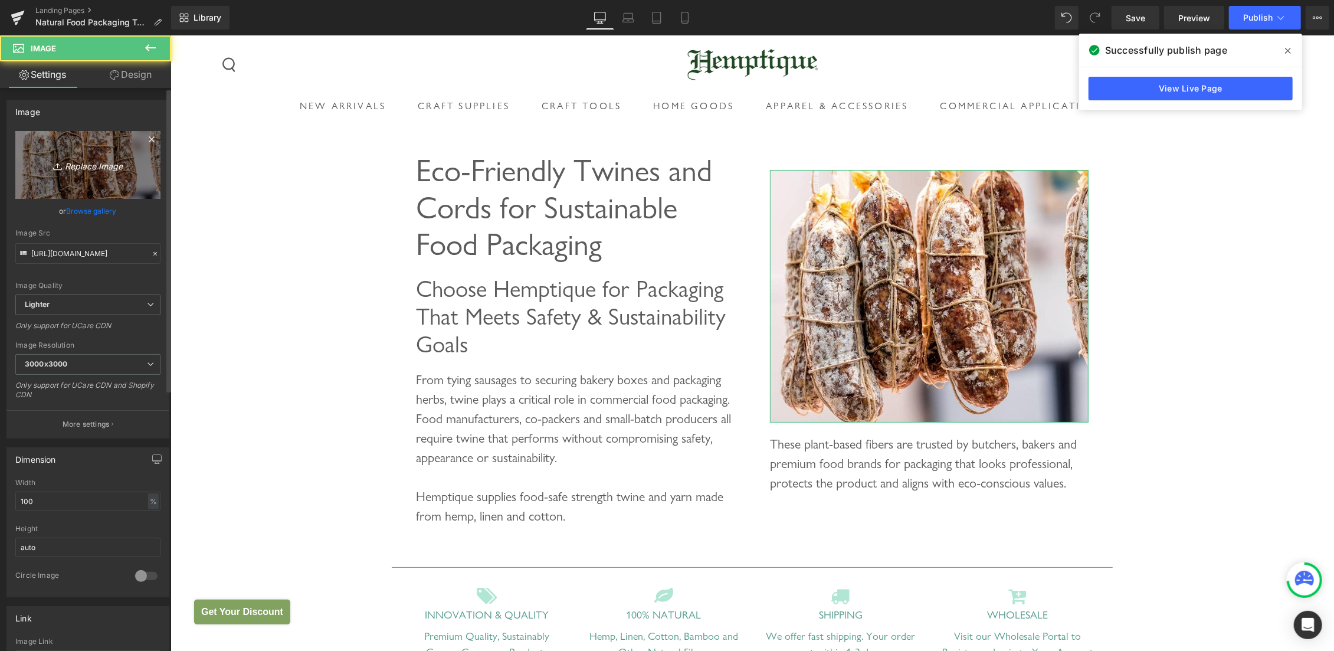
click at [74, 156] on link "Replace Image" at bounding box center [87, 165] width 145 height 68
type input "C:\fakepath\food packing twine yarn.jpg"
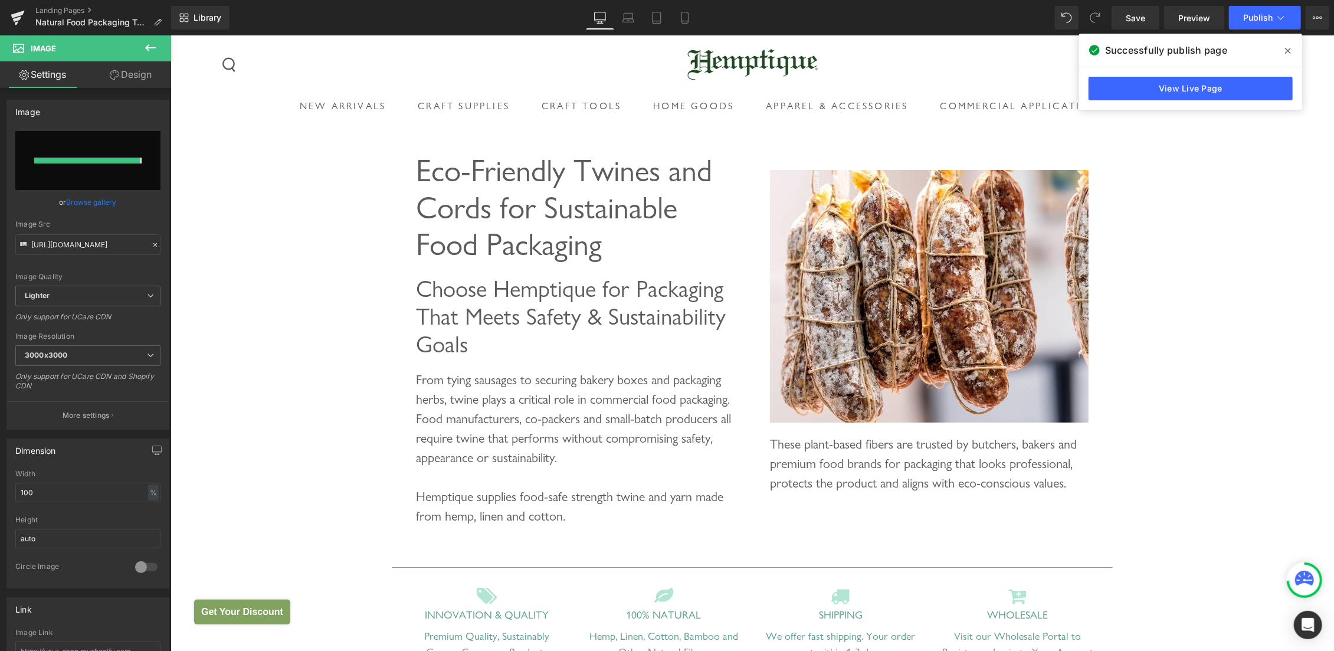
type input "[URL][DOMAIN_NAME]"
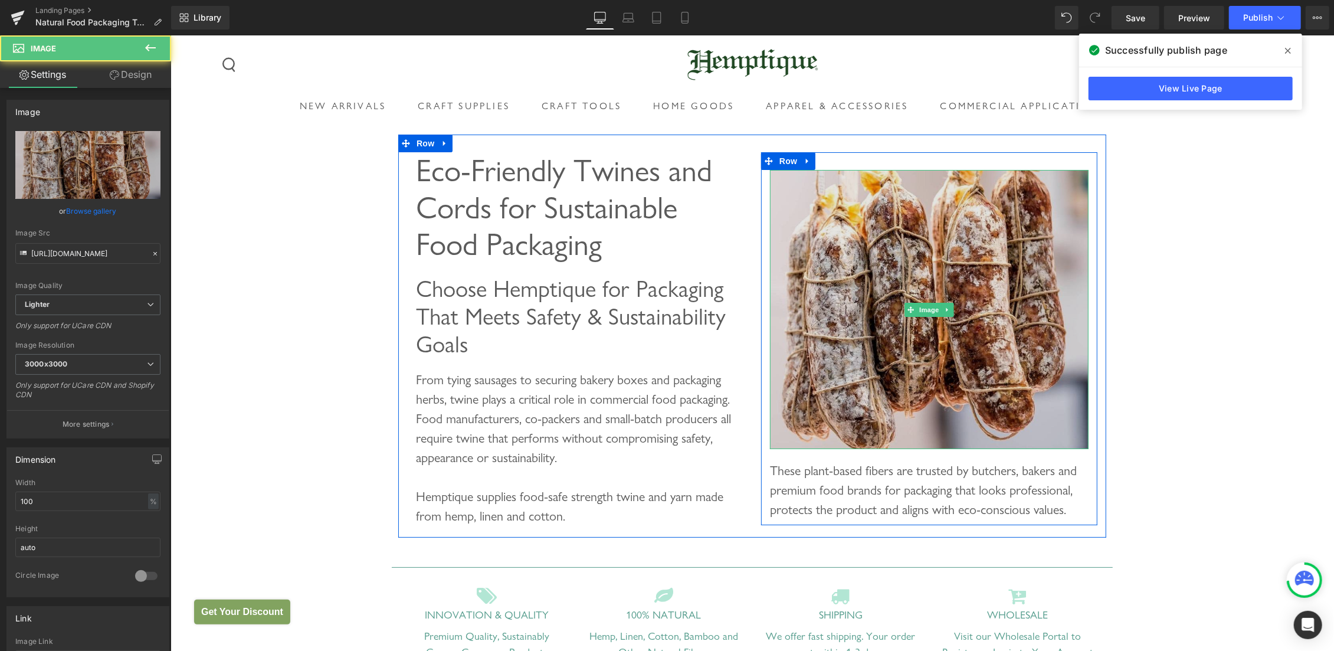
click at [971, 207] on img at bounding box center [929, 308] width 319 height 279
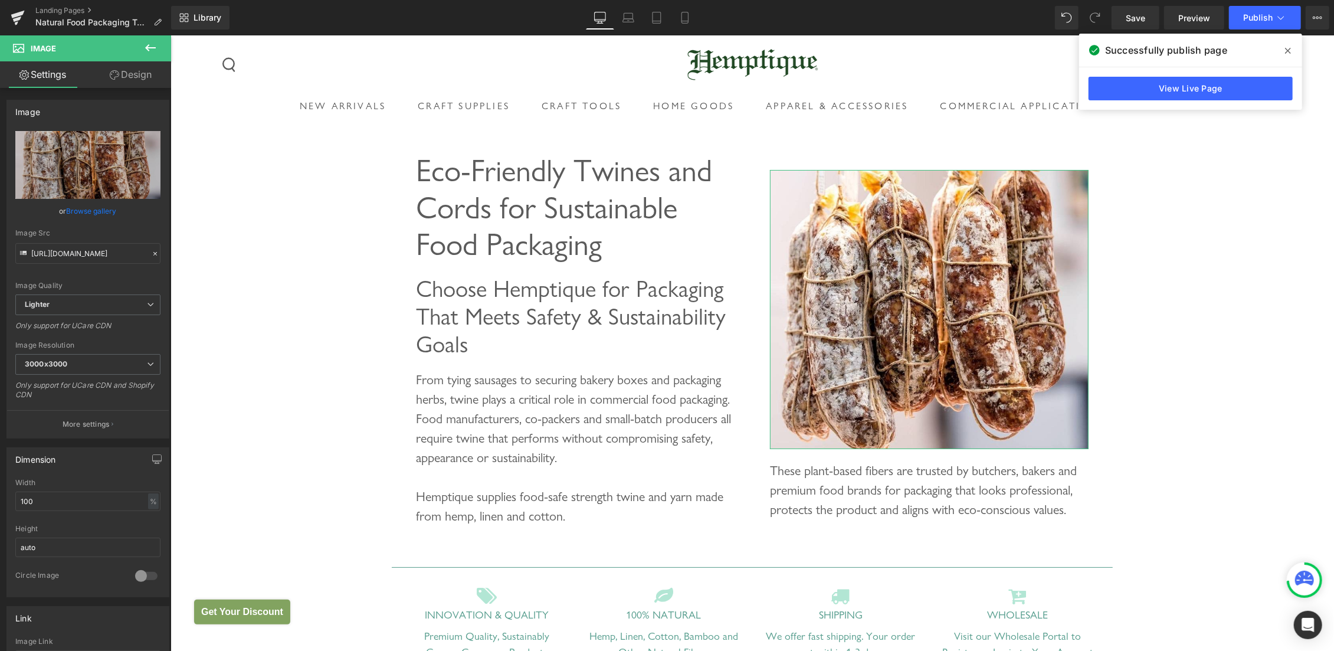
click at [136, 76] on link "Design" at bounding box center [131, 74] width 86 height 27
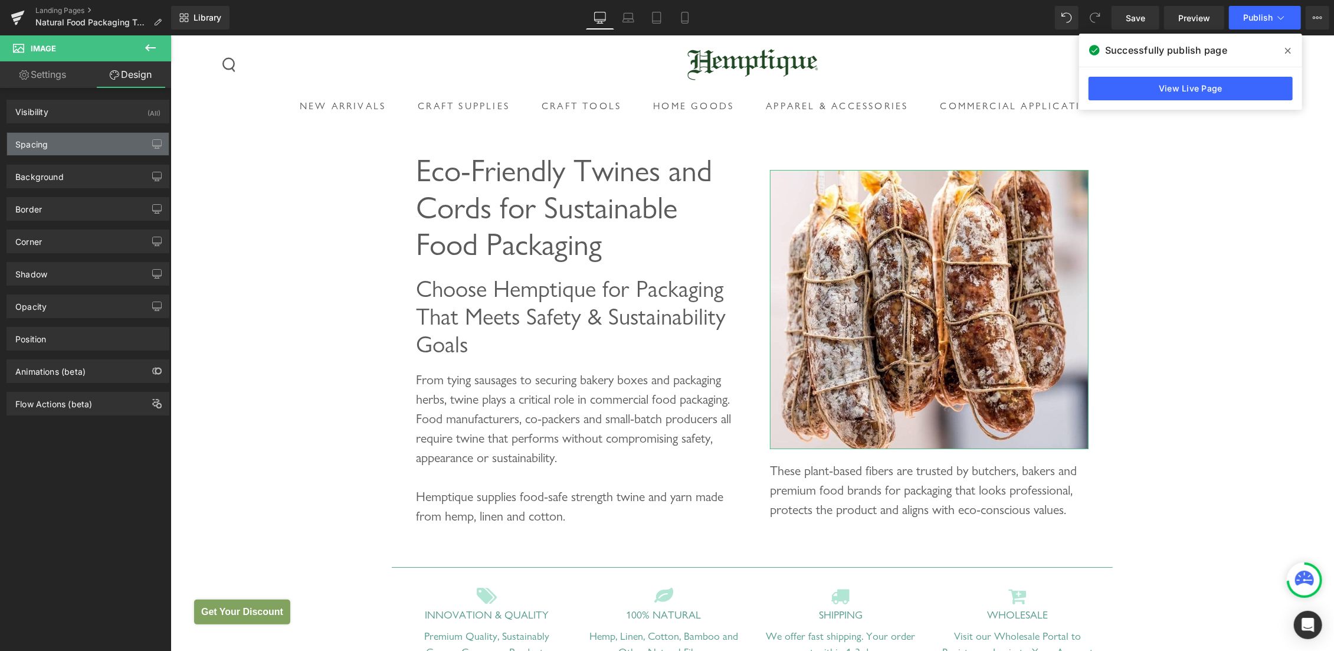
click at [64, 147] on div "Spacing" at bounding box center [88, 144] width 162 height 22
type input "0"
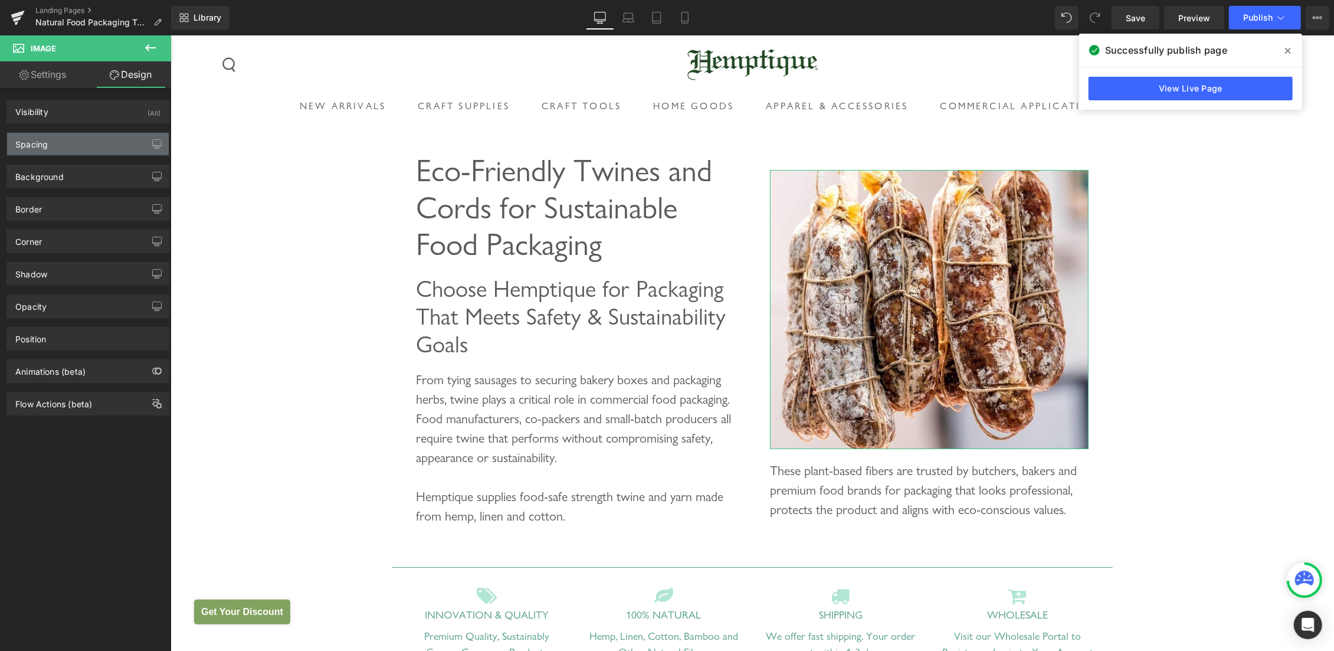
type input "0"
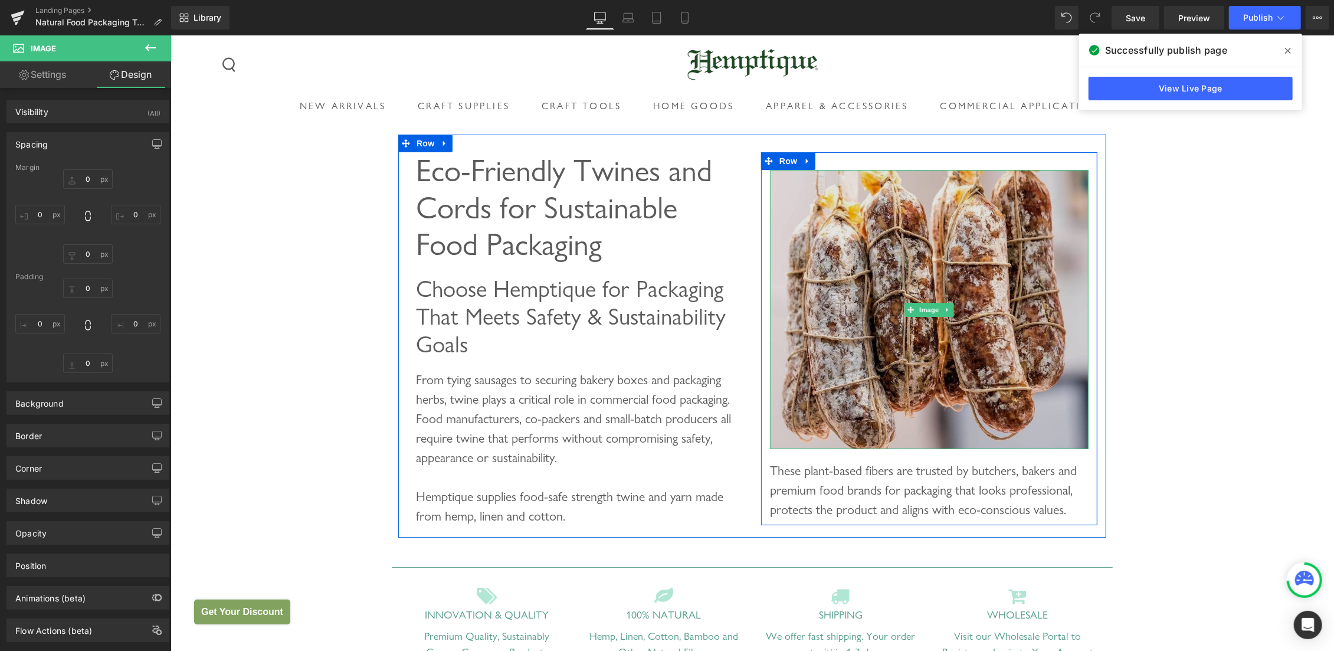
click at [813, 185] on img at bounding box center [929, 308] width 319 height 279
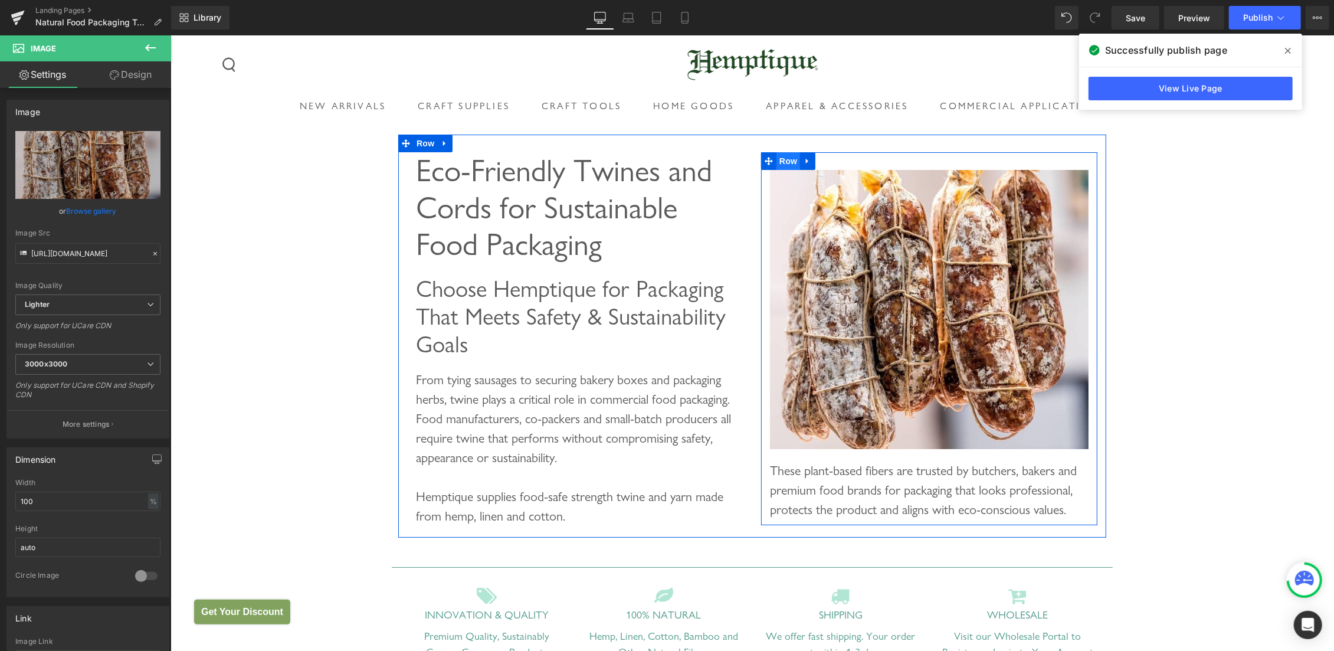
click at [782, 154] on span "Row" at bounding box center [788, 161] width 24 height 18
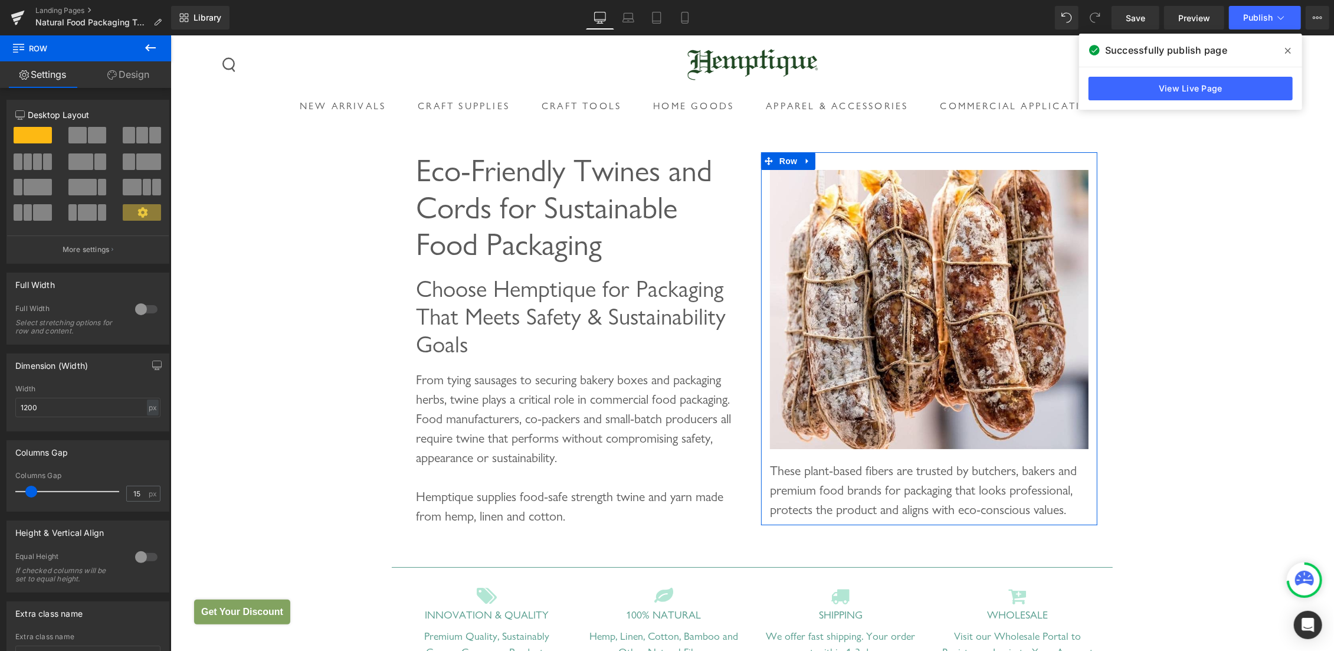
click at [129, 77] on link "Design" at bounding box center [129, 74] width 86 height 27
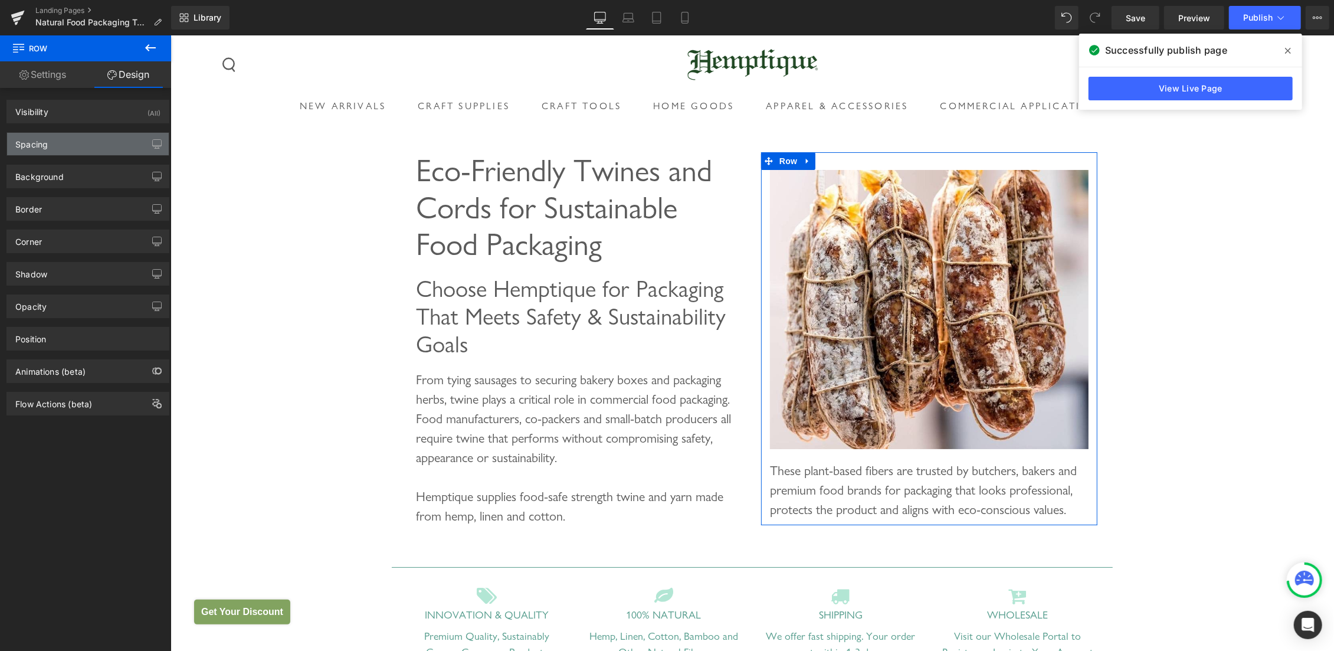
click at [65, 149] on div "Spacing" at bounding box center [88, 144] width 162 height 22
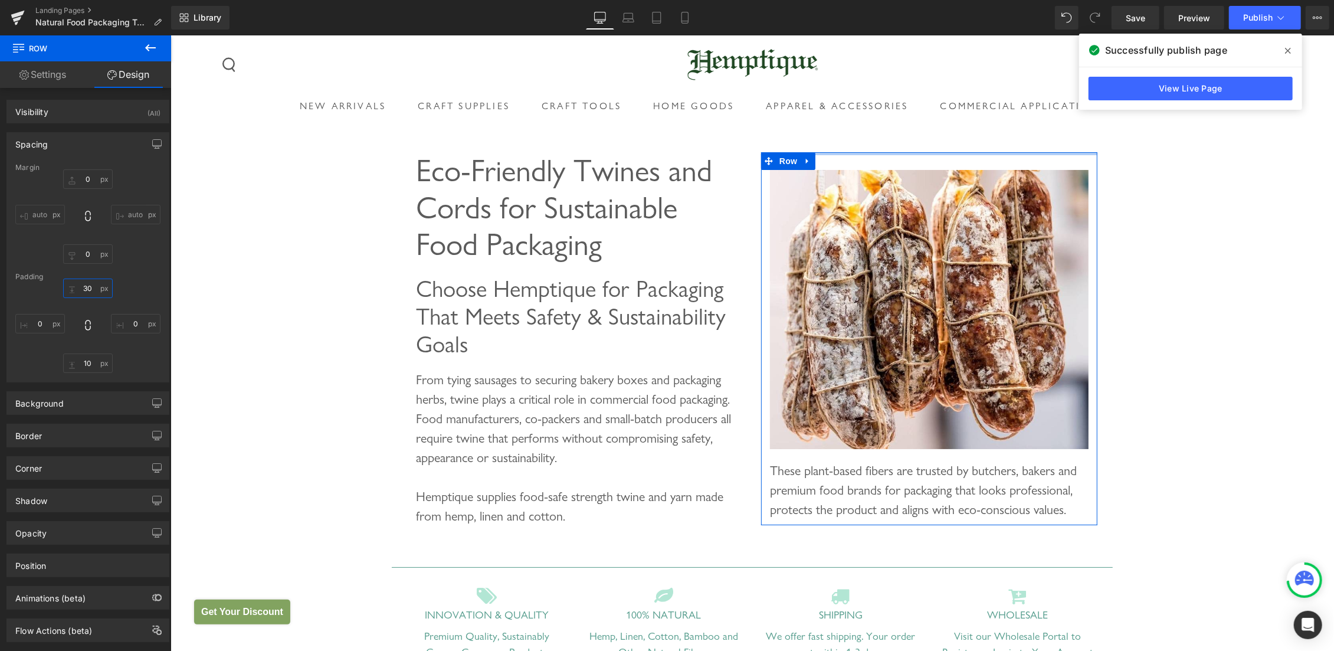
click at [82, 287] on input "30" at bounding box center [88, 288] width 50 height 19
click at [84, 290] on input "30" at bounding box center [88, 288] width 50 height 19
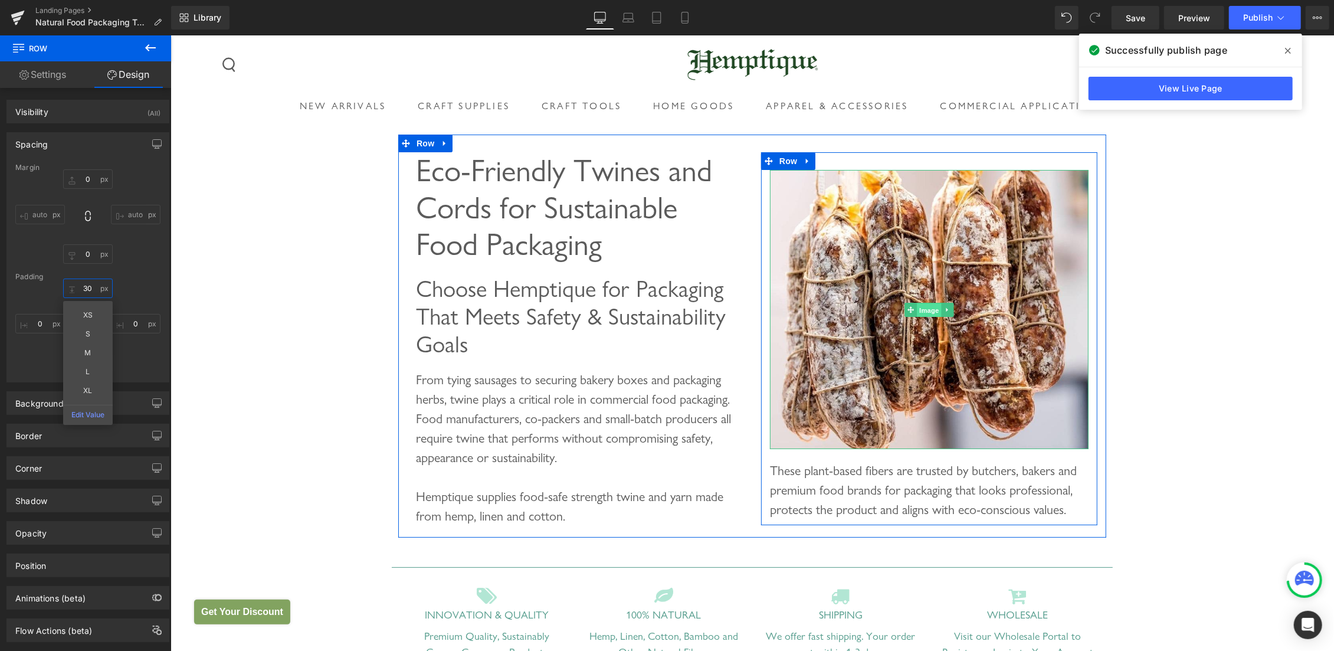
click at [917, 308] on span "Image" at bounding box center [929, 309] width 25 height 14
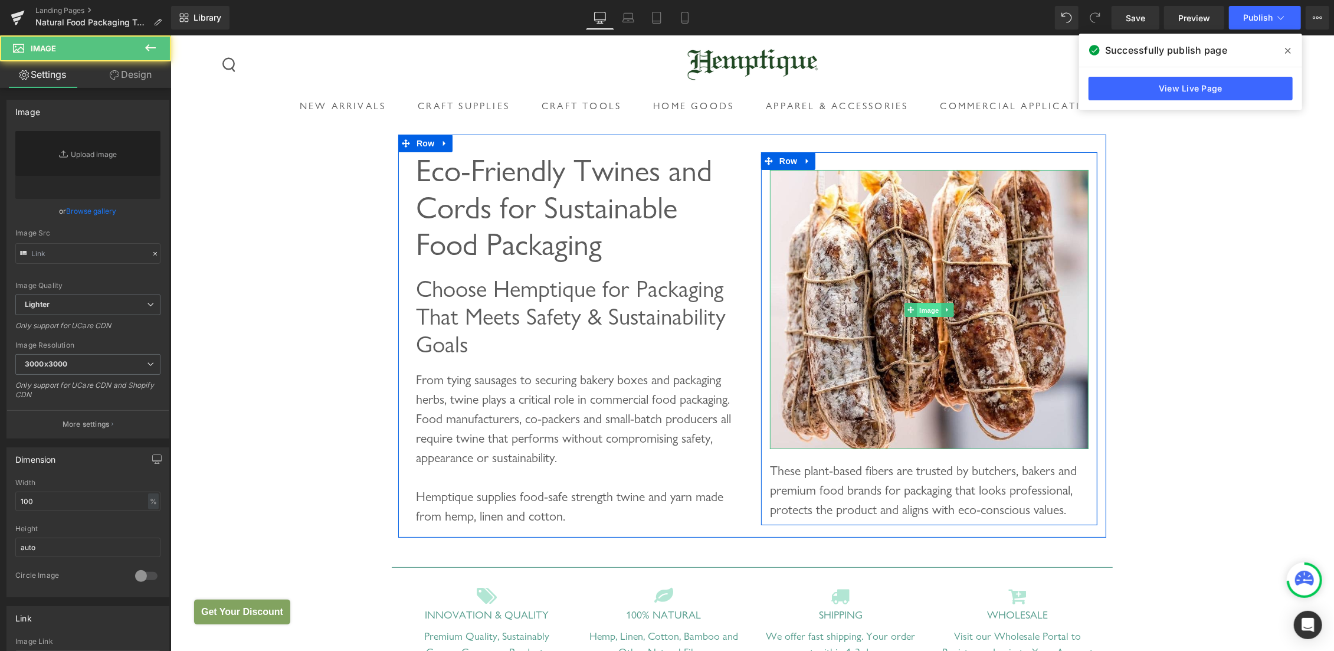
type input "[URL][DOMAIN_NAME]"
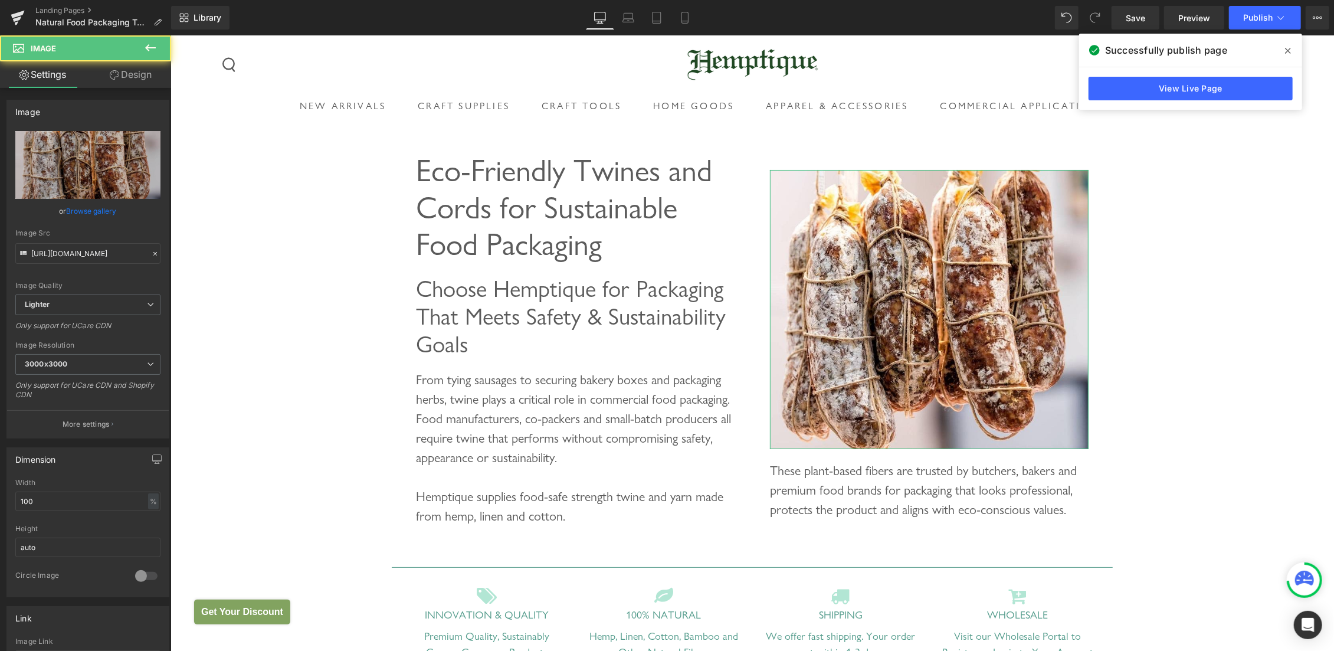
click at [129, 74] on link "Design" at bounding box center [131, 74] width 86 height 27
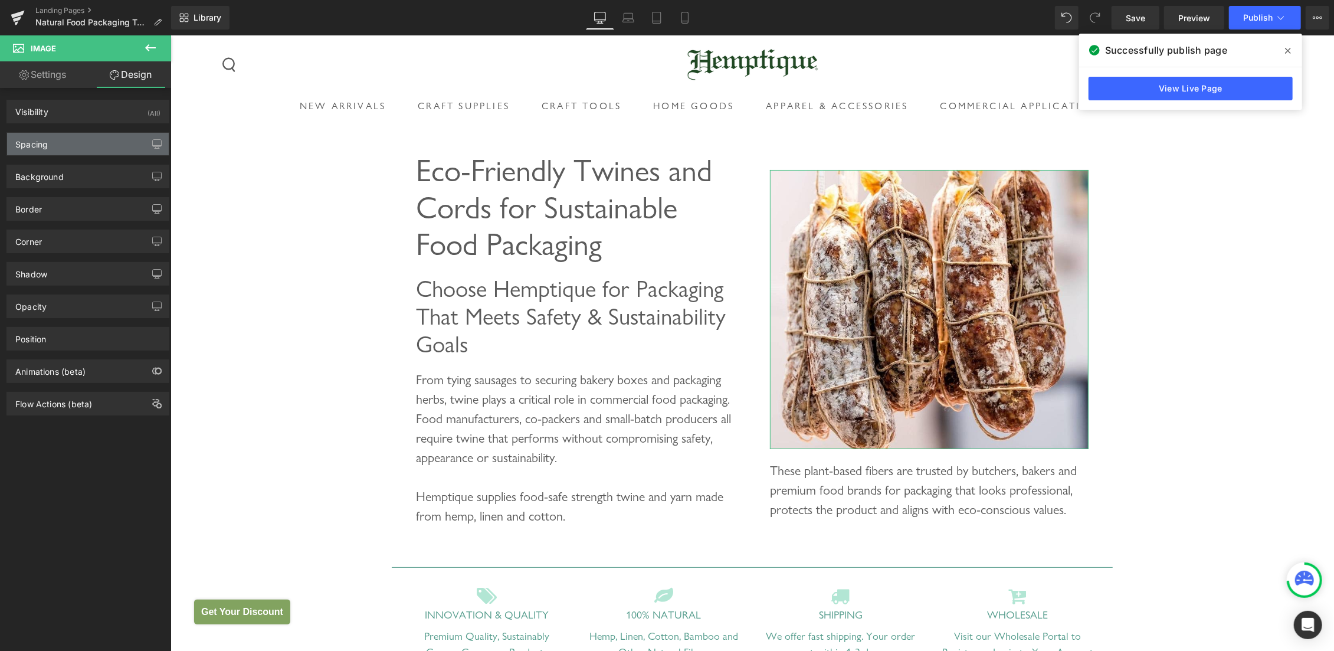
click at [60, 141] on div "Spacing" at bounding box center [88, 144] width 162 height 22
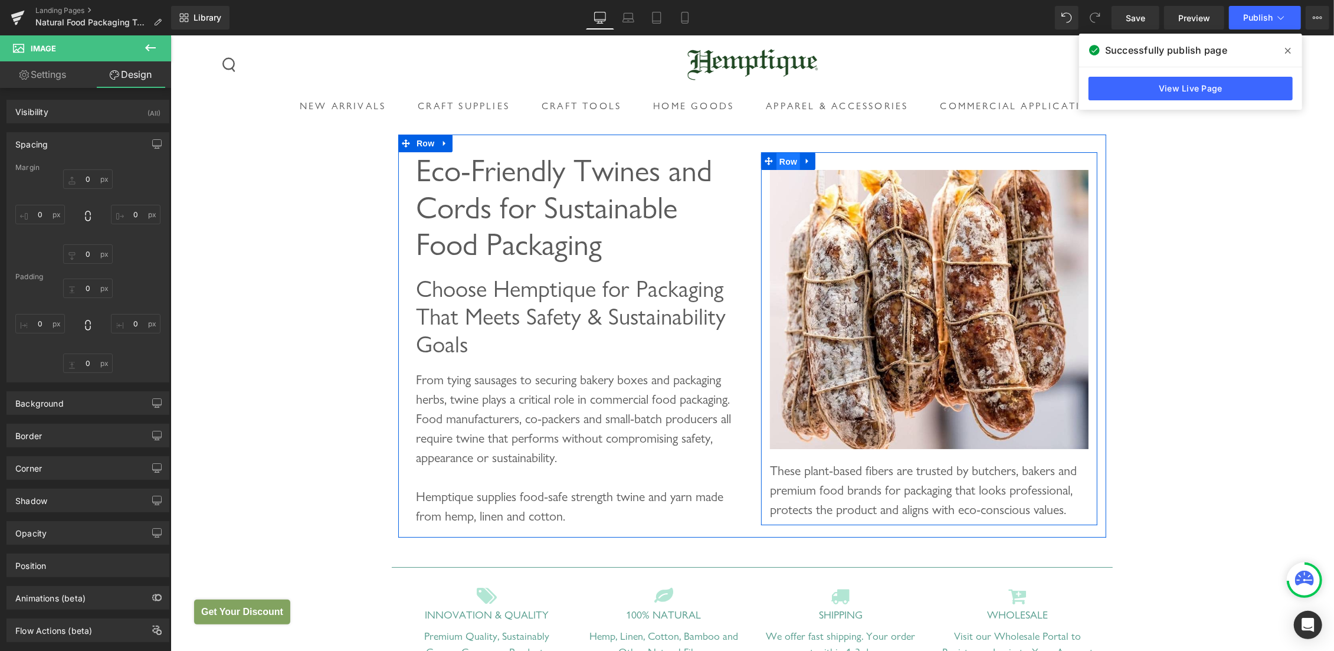
click at [779, 162] on span "Row" at bounding box center [788, 161] width 24 height 18
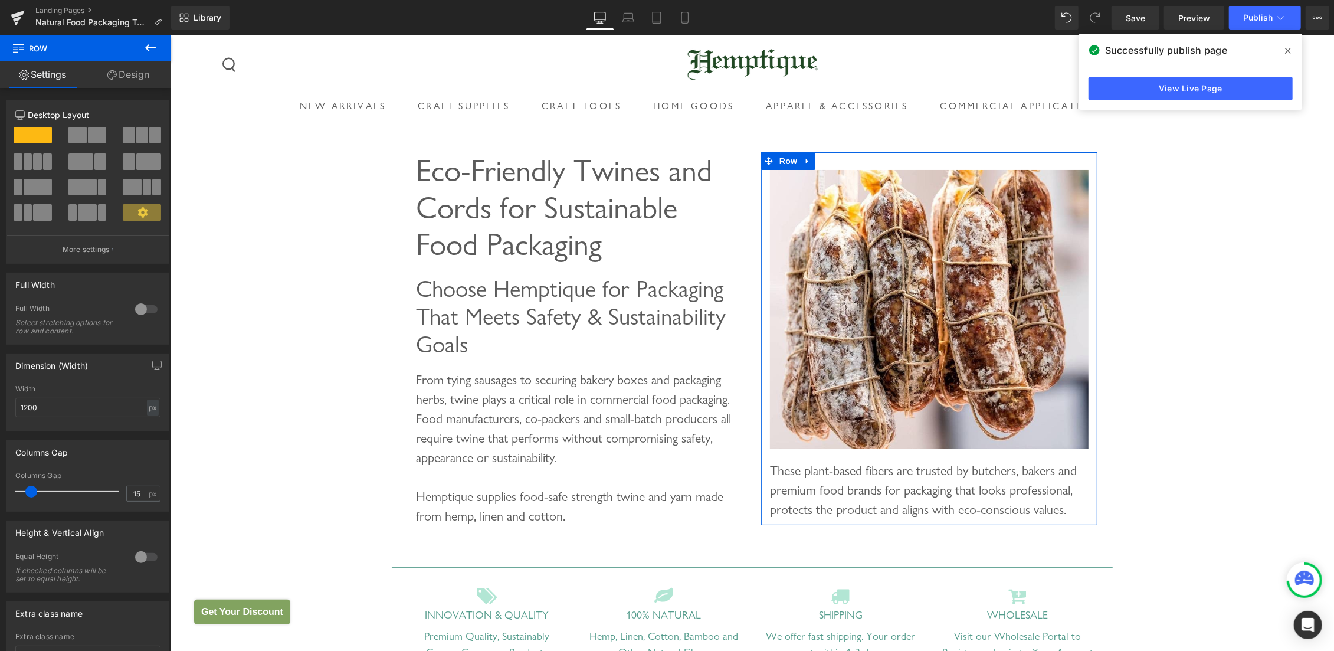
click at [136, 70] on link "Design" at bounding box center [129, 74] width 86 height 27
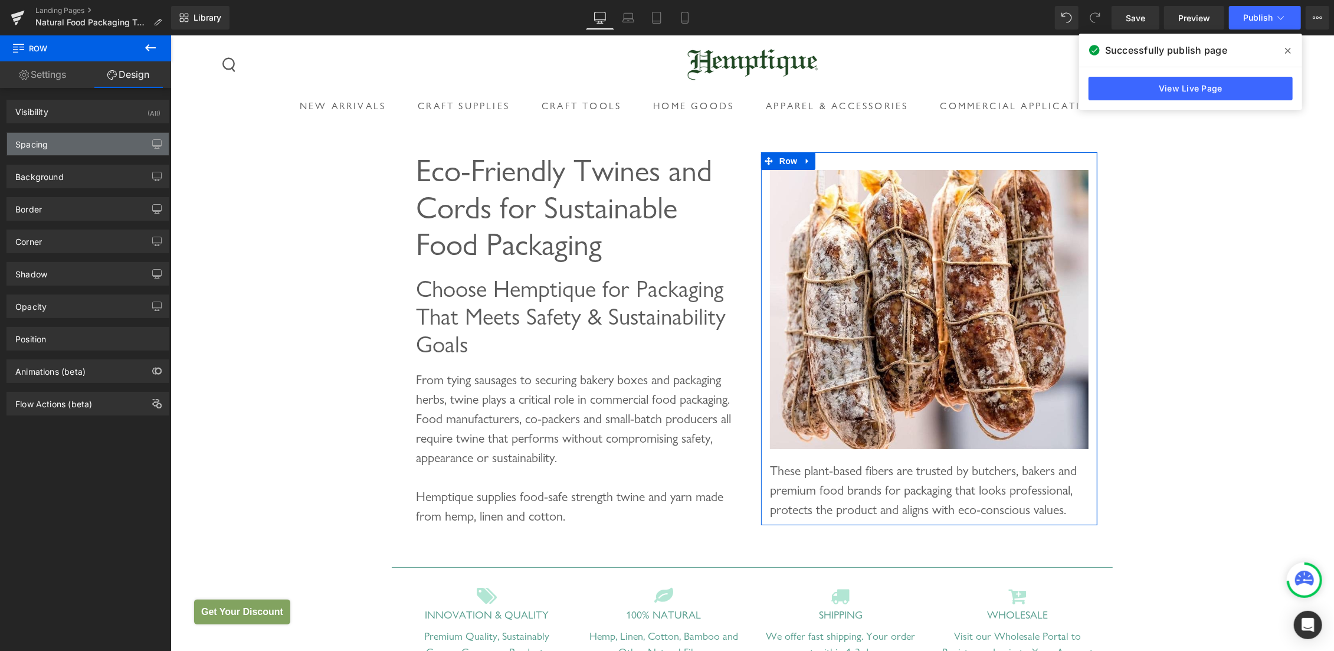
click at [68, 141] on div "Spacing" at bounding box center [88, 144] width 162 height 22
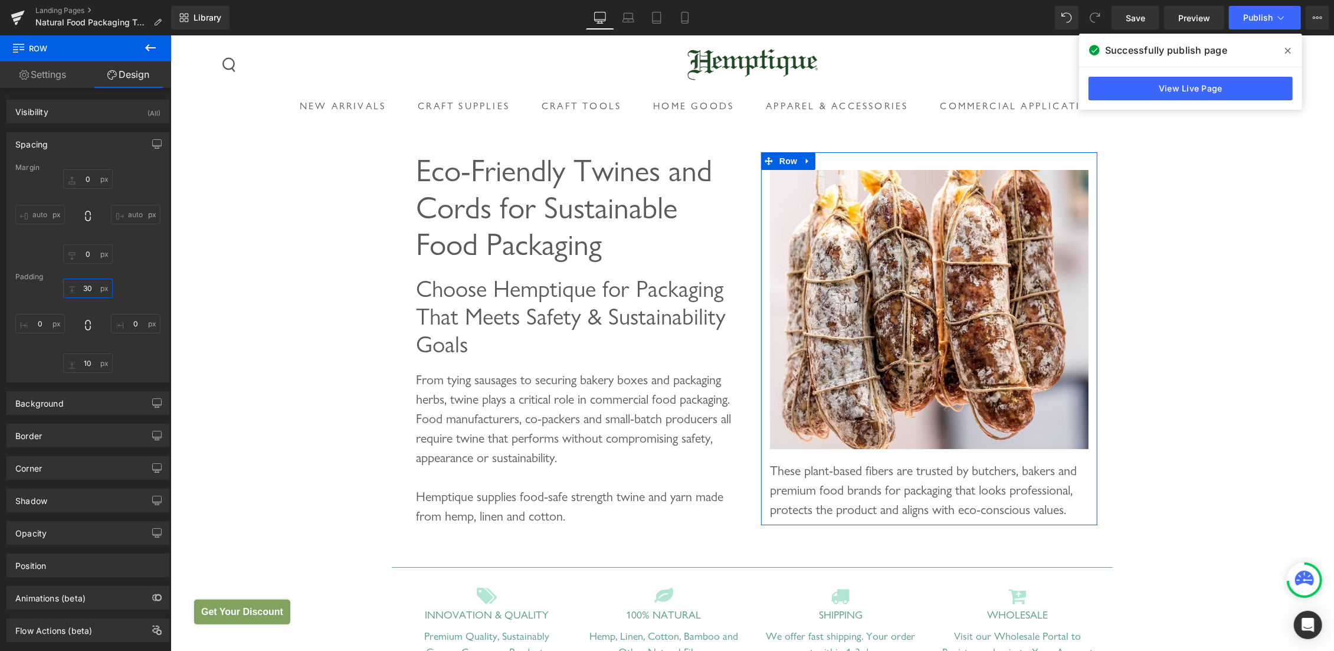
click at [83, 293] on input "30" at bounding box center [88, 288] width 50 height 19
click at [82, 289] on input "30" at bounding box center [88, 288] width 50 height 19
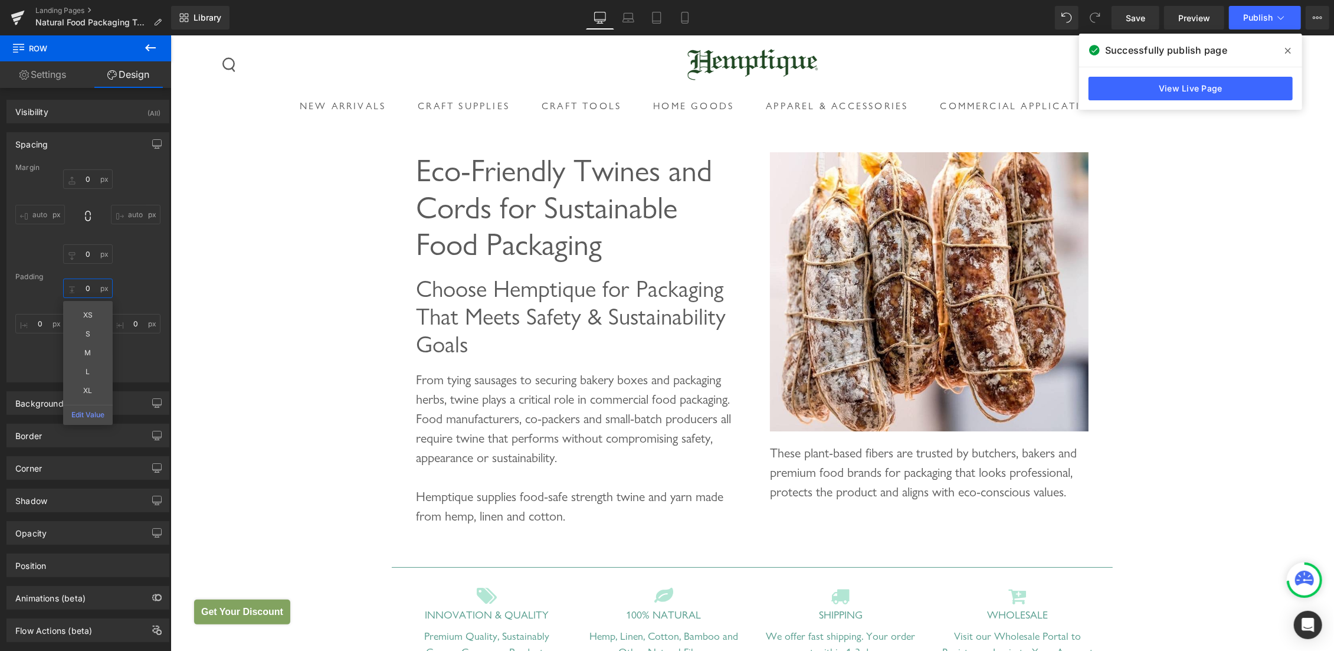
type input "0"
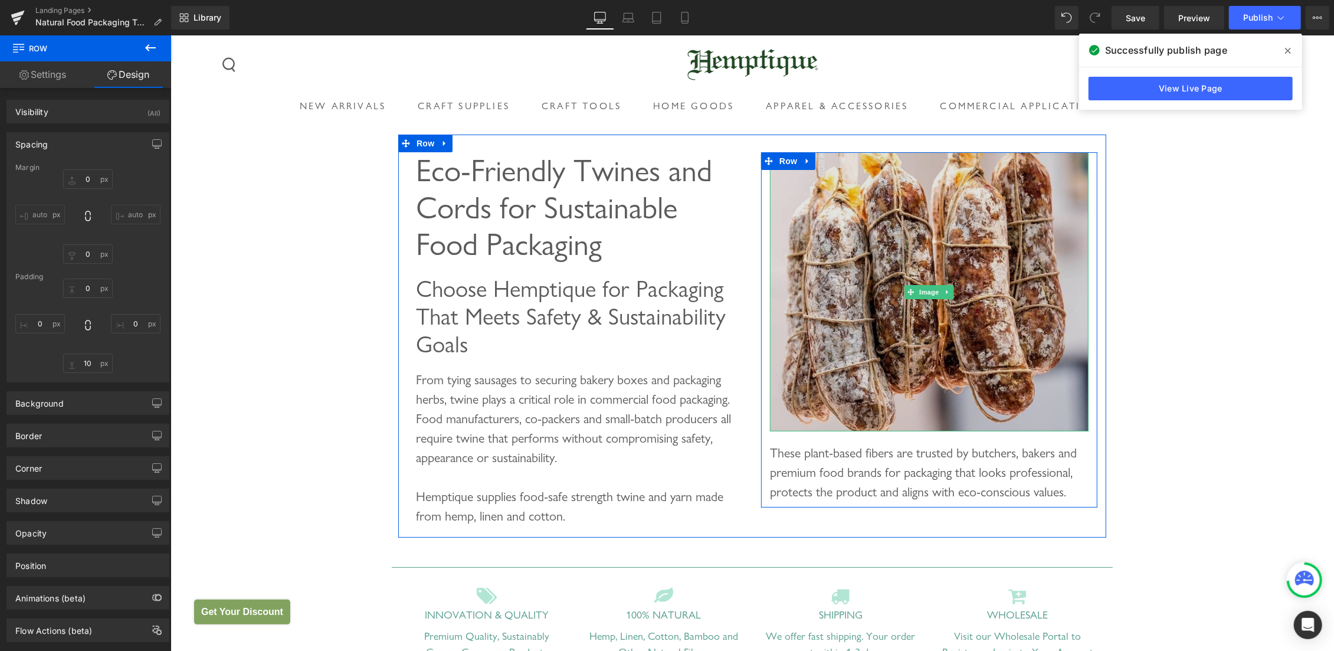
click at [894, 209] on img at bounding box center [929, 291] width 319 height 279
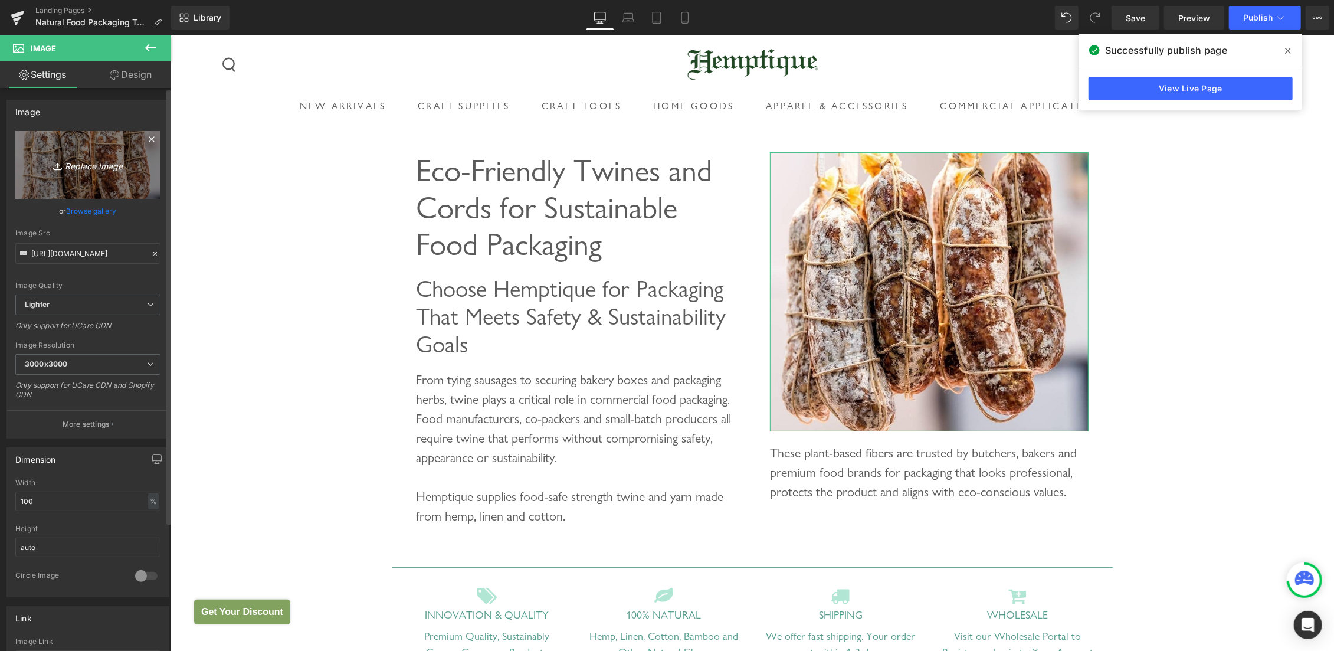
click at [79, 167] on icon "Replace Image" at bounding box center [88, 165] width 94 height 15
type input "C:\fakepath\food packing twine yarn.jpg"
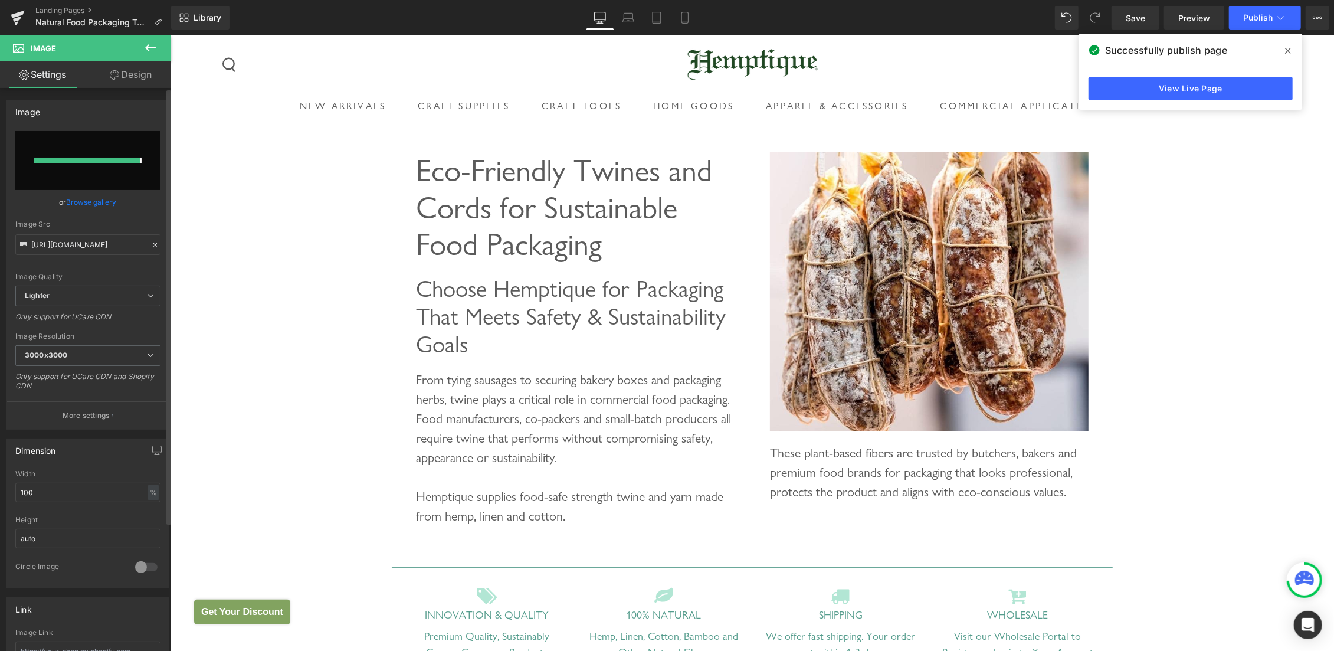
type input "[URL][DOMAIN_NAME]"
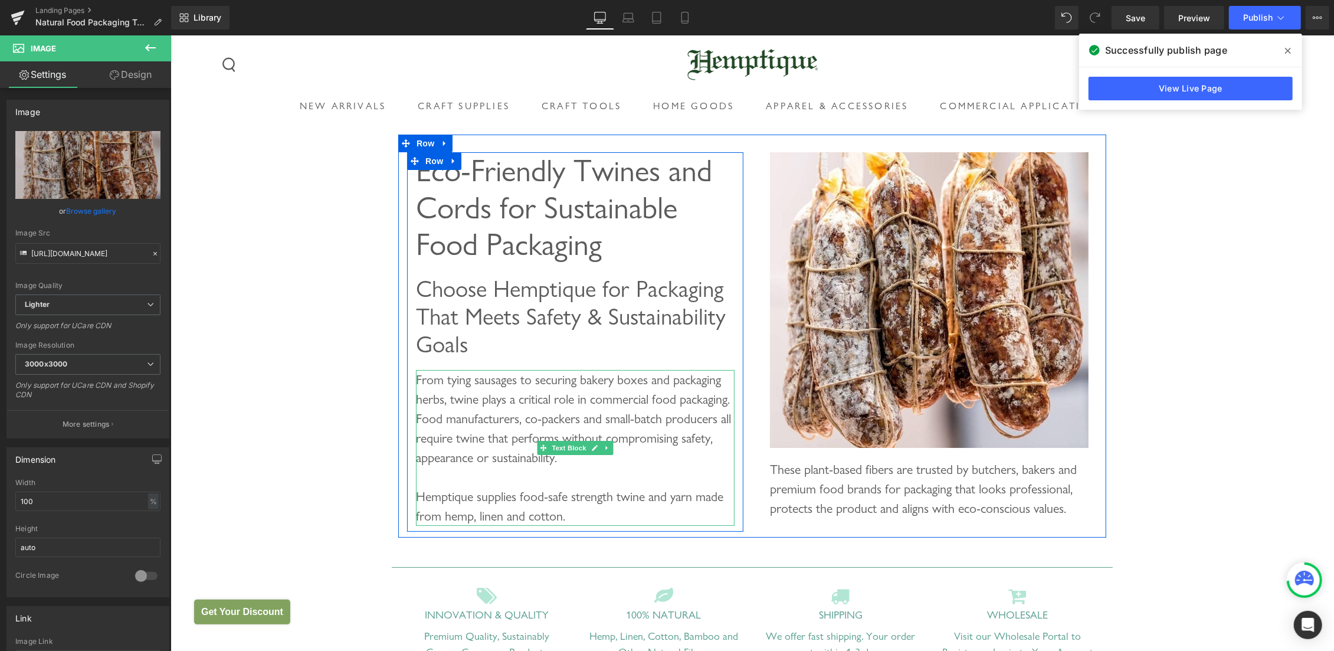
click at [593, 423] on div "From tying sausages to securing bakery boxes and packaging herbs, twine plays a…" at bounding box center [575, 417] width 319 height 97
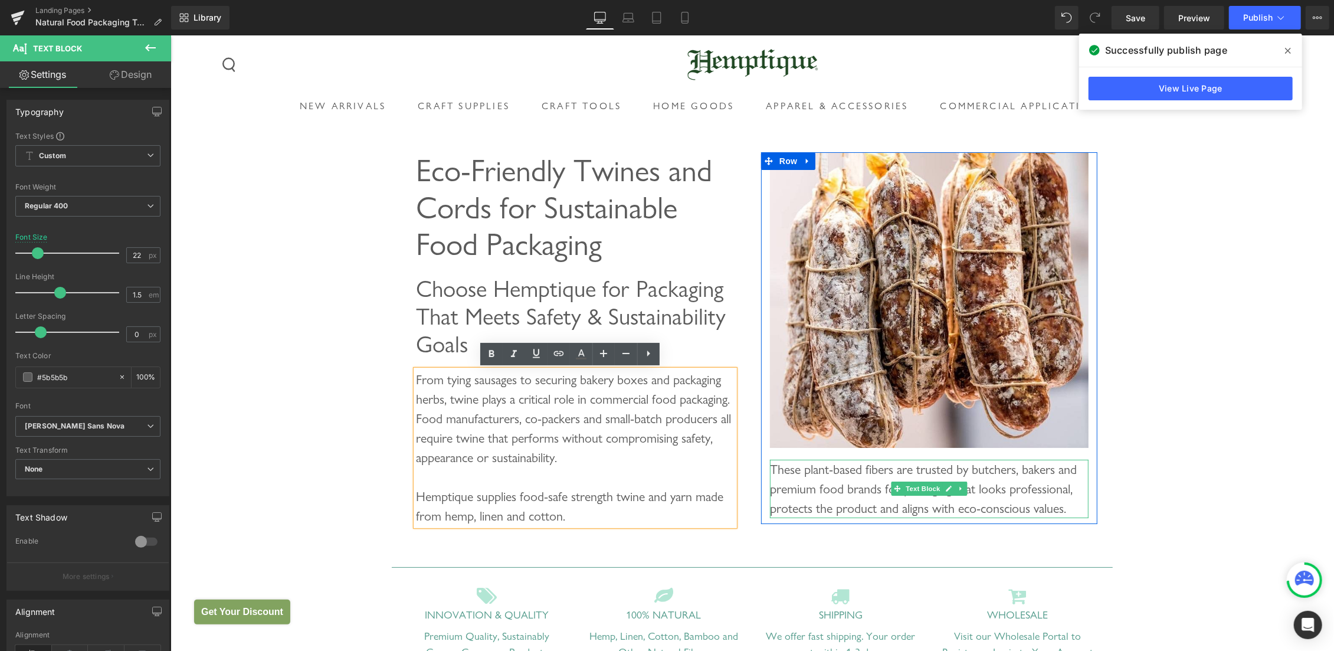
click at [819, 496] on div "These plant-based fibers are trusted by butchers, bakers and premium food brand…" at bounding box center [929, 488] width 319 height 58
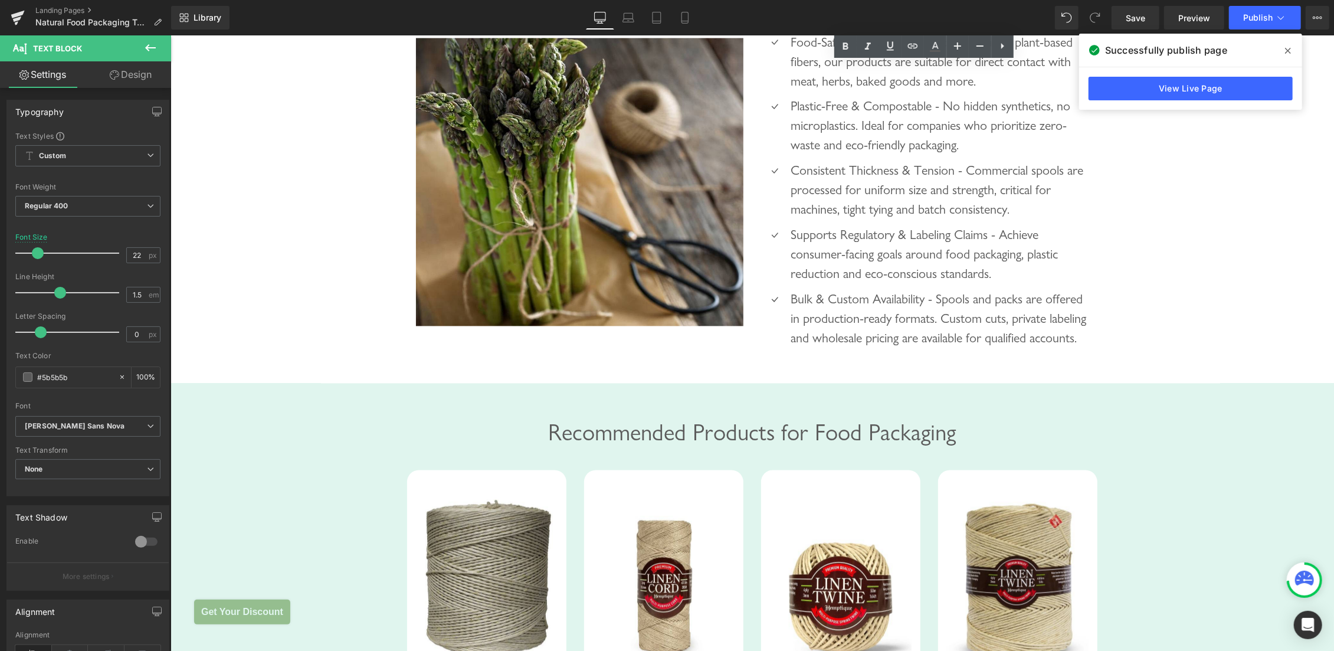
scroll to position [1752, 0]
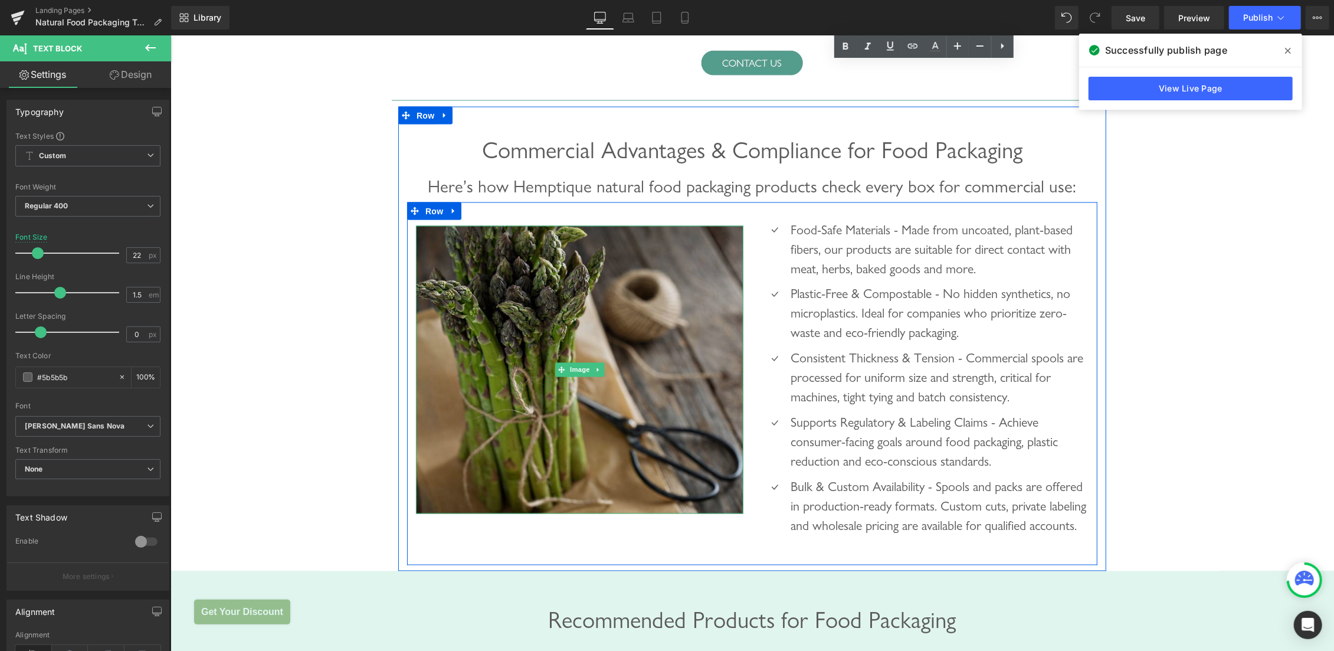
click at [638, 289] on img at bounding box center [580, 369] width 328 height 288
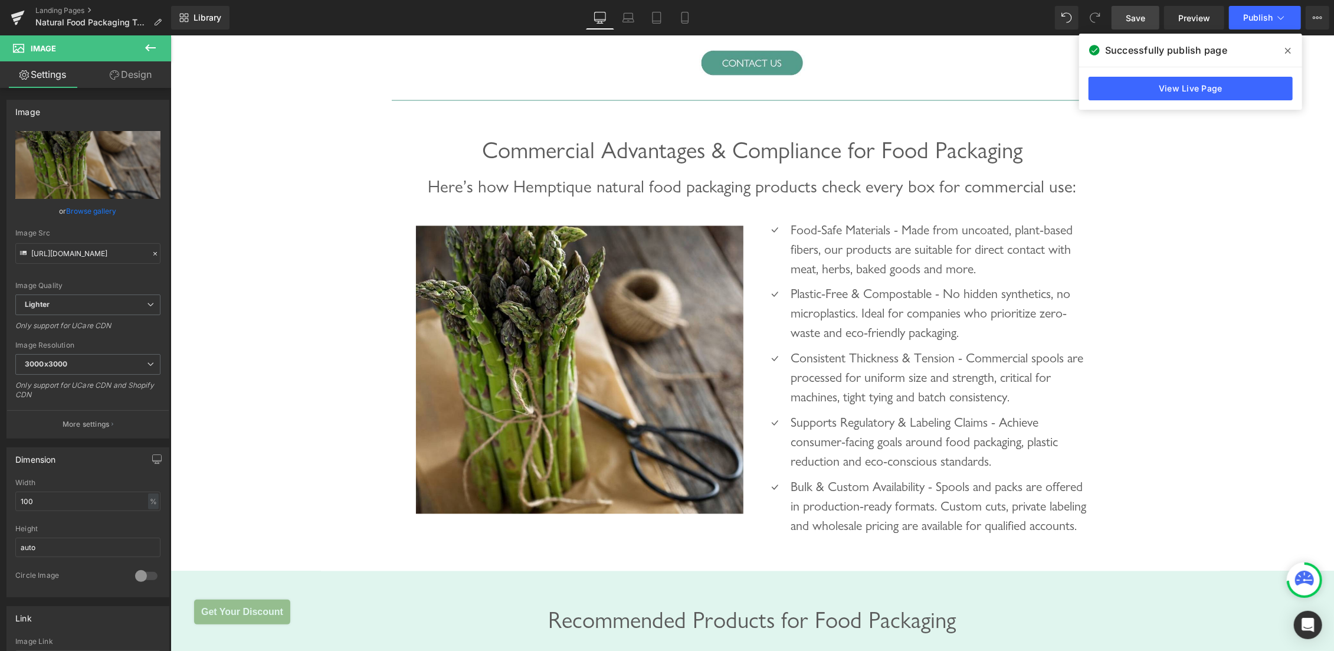
click at [1142, 11] on link "Save" at bounding box center [1136, 18] width 48 height 24
click at [1289, 52] on icon at bounding box center [1288, 51] width 6 height 6
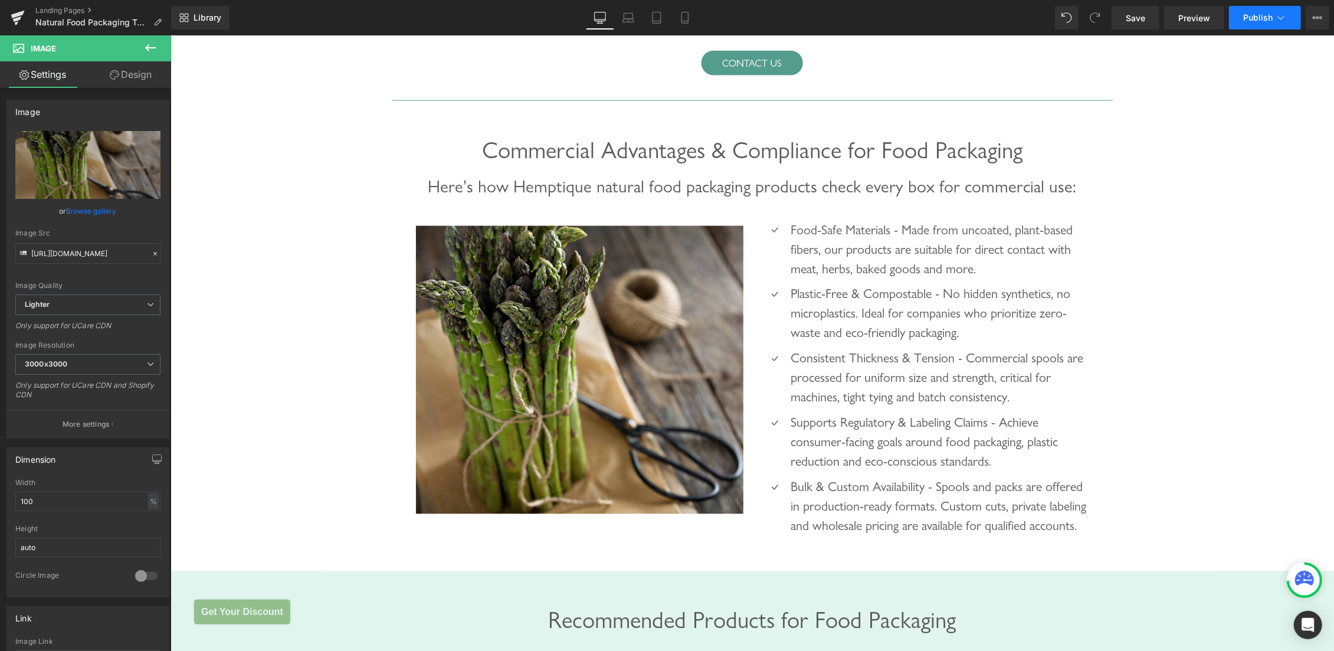
click at [1251, 19] on span "Publish" at bounding box center [1259, 17] width 30 height 9
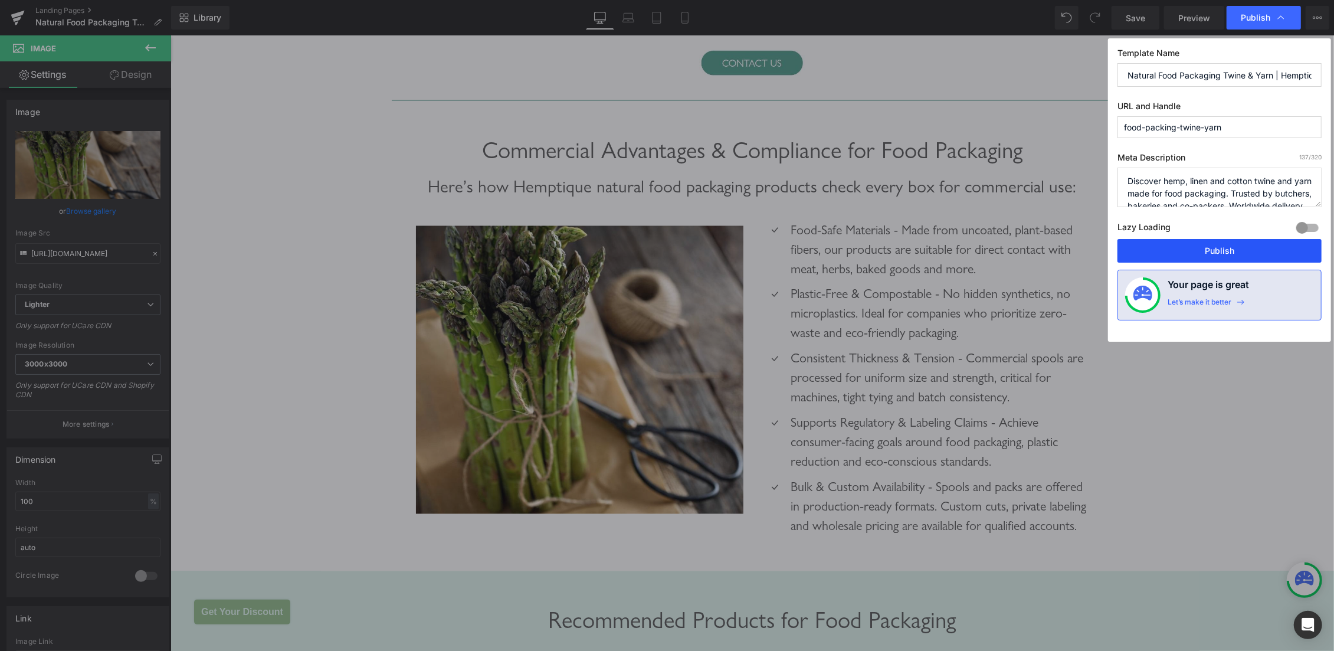
click at [1225, 247] on button "Publish" at bounding box center [1220, 251] width 204 height 24
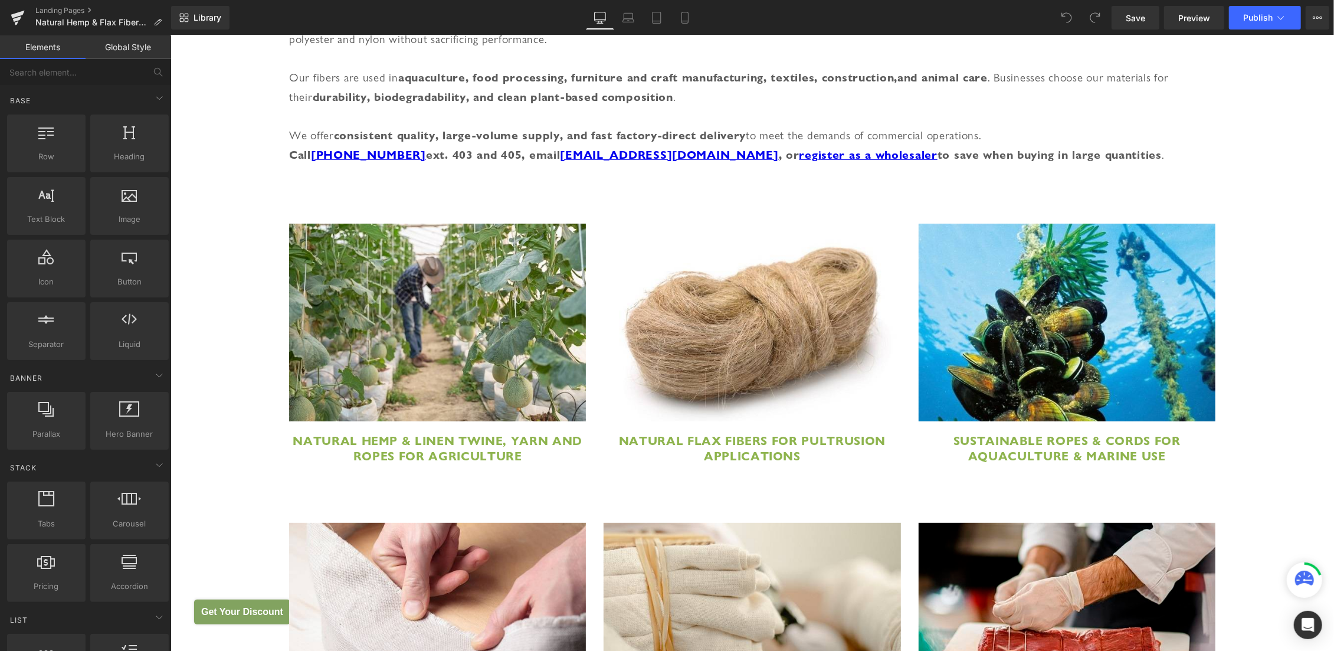
scroll to position [501, 0]
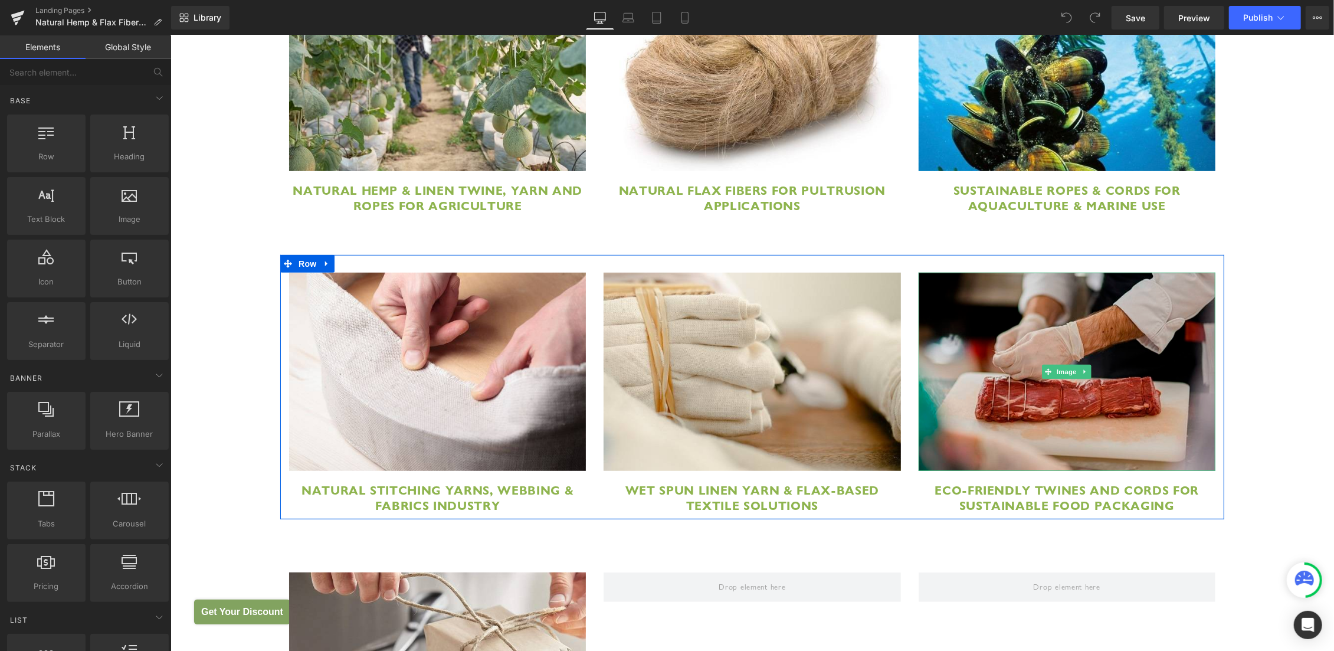
click at [980, 306] on img at bounding box center [1066, 371] width 297 height 198
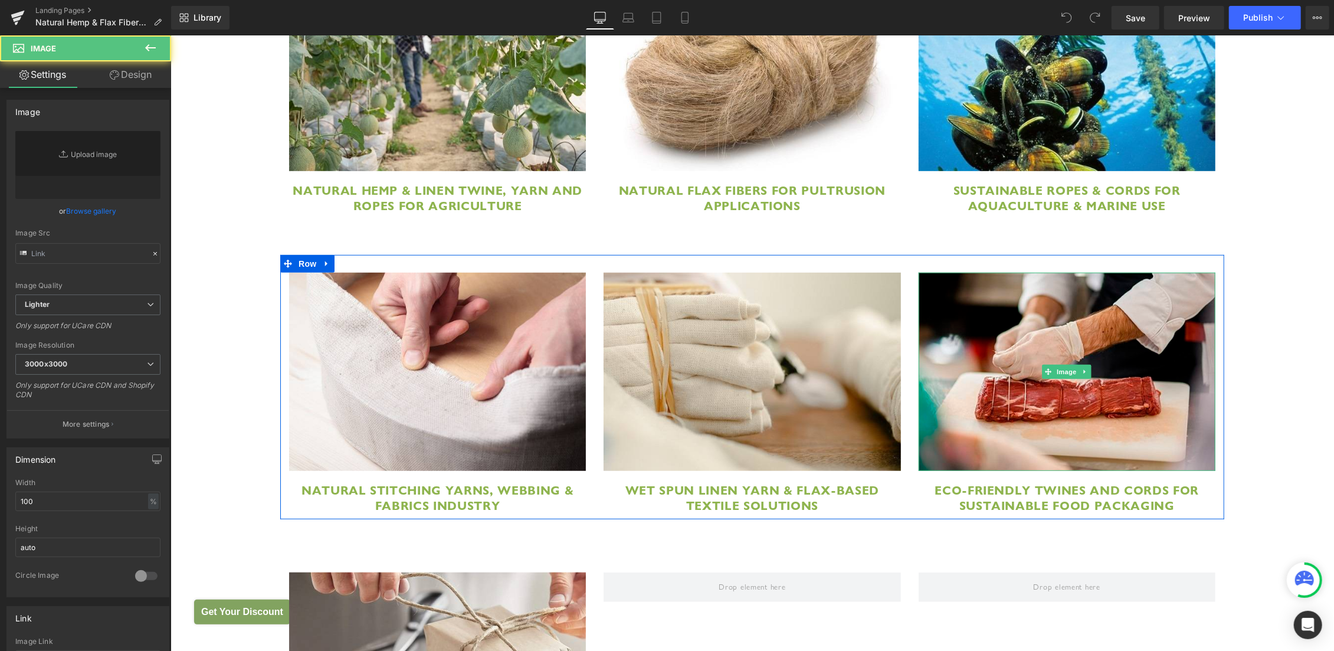
type input "https://ucarecdn.com/0524cb6b-da75-4fb3-bb32-0ac2292d926a/-/format/auto/-/previ…"
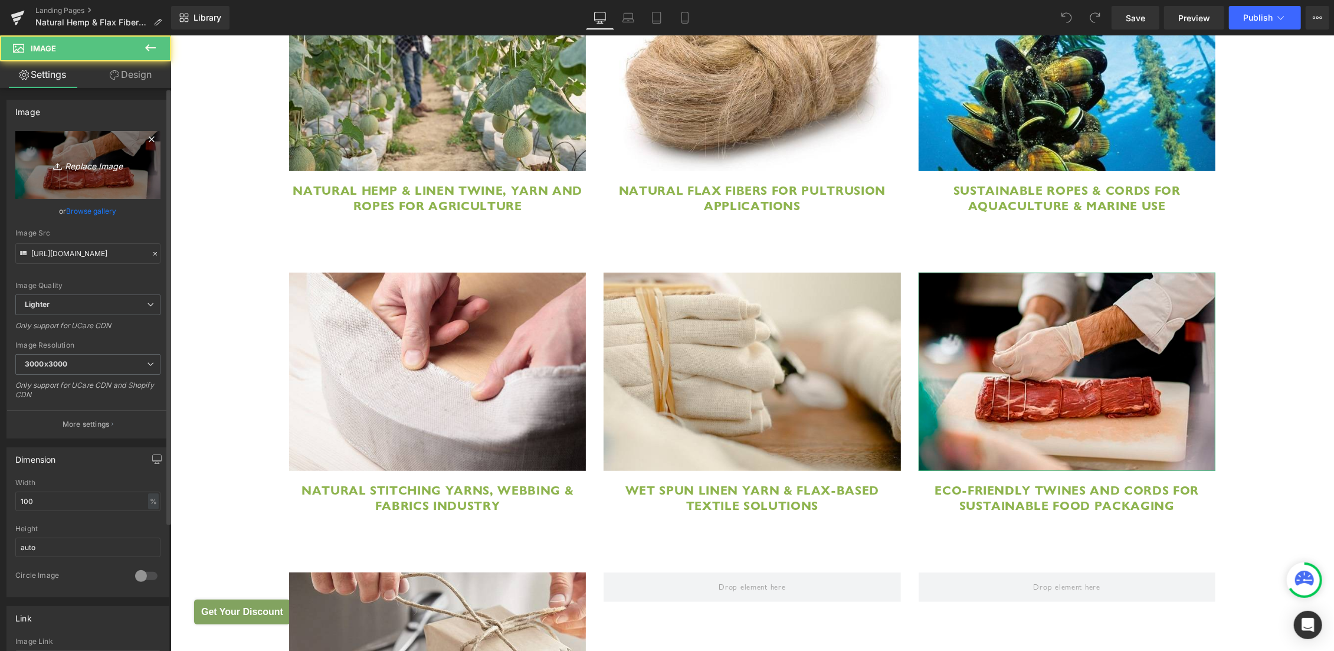
click at [61, 154] on link "Replace Image" at bounding box center [87, 165] width 145 height 68
type input "C:\fakepath\food packing twine yarn - Hemp.jpg"
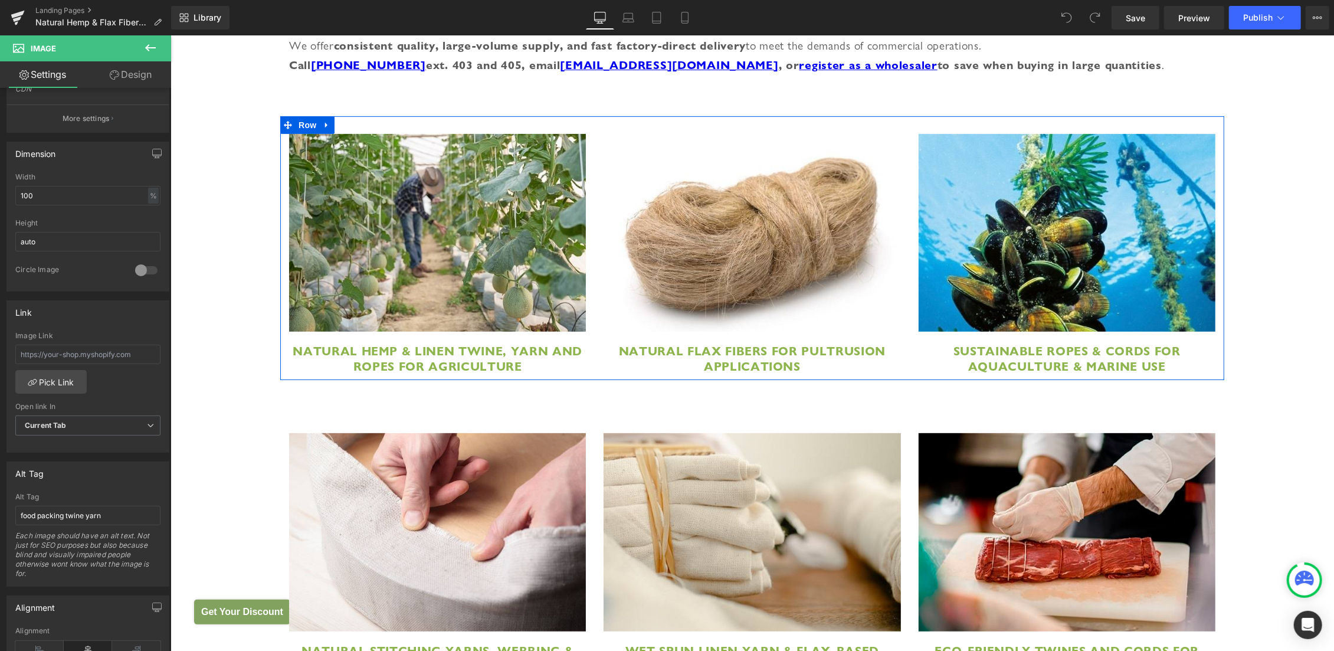
scroll to position [313, 0]
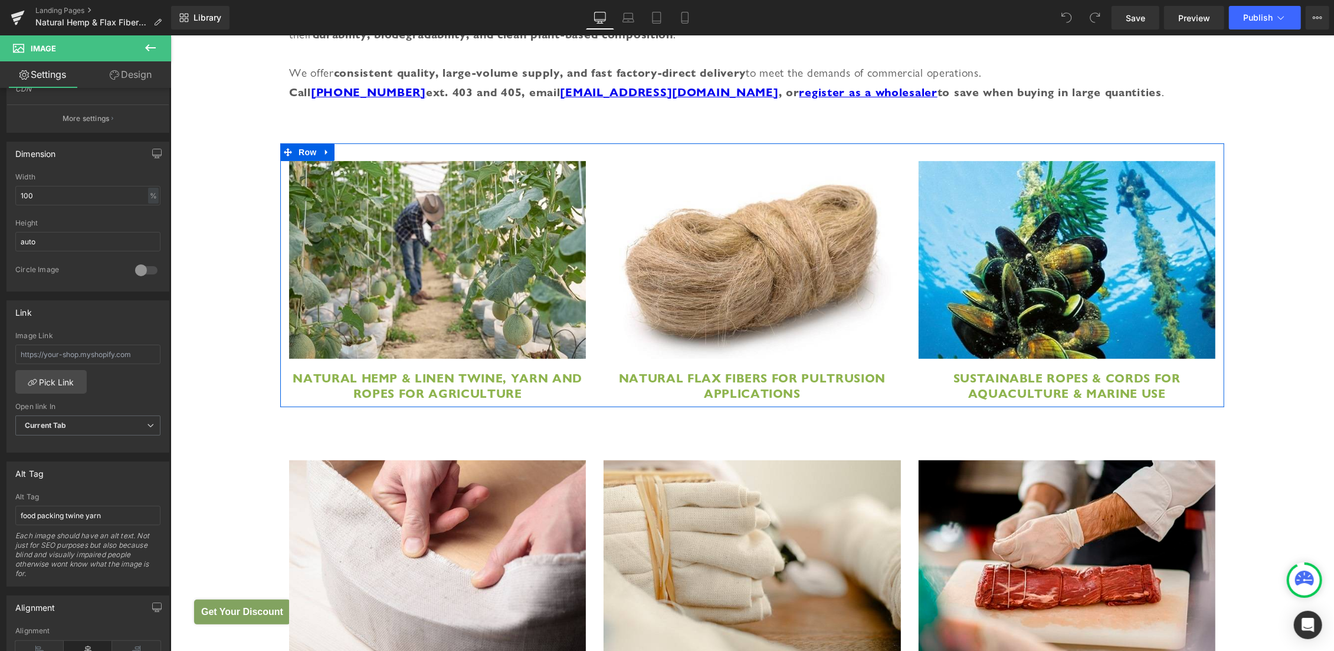
type input "https://ucarecdn.com/874e5e42-acca-41ac-b053-05eba3ab8766/-/format/auto/-/previ…"
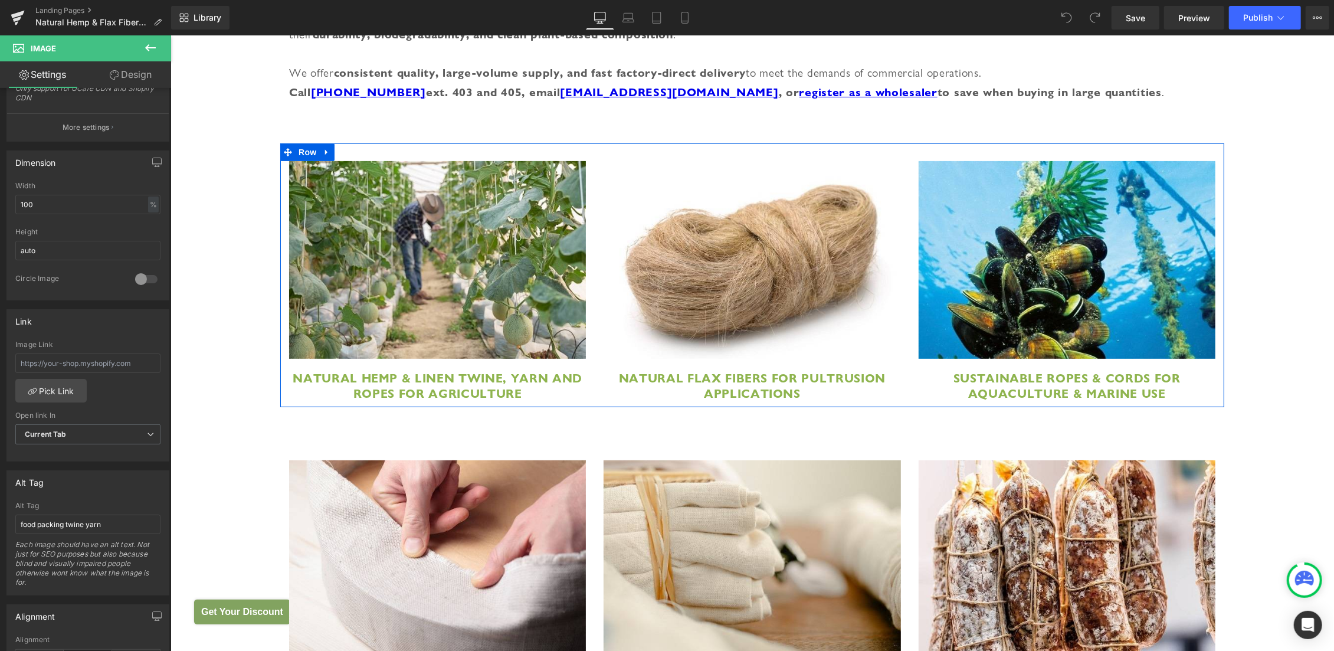
scroll to position [306, 0]
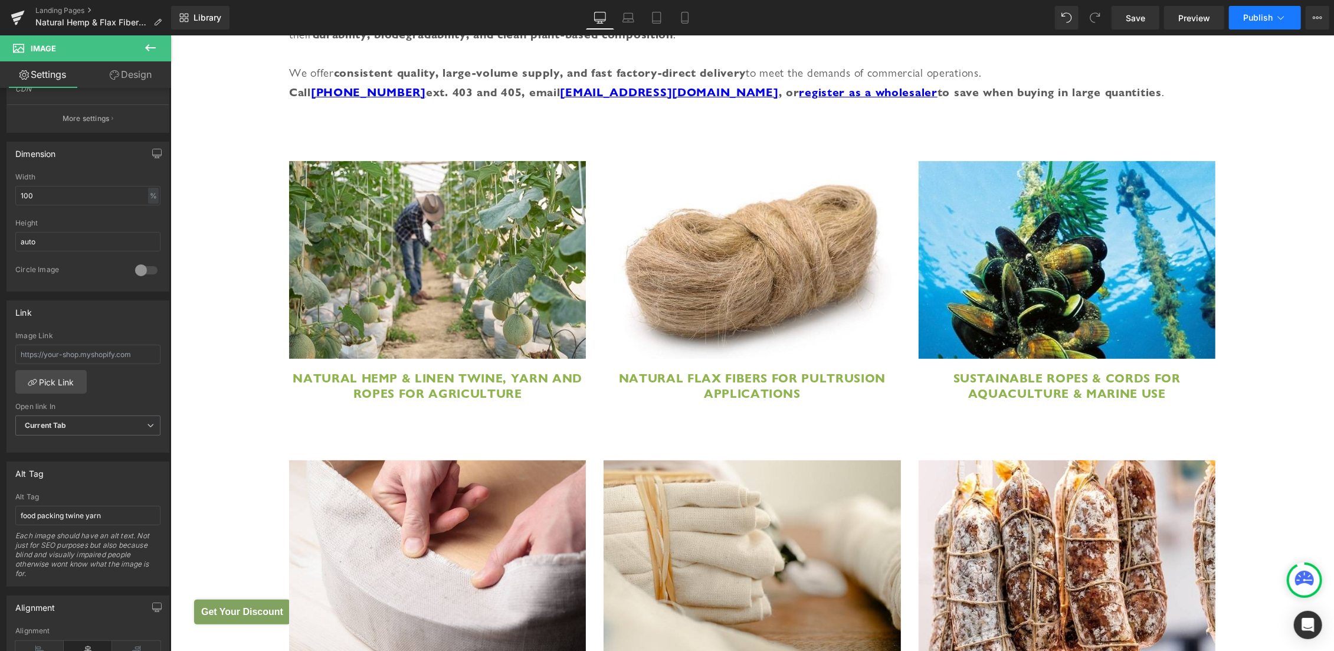
click at [1268, 14] on span "Publish" at bounding box center [1259, 17] width 30 height 9
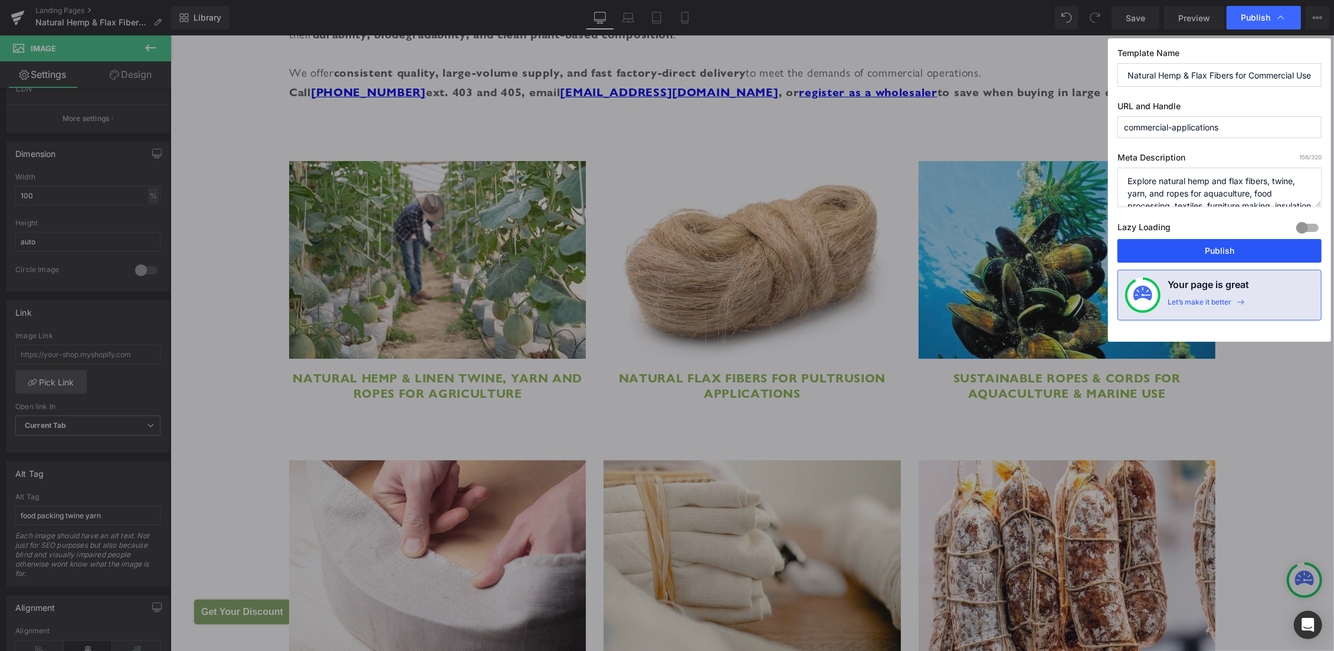
click at [0, 0] on button "Publish" at bounding box center [0, 0] width 0 height 0
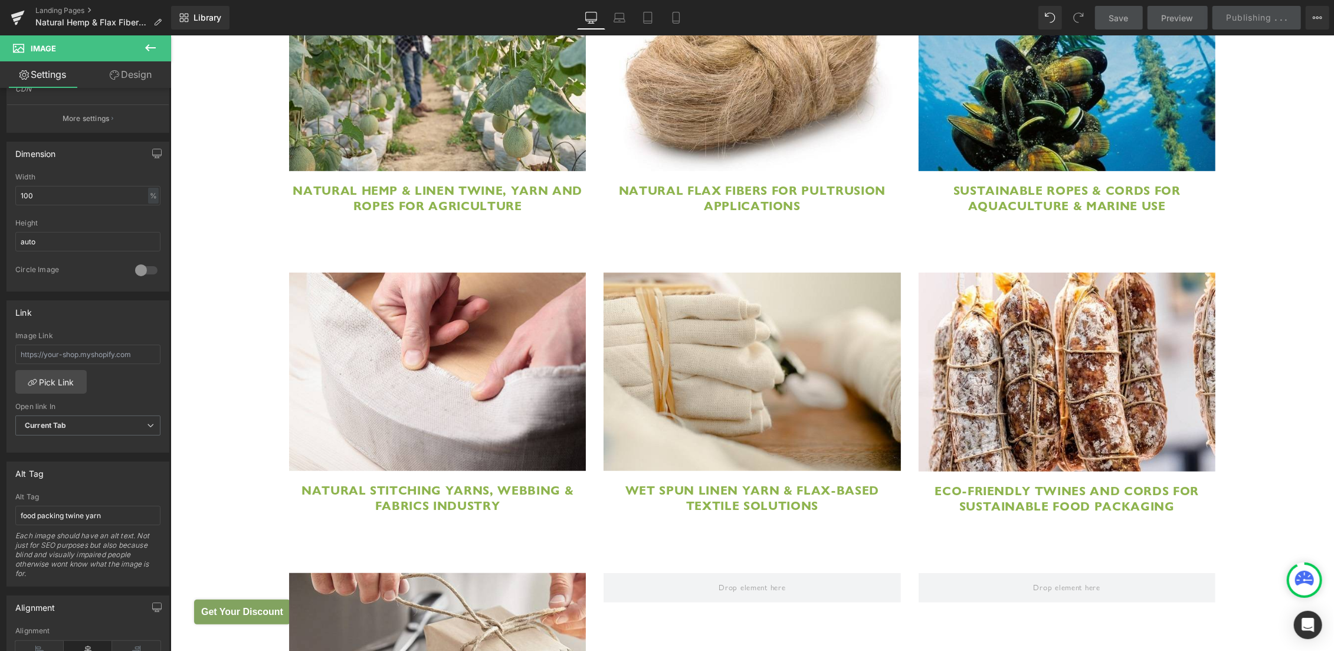
scroll to position [626, 0]
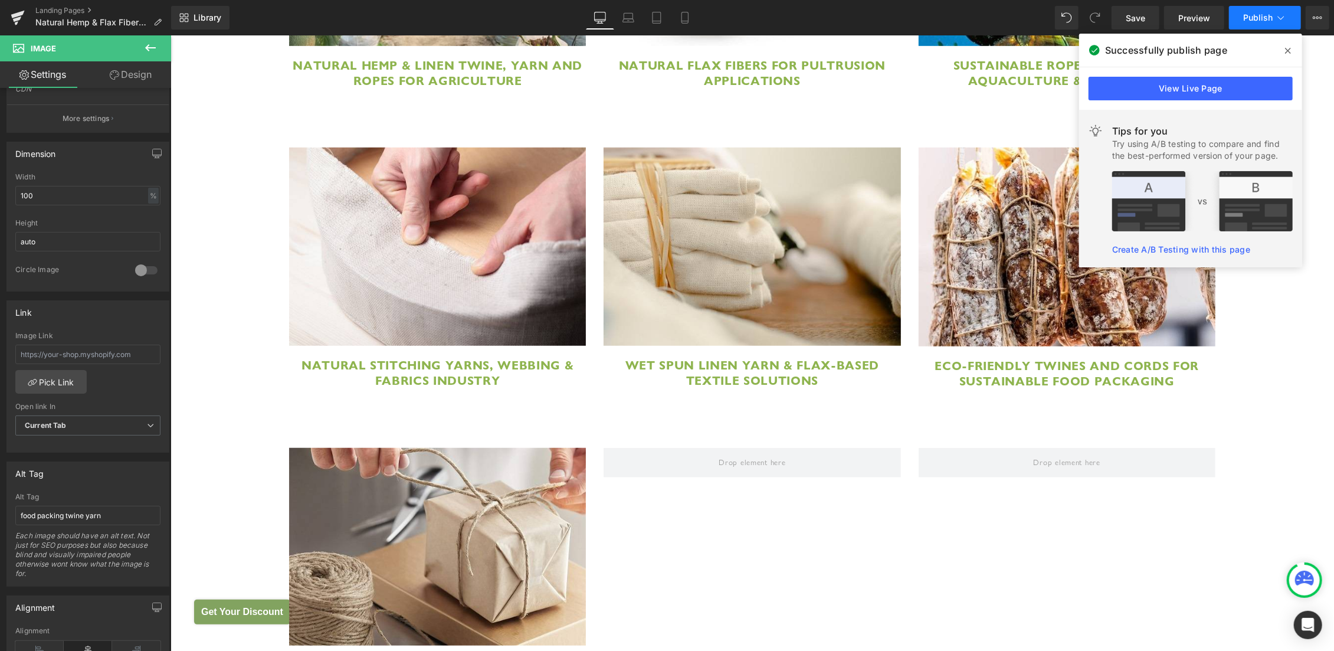
click at [1261, 18] on span "Publish" at bounding box center [1259, 17] width 30 height 9
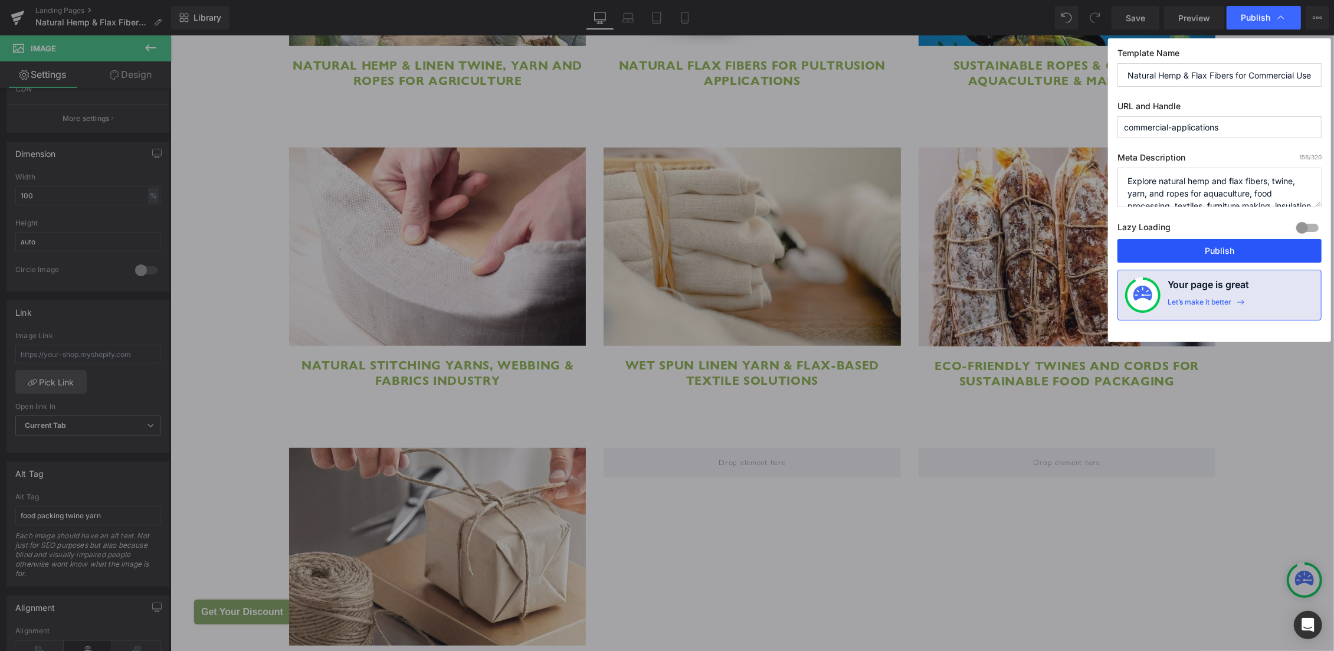
click at [0, 0] on button "Publish" at bounding box center [0, 0] width 0 height 0
